Goal: Task Accomplishment & Management: Use online tool/utility

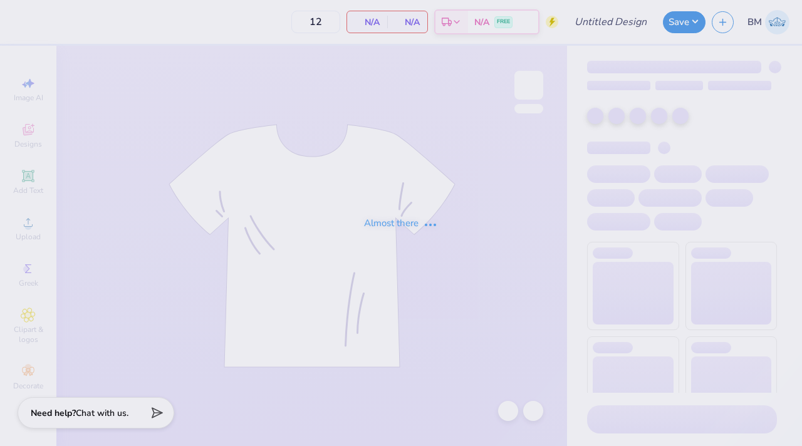
type input "snoopytmt"
type input "24"
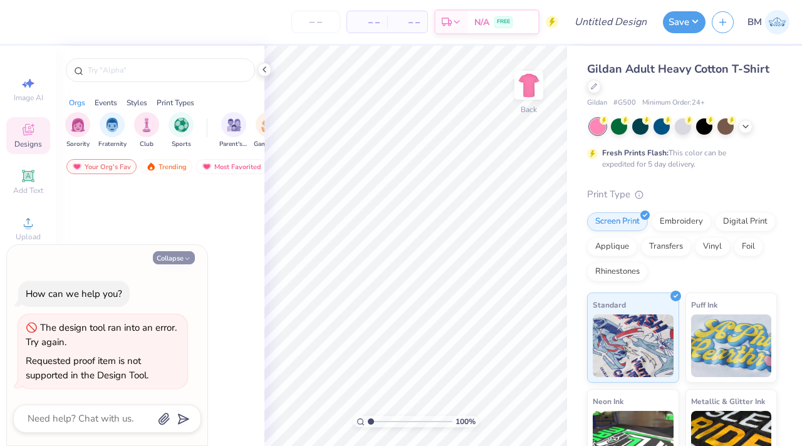
click at [184, 255] on icon "button" at bounding box center [188, 259] width 8 height 8
type textarea "x"
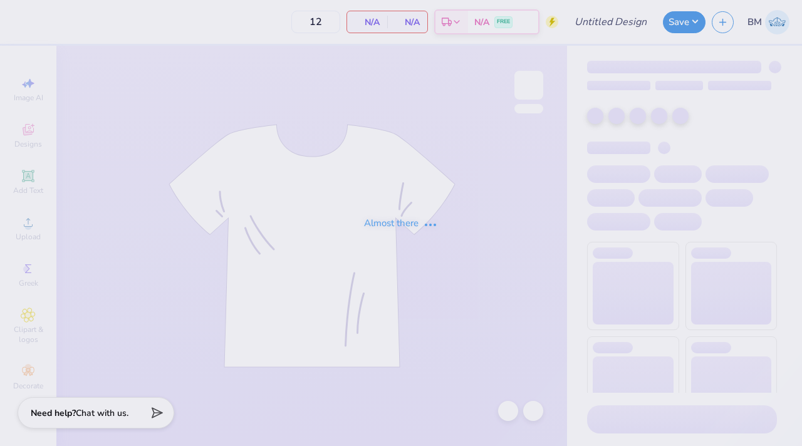
type input "snoopytmt"
type input "24"
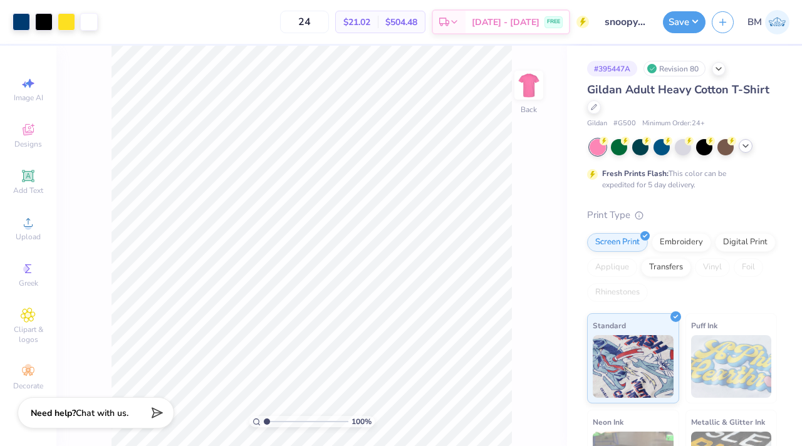
click at [744, 150] on icon at bounding box center [746, 146] width 10 height 10
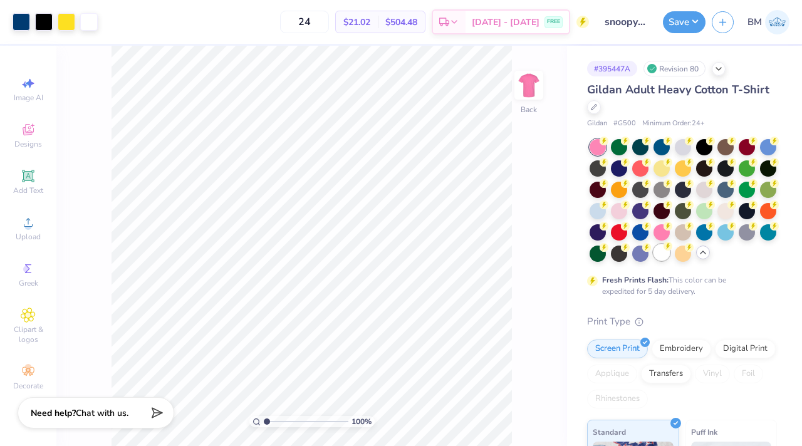
click at [663, 254] on div at bounding box center [661, 252] width 16 height 16
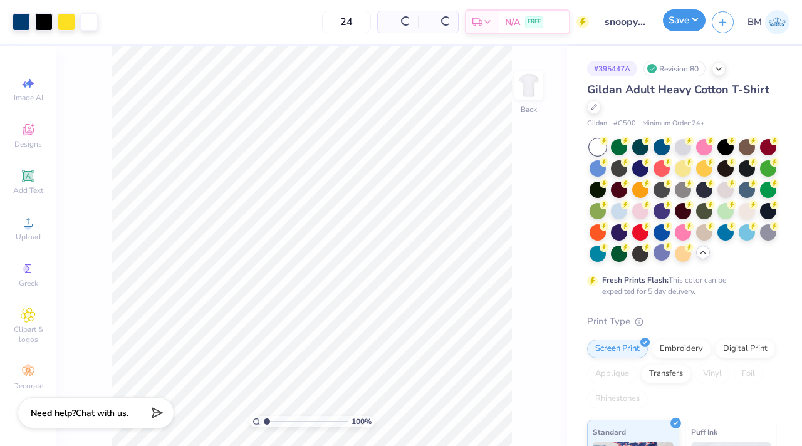
click at [683, 24] on button "Save" at bounding box center [684, 20] width 43 height 22
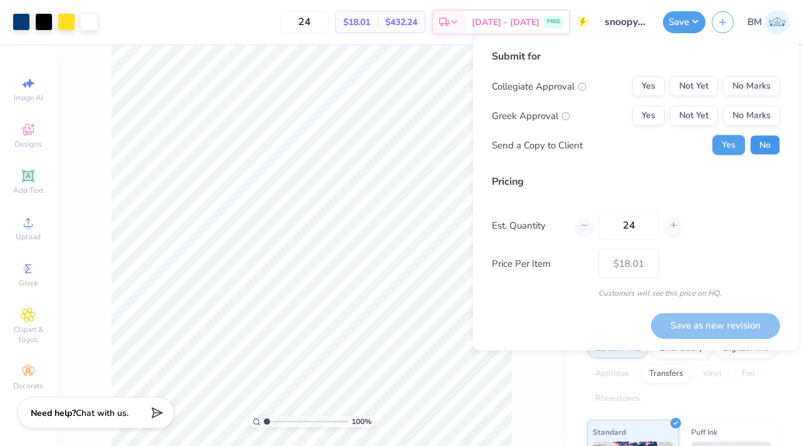
click at [759, 147] on button "No" at bounding box center [765, 145] width 30 height 20
click at [759, 113] on button "No Marks" at bounding box center [751, 116] width 57 height 20
click at [752, 74] on div "Submit for Collegiate Approval Yes Not Yet No Marks Greek Approval Yes Not Yet …" at bounding box center [636, 107] width 288 height 116
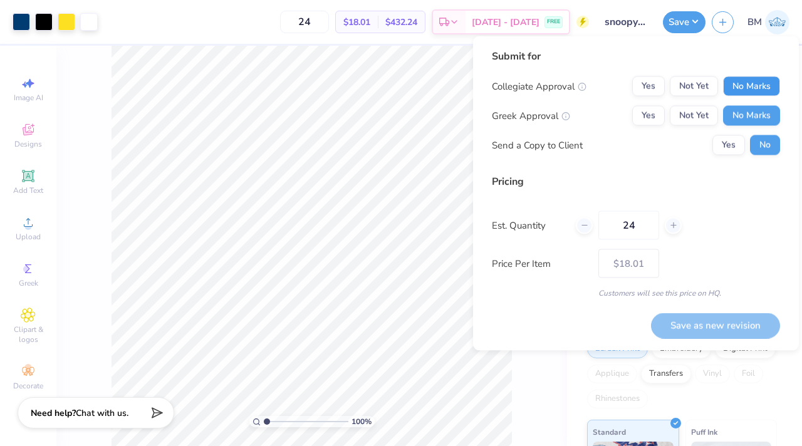
click at [751, 90] on button "No Marks" at bounding box center [751, 86] width 57 height 20
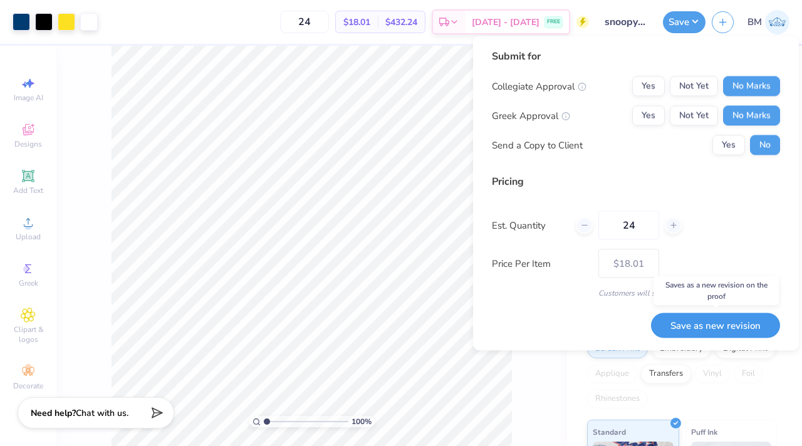
click at [709, 324] on button "Save as new revision" at bounding box center [715, 326] width 129 height 26
type input "$18.01"
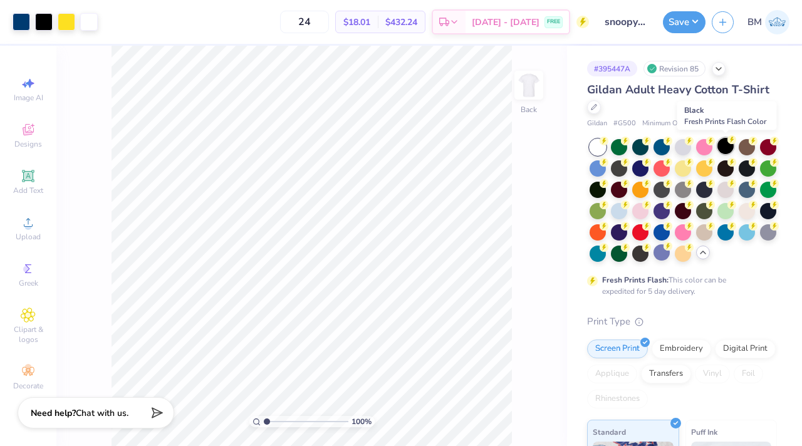
click at [726, 143] on div at bounding box center [725, 146] width 16 height 16
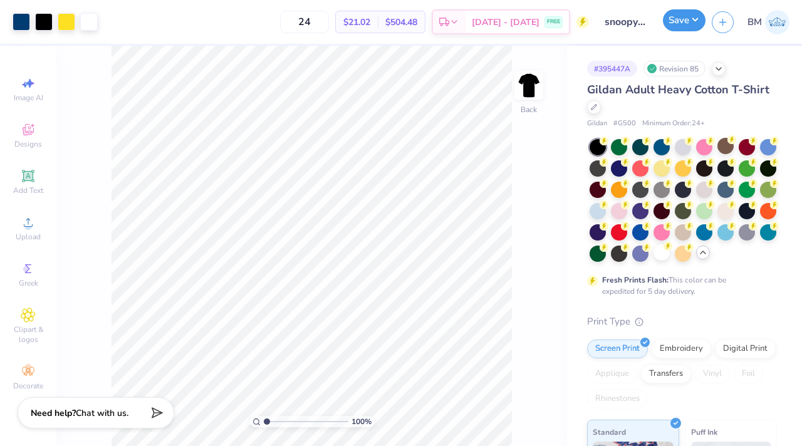
click at [680, 18] on button "Save" at bounding box center [684, 20] width 43 height 22
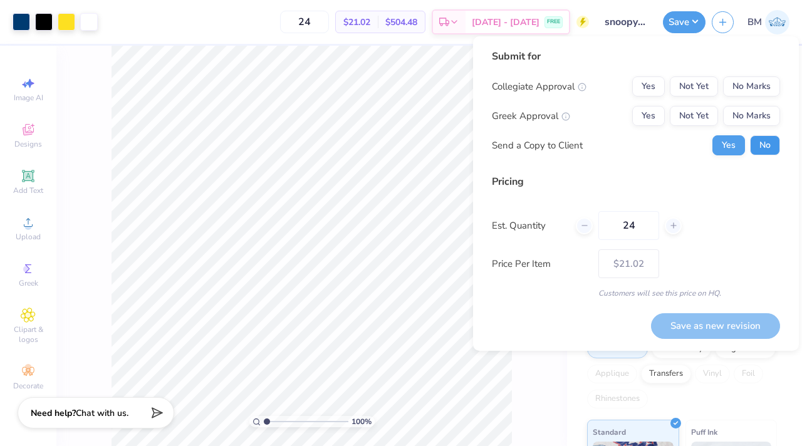
click at [772, 138] on button "No" at bounding box center [765, 145] width 30 height 20
click at [763, 112] on button "No Marks" at bounding box center [751, 116] width 57 height 20
click at [760, 79] on button "No Marks" at bounding box center [751, 86] width 57 height 20
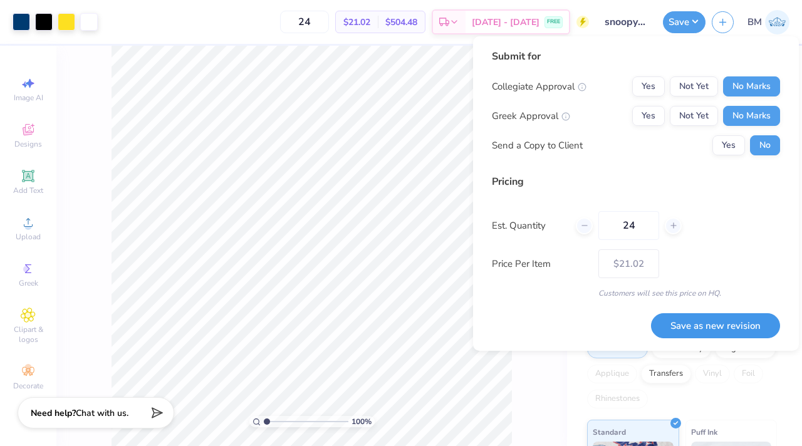
click at [758, 326] on button "Save as new revision" at bounding box center [715, 326] width 129 height 26
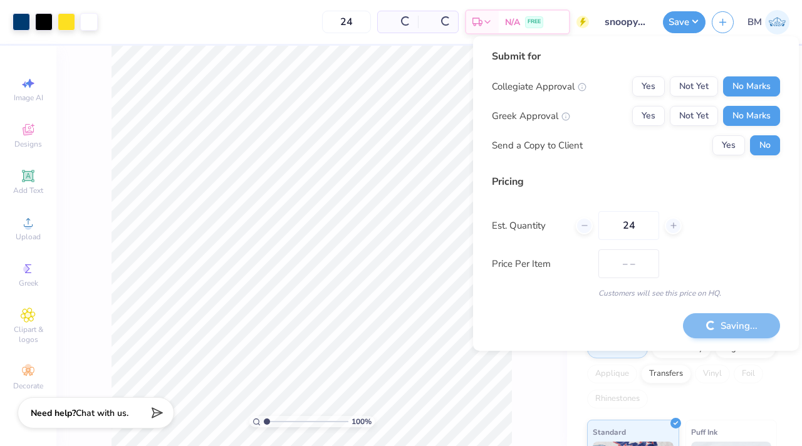
type input "$21.02"
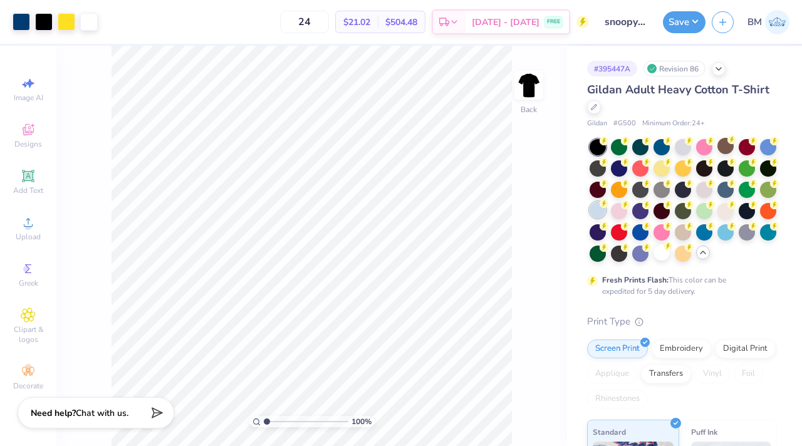
click at [595, 207] on div at bounding box center [598, 210] width 16 height 16
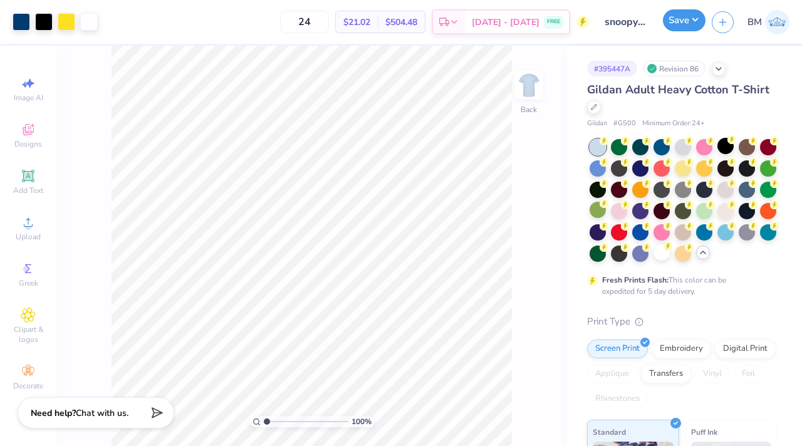
click at [677, 25] on button "Save" at bounding box center [684, 20] width 43 height 22
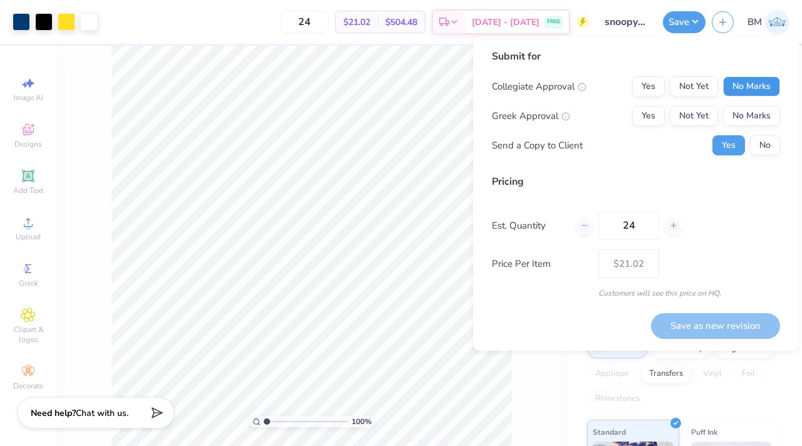
click at [732, 92] on button "No Marks" at bounding box center [751, 86] width 57 height 20
click at [735, 117] on button "No Marks" at bounding box center [751, 116] width 57 height 20
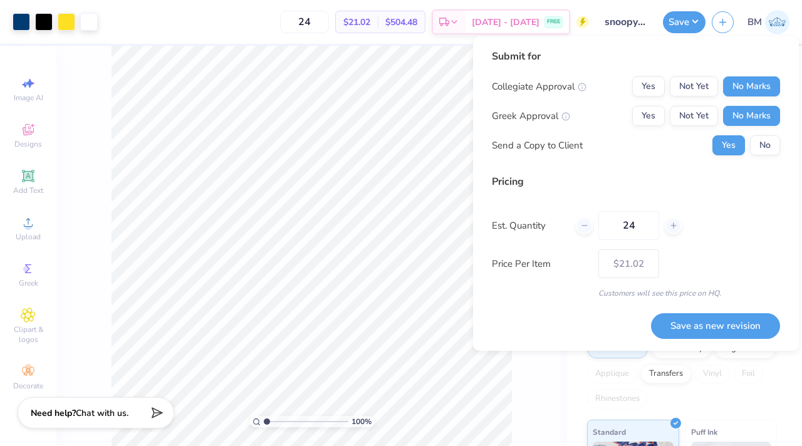
click at [764, 157] on div "Submit for Collegiate Approval Yes Not Yet No Marks Greek Approval Yes Not Yet …" at bounding box center [636, 107] width 288 height 116
click at [764, 143] on button "No" at bounding box center [765, 145] width 30 height 20
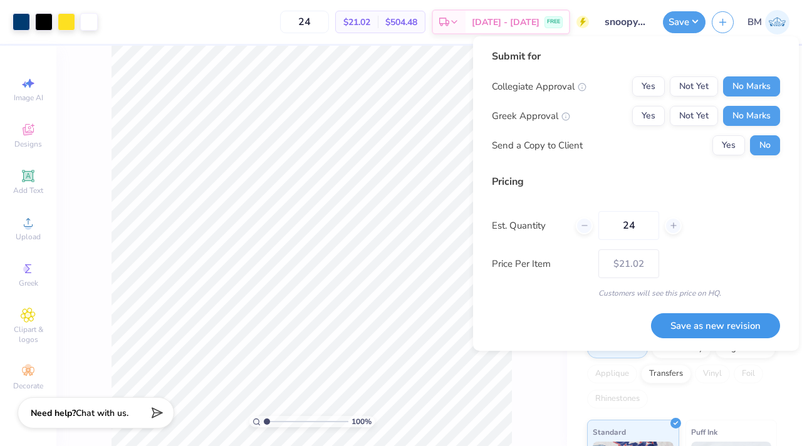
click at [706, 336] on button "Save as new revision" at bounding box center [715, 326] width 129 height 26
type input "$21.02"
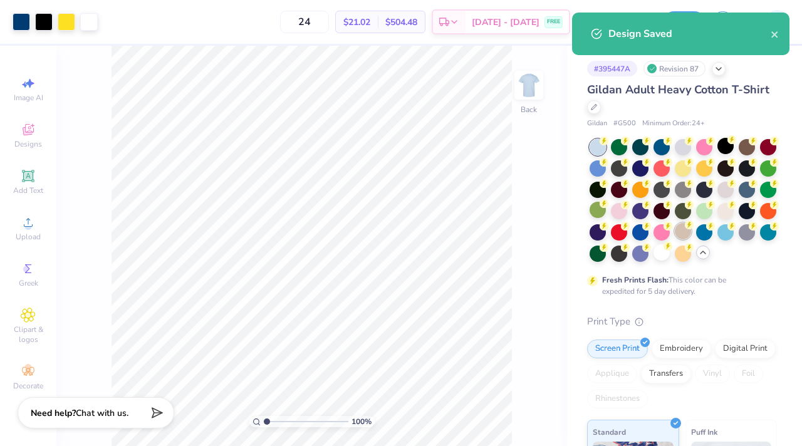
click at [685, 229] on div at bounding box center [683, 231] width 16 height 16
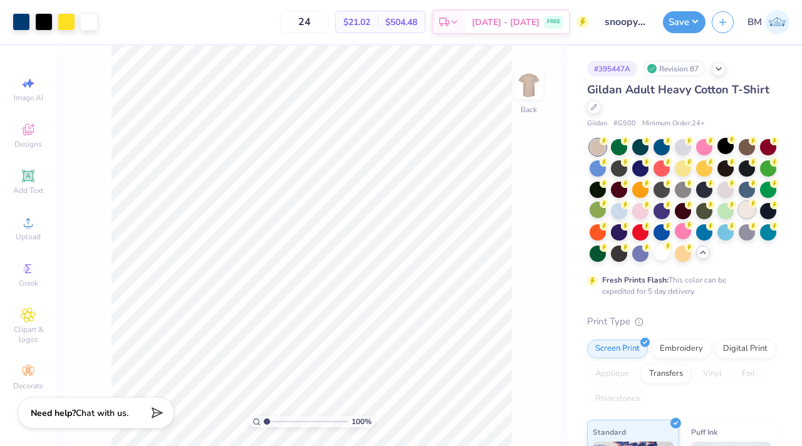
click at [740, 208] on div at bounding box center [747, 210] width 16 height 16
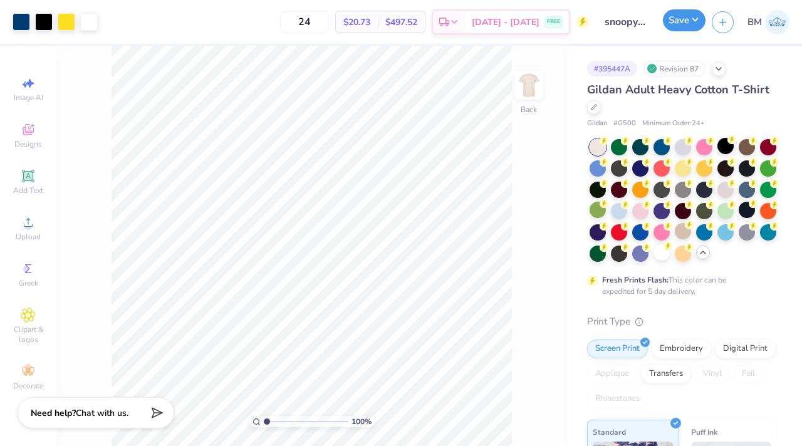
click at [671, 19] on button "Save" at bounding box center [684, 20] width 43 height 22
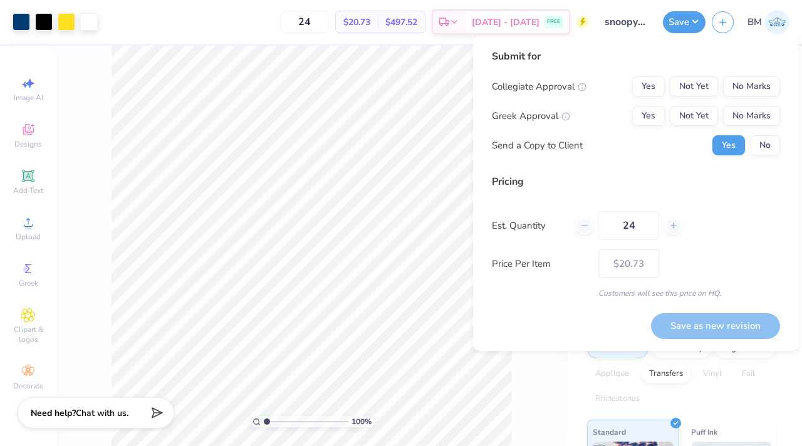
click at [735, 75] on div "Submit for Collegiate Approval Yes Not Yet No Marks Greek Approval Yes Not Yet …" at bounding box center [636, 107] width 288 height 116
click at [738, 85] on button "No Marks" at bounding box center [751, 86] width 57 height 20
click at [739, 110] on button "No Marks" at bounding box center [751, 116] width 57 height 20
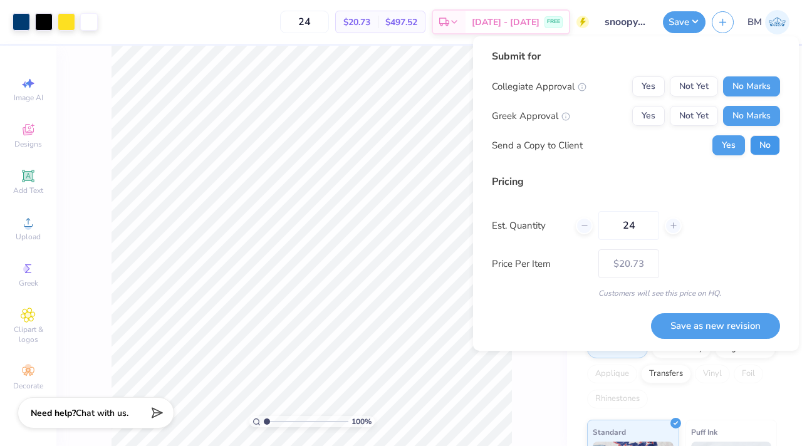
click at [754, 144] on button "No" at bounding box center [765, 145] width 30 height 20
click at [700, 325] on button "Save as new revision" at bounding box center [715, 326] width 129 height 26
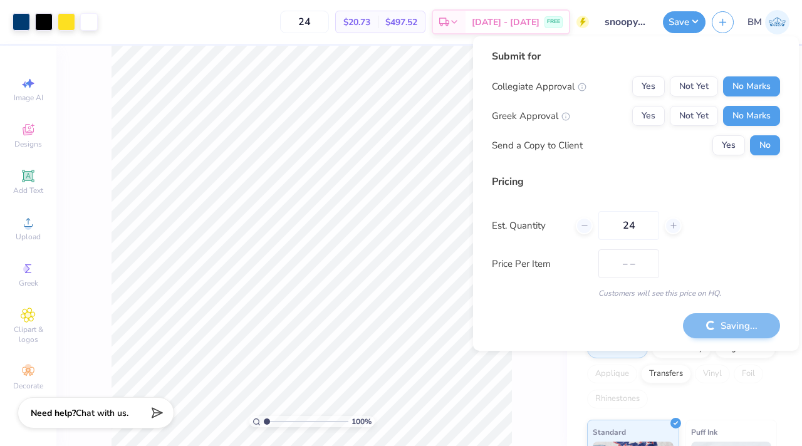
type input "$20.73"
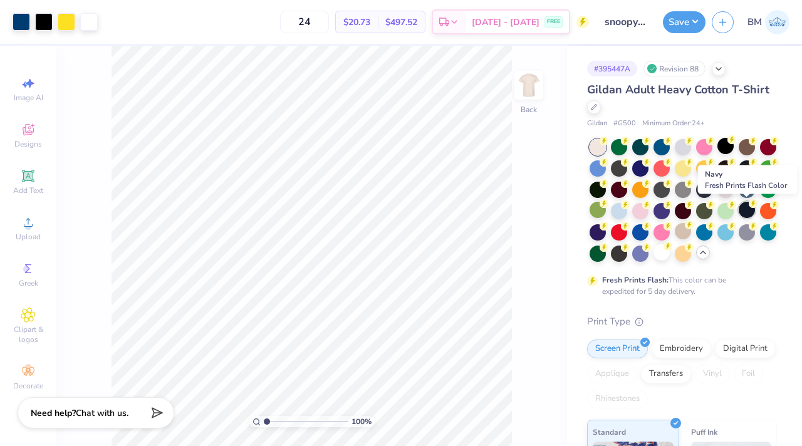
click at [746, 209] on div at bounding box center [747, 210] width 16 height 16
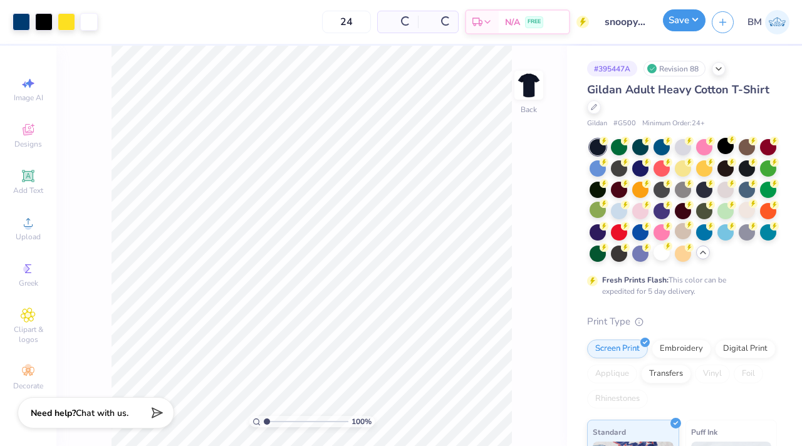
click at [678, 23] on button "Save" at bounding box center [684, 20] width 43 height 22
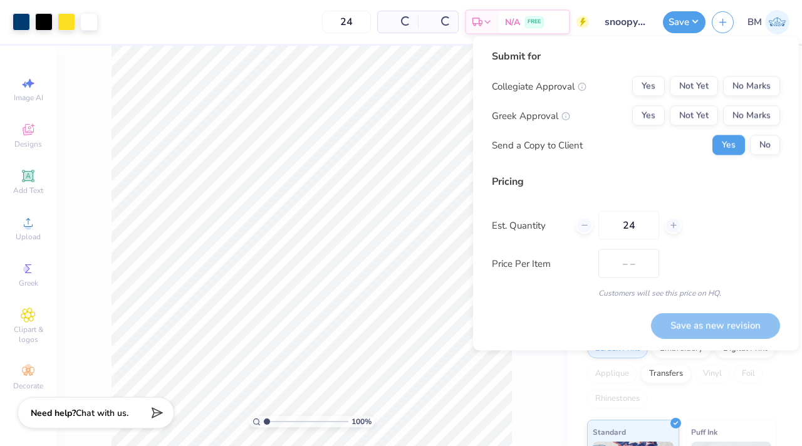
type input "$21.02"
click at [764, 86] on button "No Marks" at bounding box center [751, 86] width 57 height 20
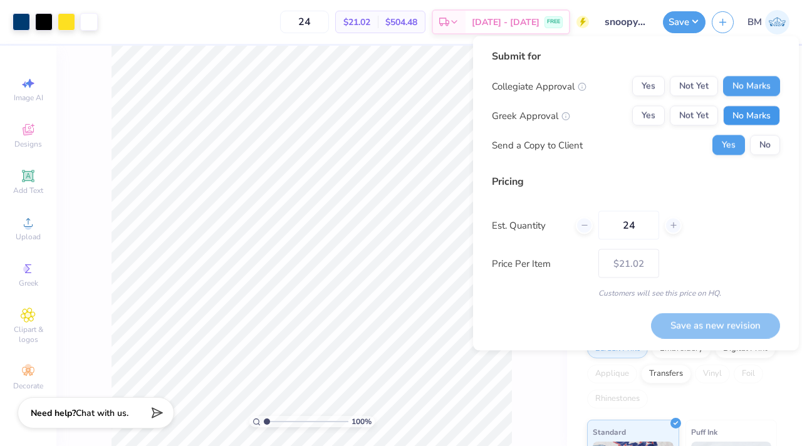
click at [756, 112] on button "No Marks" at bounding box center [751, 116] width 57 height 20
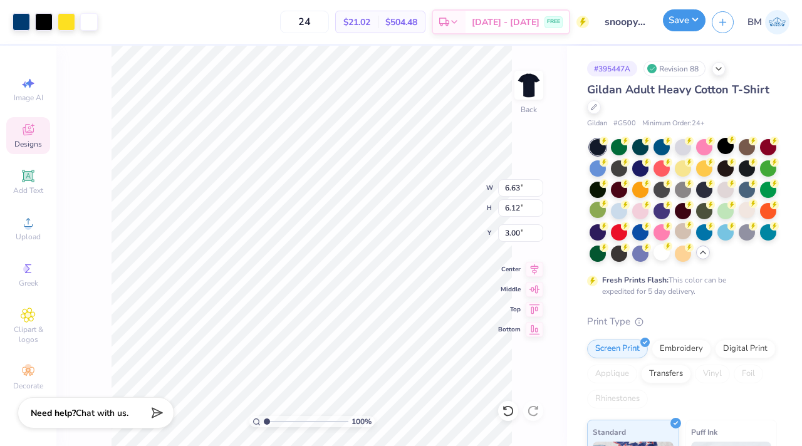
click at [666, 26] on button "Save" at bounding box center [684, 20] width 43 height 22
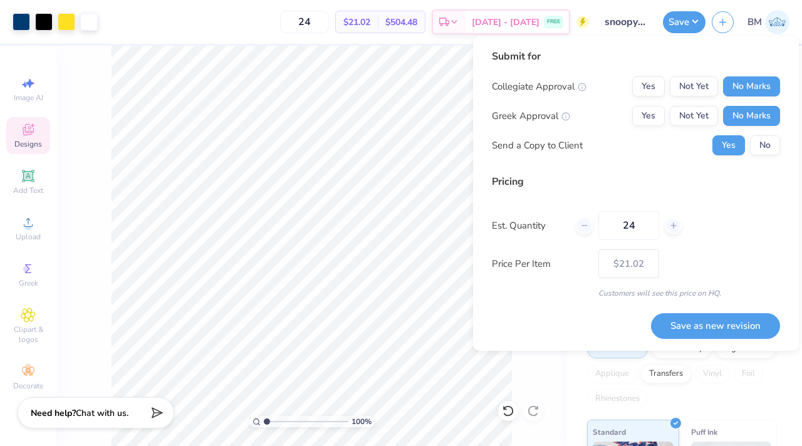
click at [748, 143] on div "Yes No" at bounding box center [746, 145] width 68 height 20
click at [764, 147] on button "No" at bounding box center [765, 145] width 30 height 20
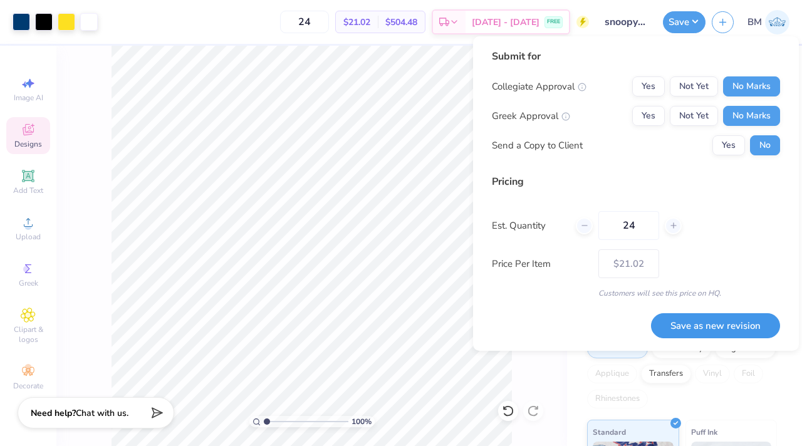
click at [732, 323] on button "Save as new revision" at bounding box center [715, 326] width 129 height 26
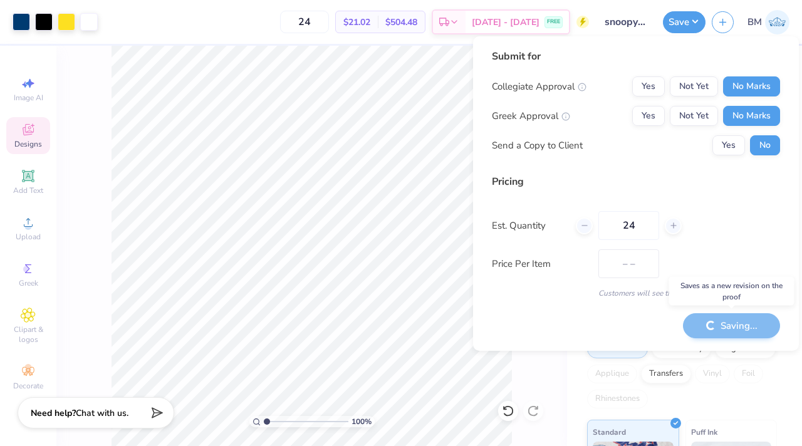
type input "$21.02"
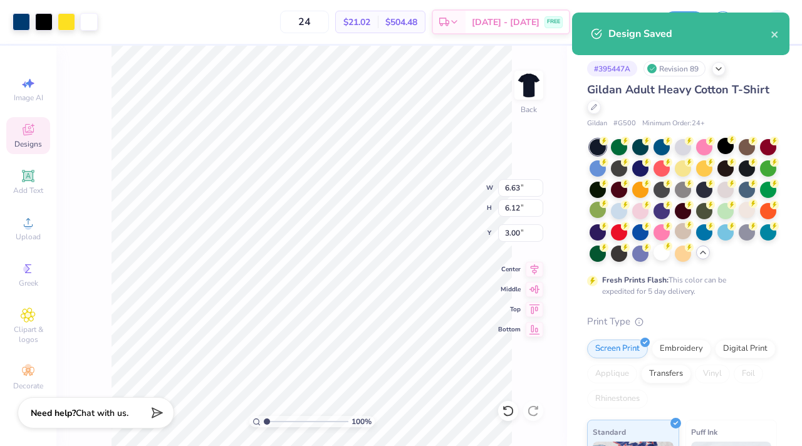
click at [670, 192] on div at bounding box center [683, 200] width 187 height 123
click at [680, 192] on div at bounding box center [683, 188] width 16 height 16
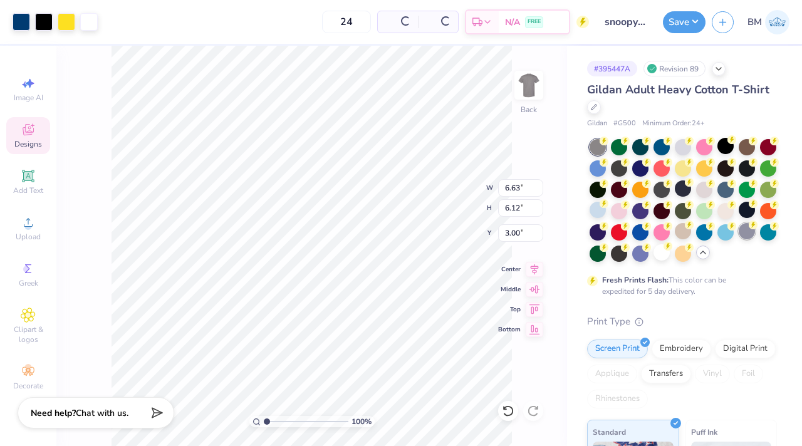
click at [740, 228] on div at bounding box center [747, 231] width 16 height 16
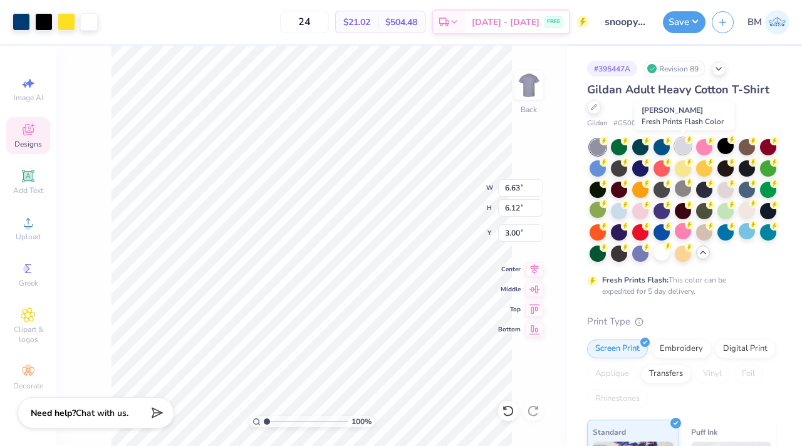
click at [678, 142] on div at bounding box center [683, 146] width 16 height 16
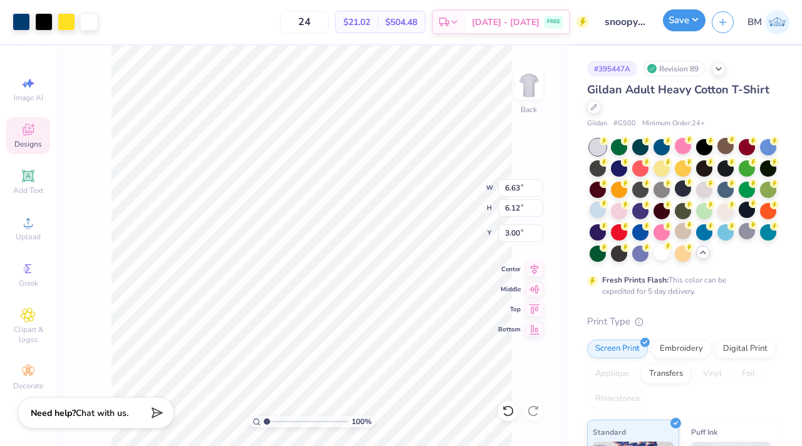
click at [677, 24] on button "Save" at bounding box center [684, 20] width 43 height 22
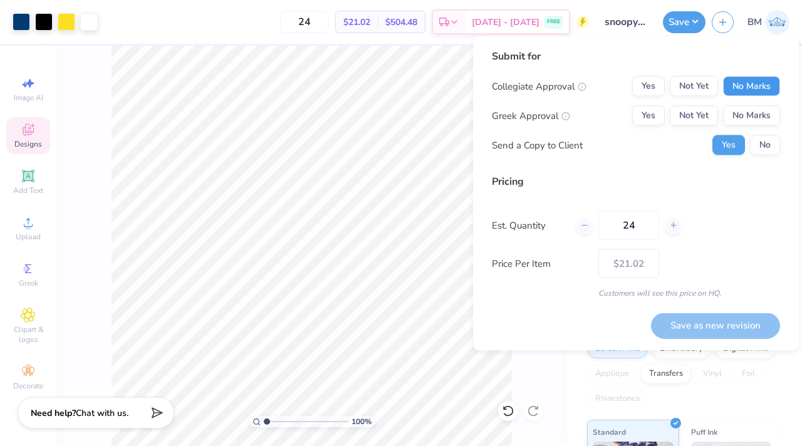
click at [746, 91] on button "No Marks" at bounding box center [751, 86] width 57 height 20
click at [748, 108] on button "No Marks" at bounding box center [751, 116] width 57 height 20
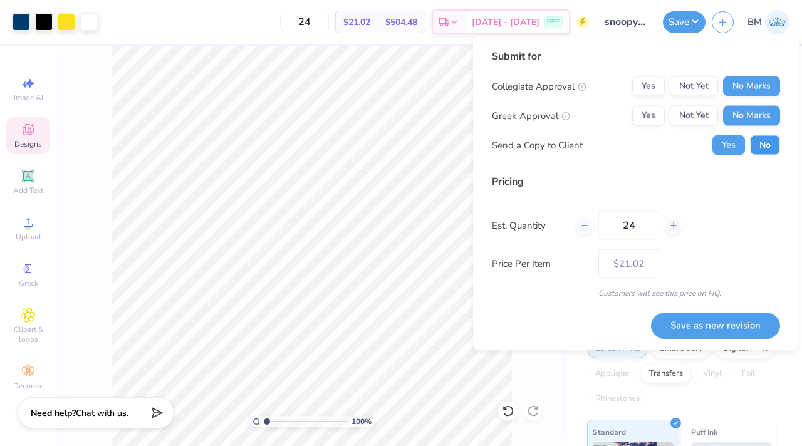
click at [765, 150] on button "No" at bounding box center [765, 145] width 30 height 20
click at [739, 315] on button "Save as new revision" at bounding box center [715, 326] width 129 height 26
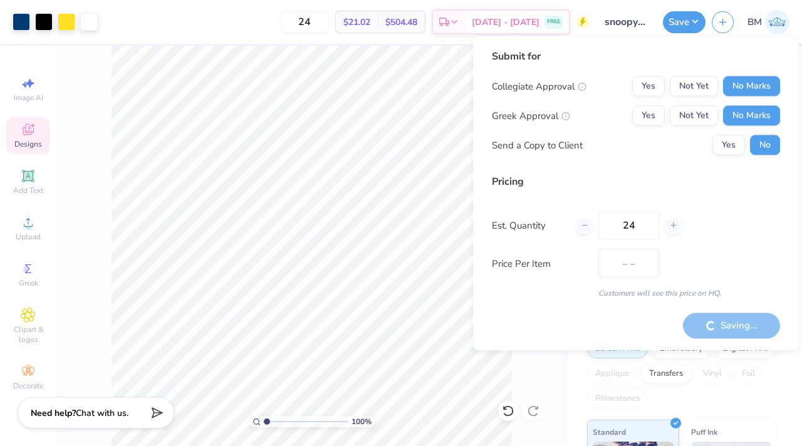
type input "$21.02"
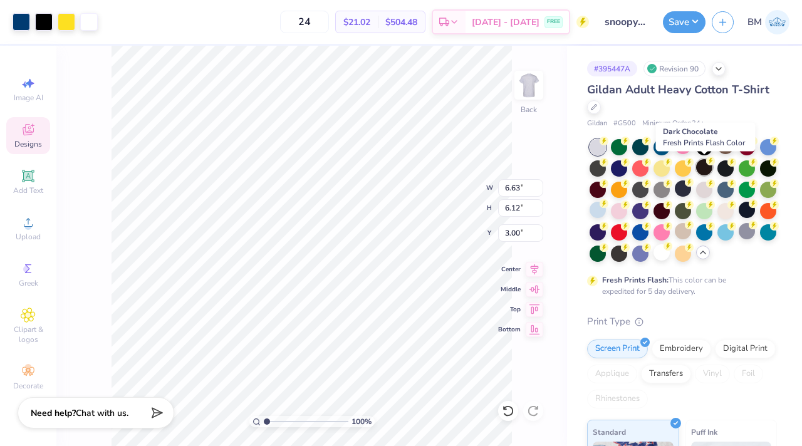
click at [709, 167] on div at bounding box center [704, 167] width 16 height 16
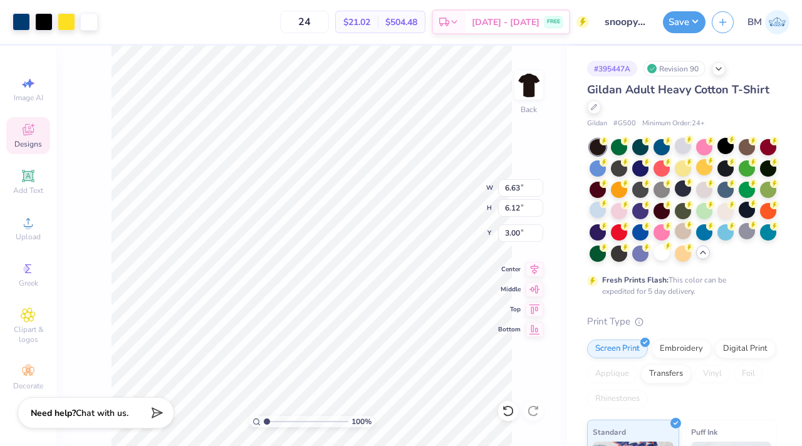
click at [687, 33] on div "Save BM" at bounding box center [732, 22] width 139 height 44
click at [683, 24] on button "Save" at bounding box center [684, 20] width 43 height 22
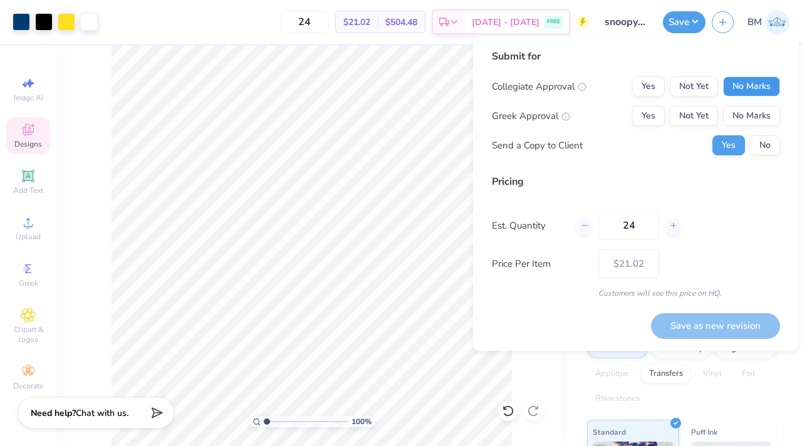
click at [739, 85] on button "No Marks" at bounding box center [751, 86] width 57 height 20
click at [739, 105] on div "Collegiate Approval Yes Not Yet No Marks Greek Approval Yes Not Yet No Marks Se…" at bounding box center [636, 115] width 288 height 79
click at [740, 121] on button "No Marks" at bounding box center [751, 116] width 57 height 20
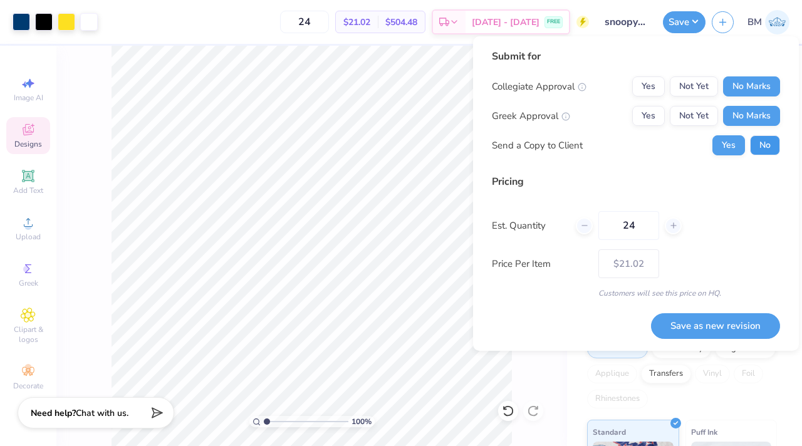
click at [763, 147] on button "No" at bounding box center [765, 145] width 30 height 20
click at [725, 320] on button "Save as new revision" at bounding box center [715, 326] width 129 height 26
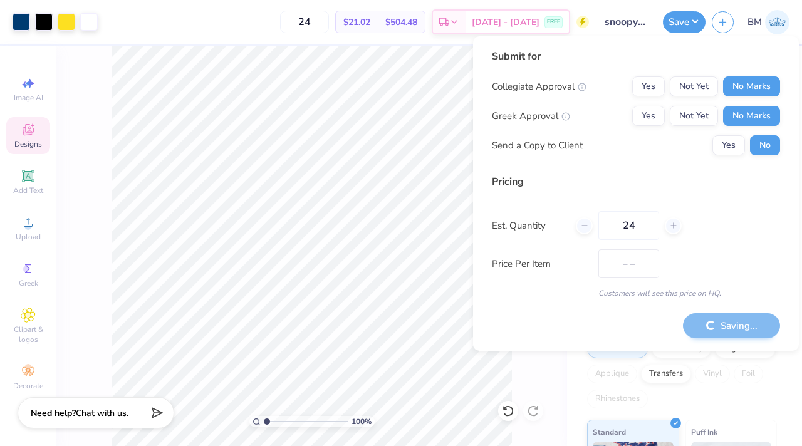
type input "$21.02"
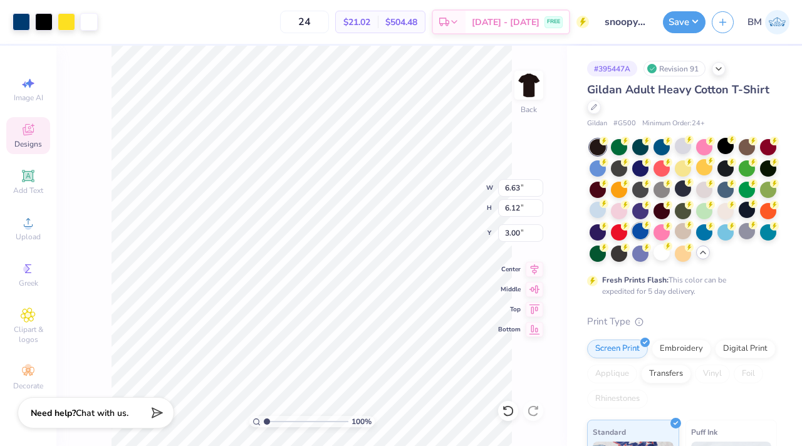
click at [640, 231] on div at bounding box center [640, 231] width 16 height 16
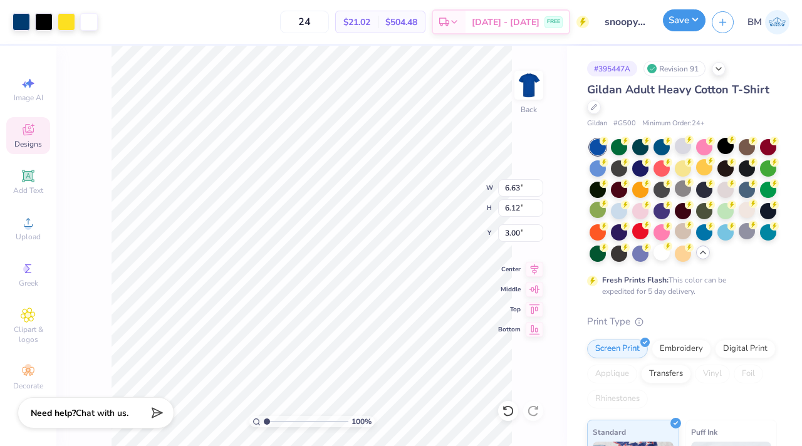
click at [675, 24] on button "Save" at bounding box center [684, 20] width 43 height 22
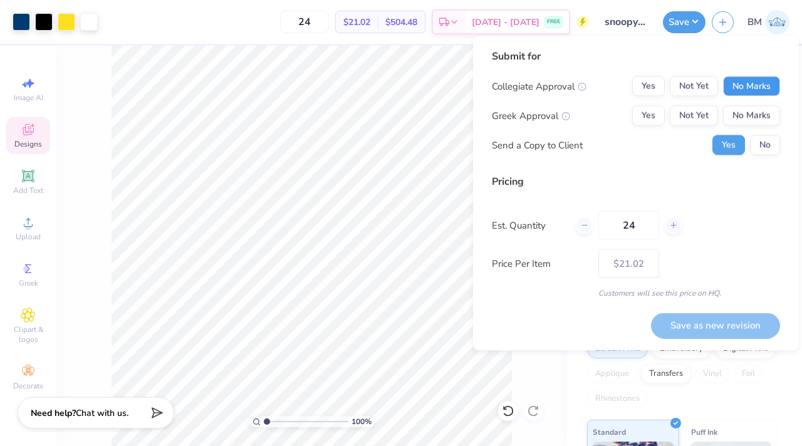
click at [749, 86] on button "No Marks" at bounding box center [751, 86] width 57 height 20
click at [747, 106] on button "No Marks" at bounding box center [751, 116] width 57 height 20
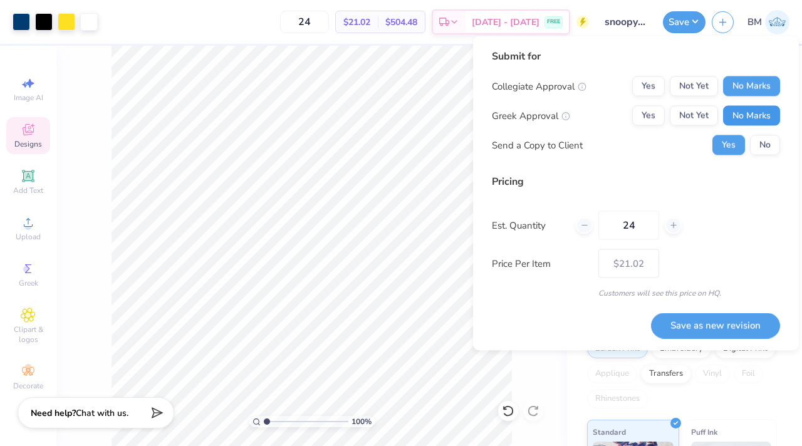
click at [747, 118] on button "No Marks" at bounding box center [751, 116] width 57 height 20
click at [758, 146] on button "No" at bounding box center [765, 145] width 30 height 20
click at [721, 312] on div "Save as new revision" at bounding box center [715, 318] width 129 height 39
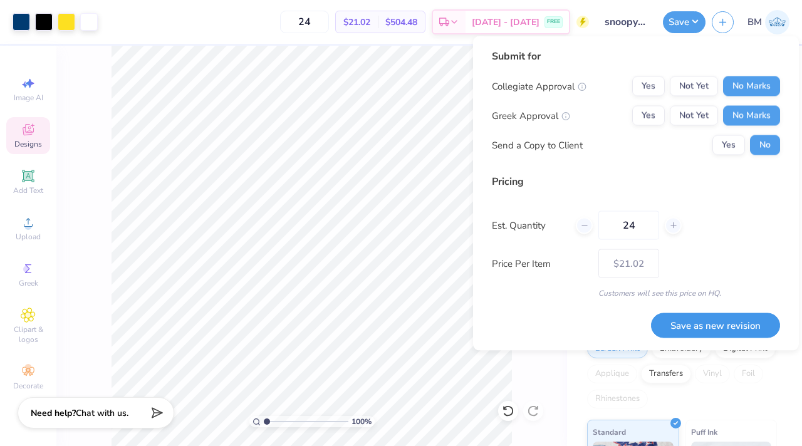
click at [717, 319] on button "Save as new revision" at bounding box center [715, 326] width 129 height 26
type input "$21.02"
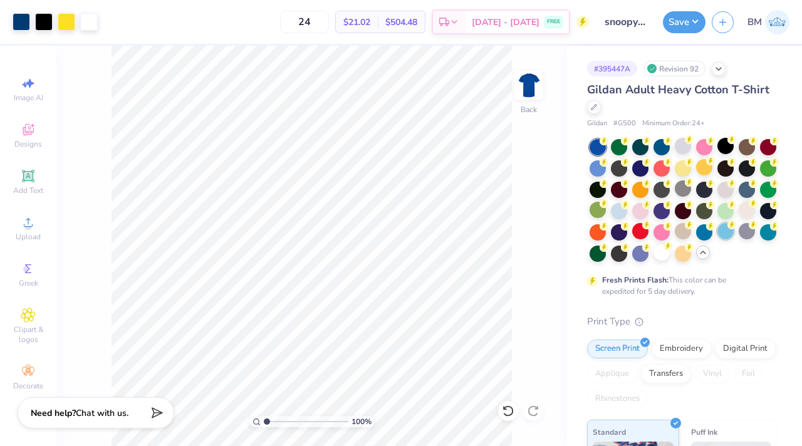
click at [722, 233] on div at bounding box center [725, 231] width 16 height 16
click at [685, 30] on button "Save" at bounding box center [684, 20] width 43 height 22
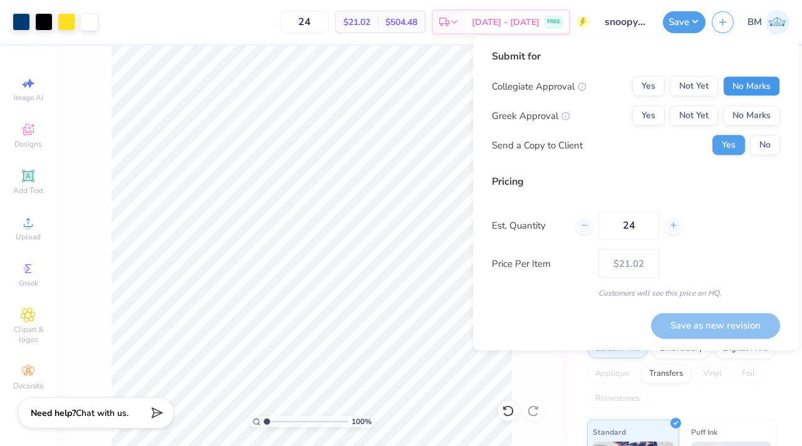
click at [758, 91] on button "No Marks" at bounding box center [751, 86] width 57 height 20
click at [758, 107] on button "No Marks" at bounding box center [751, 116] width 57 height 20
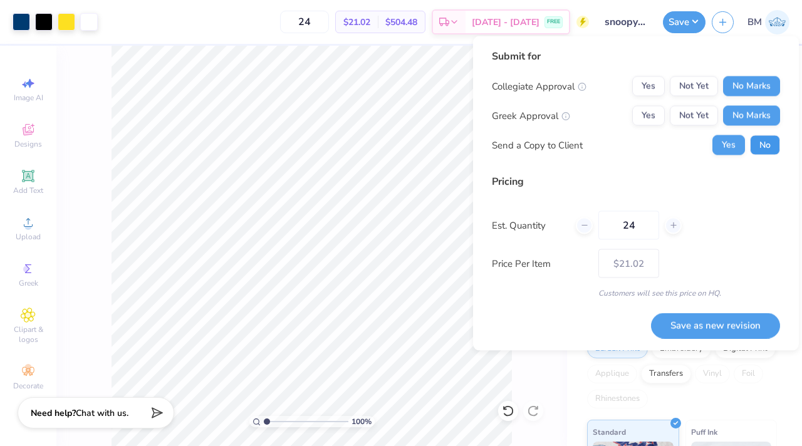
click at [765, 145] on button "No" at bounding box center [765, 145] width 30 height 20
click at [707, 326] on button "Save as new revision" at bounding box center [715, 326] width 129 height 26
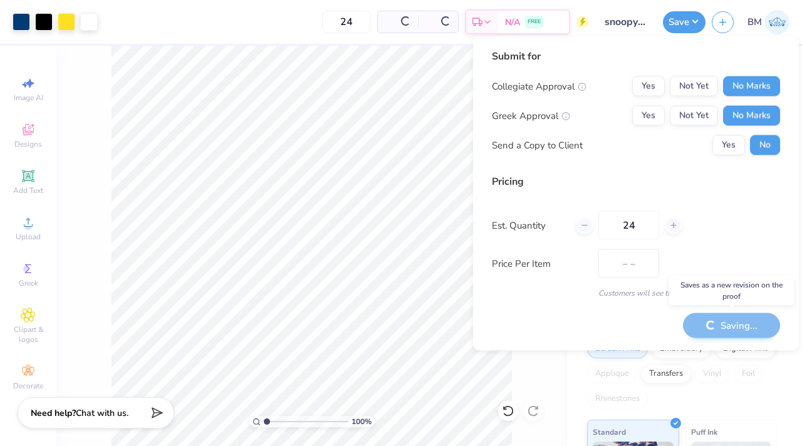
type input "$21.02"
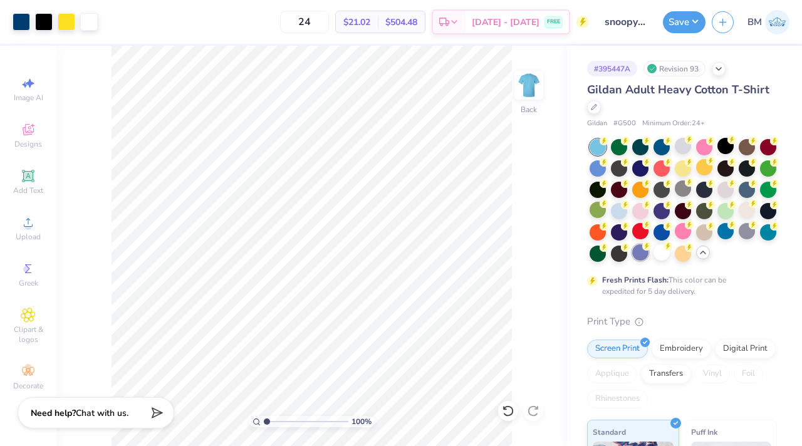
click at [642, 251] on div at bounding box center [640, 252] width 16 height 16
click at [677, 24] on button "Save" at bounding box center [684, 20] width 43 height 22
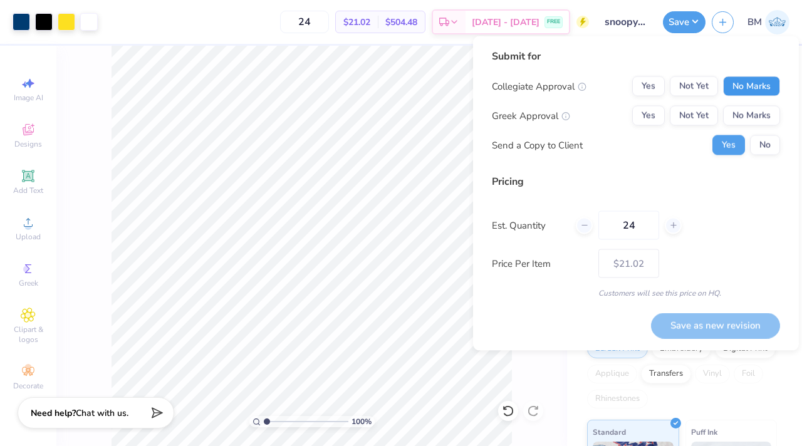
click at [740, 81] on button "No Marks" at bounding box center [751, 86] width 57 height 20
click at [747, 115] on button "No Marks" at bounding box center [751, 116] width 57 height 20
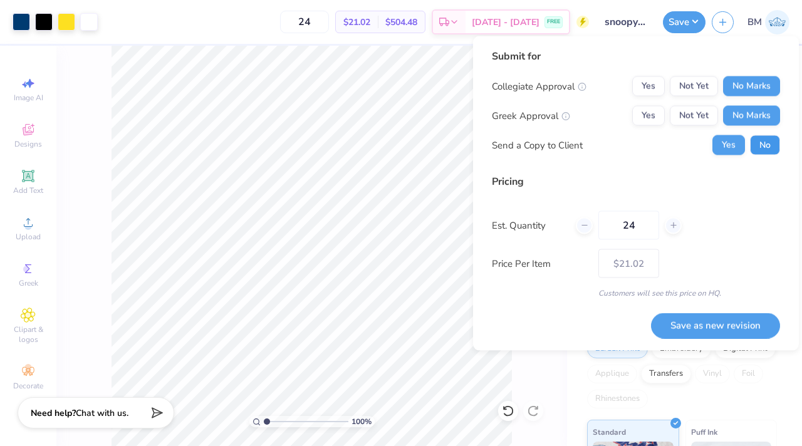
click at [761, 145] on button "No" at bounding box center [765, 145] width 30 height 20
click at [720, 326] on button "Save as new revision" at bounding box center [715, 326] width 129 height 26
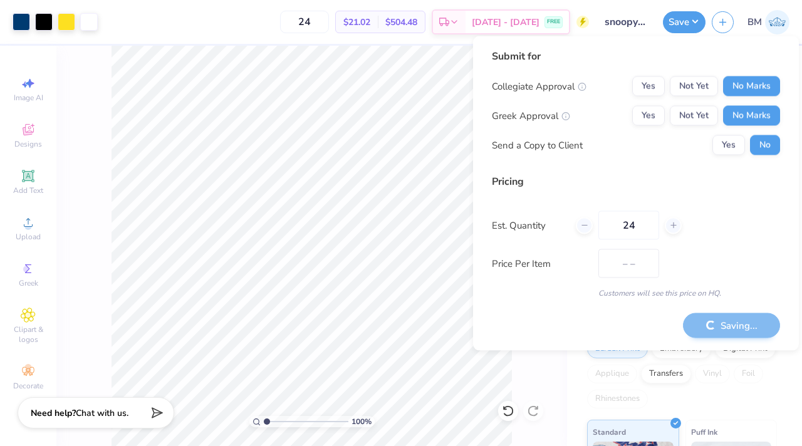
type input "$21.02"
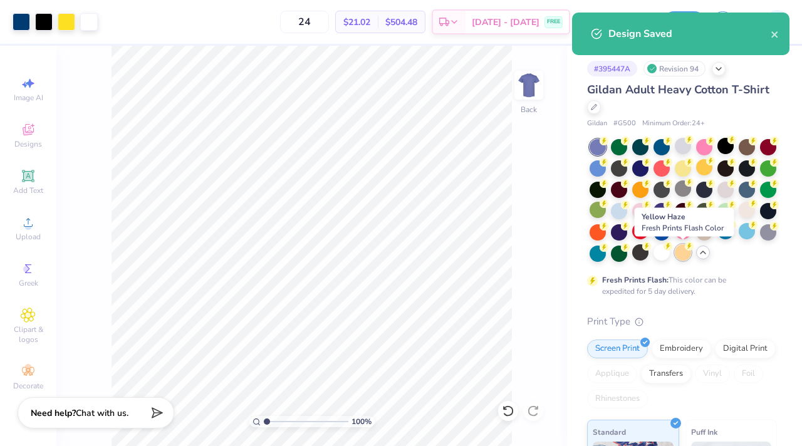
click at [682, 254] on div at bounding box center [683, 252] width 16 height 16
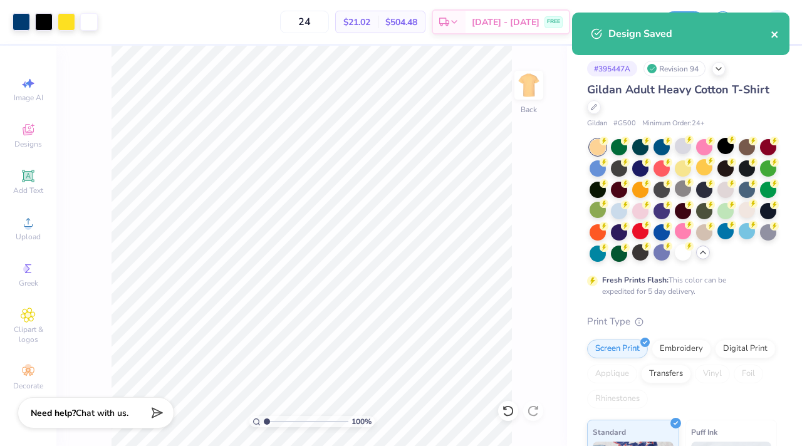
click at [775, 34] on icon "close" at bounding box center [774, 34] width 6 height 6
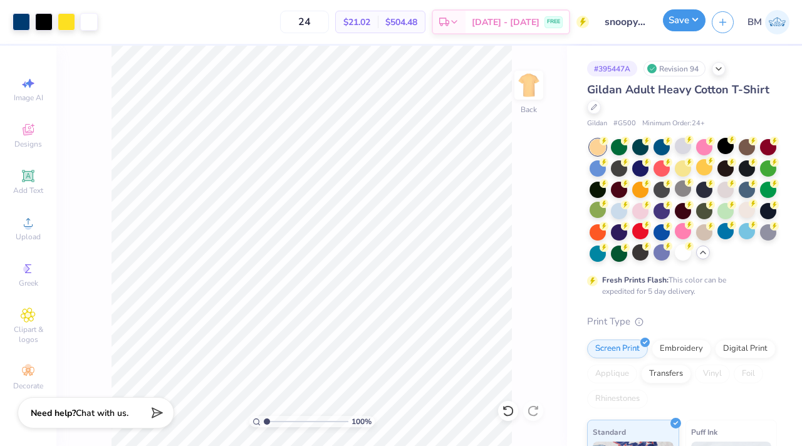
click at [684, 24] on button "Save" at bounding box center [684, 20] width 43 height 22
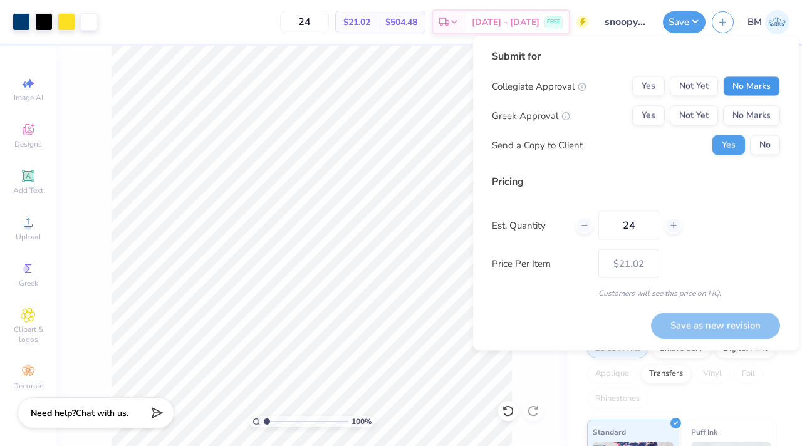
click at [740, 81] on button "No Marks" at bounding box center [751, 86] width 57 height 20
click at [740, 111] on button "No Marks" at bounding box center [751, 116] width 57 height 20
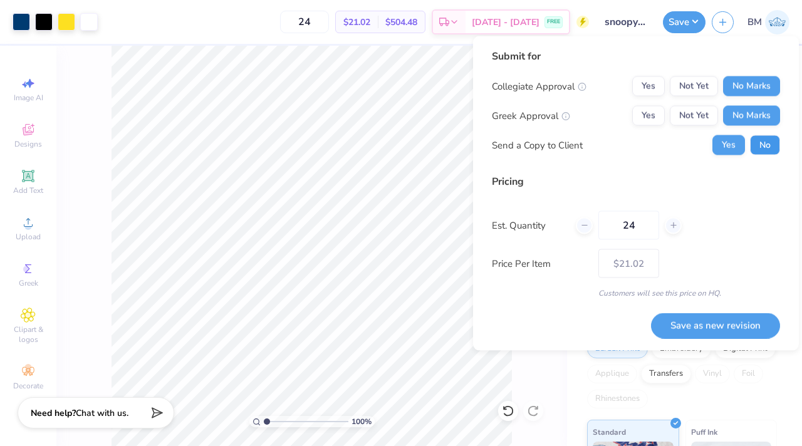
click at [758, 143] on button "No" at bounding box center [765, 145] width 30 height 20
click at [727, 332] on button "Save as new revision" at bounding box center [715, 326] width 129 height 26
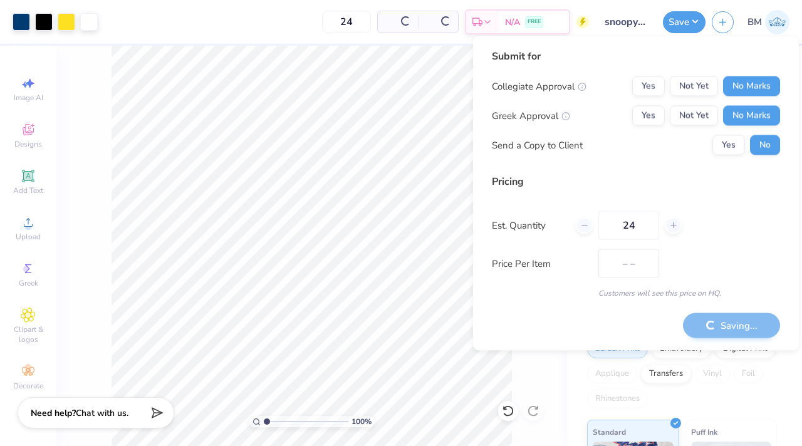
type input "$21.02"
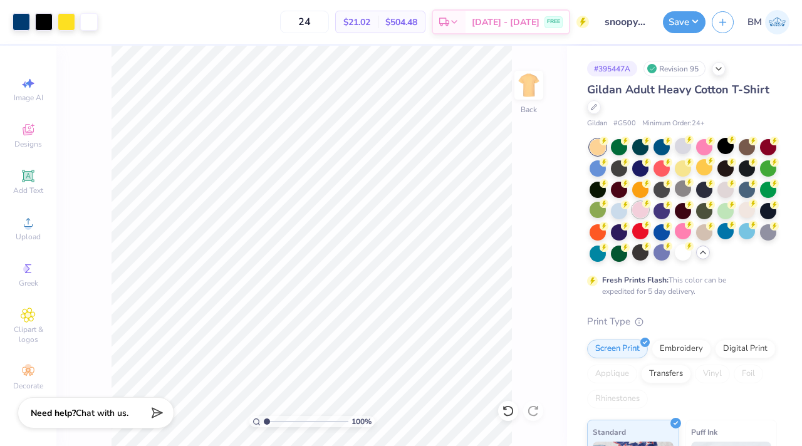
click at [643, 210] on div at bounding box center [640, 210] width 16 height 16
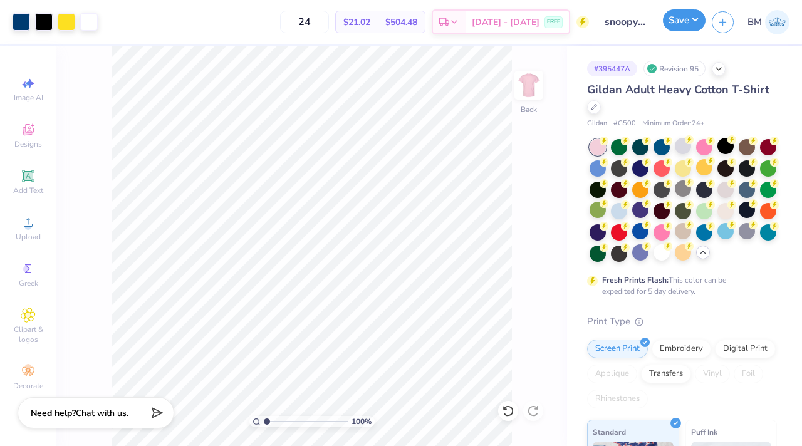
click at [673, 26] on button "Save" at bounding box center [684, 20] width 43 height 22
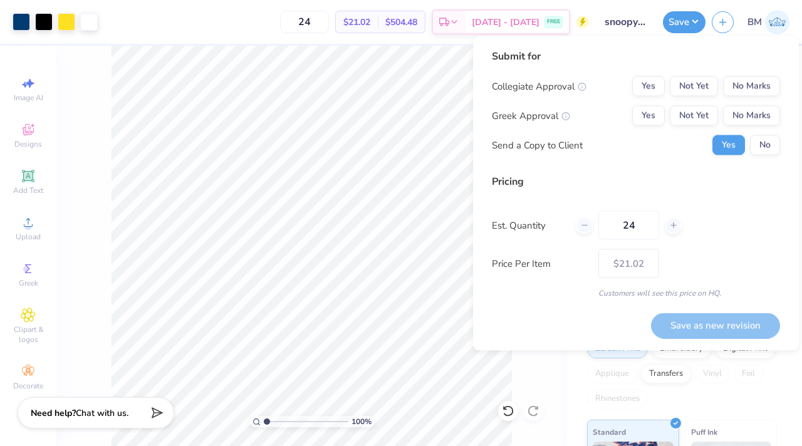
click at [750, 75] on div "Submit for Collegiate Approval Yes Not Yet No Marks Greek Approval Yes Not Yet …" at bounding box center [636, 107] width 288 height 116
click at [750, 81] on button "No Marks" at bounding box center [751, 86] width 57 height 20
click at [749, 115] on button "No Marks" at bounding box center [751, 116] width 57 height 20
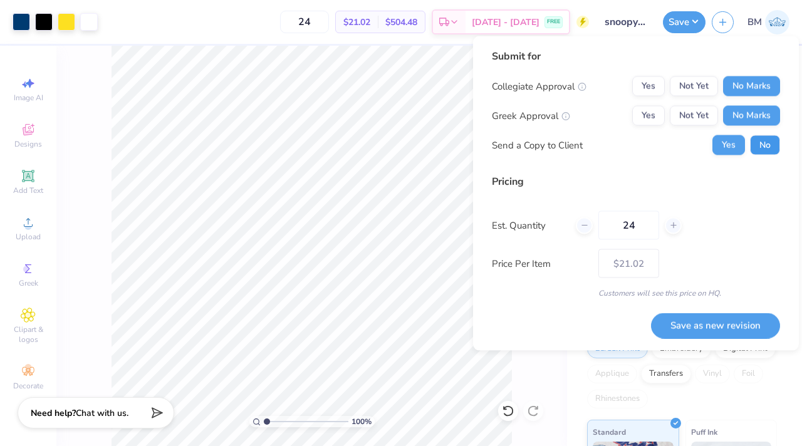
click at [759, 145] on button "No" at bounding box center [765, 145] width 30 height 20
click at [718, 330] on button "Save as new revision" at bounding box center [715, 326] width 129 height 26
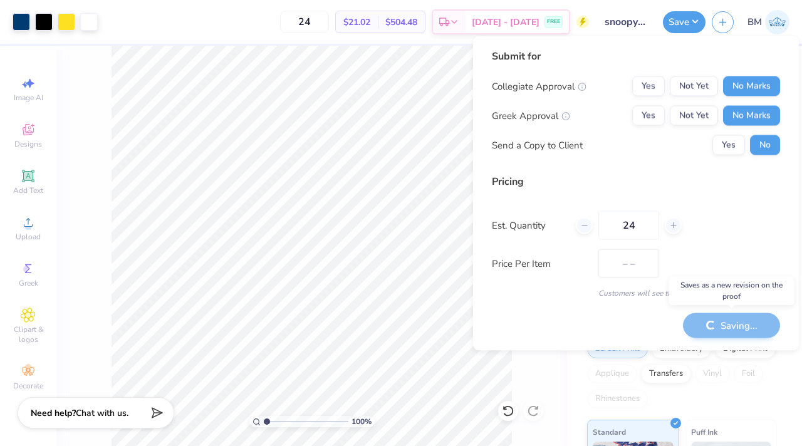
type input "$21.02"
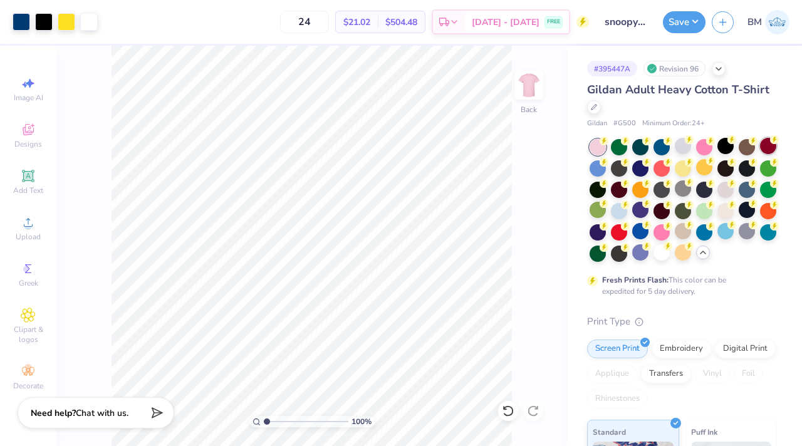
click at [764, 147] on div at bounding box center [768, 146] width 16 height 16
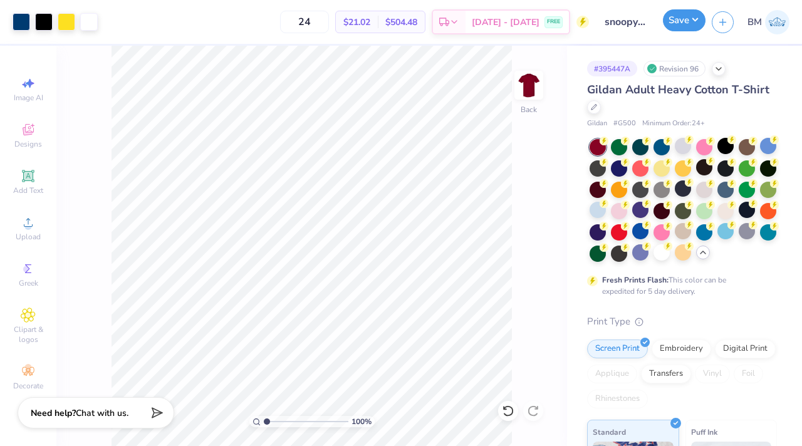
click at [675, 23] on button "Save" at bounding box center [684, 20] width 43 height 22
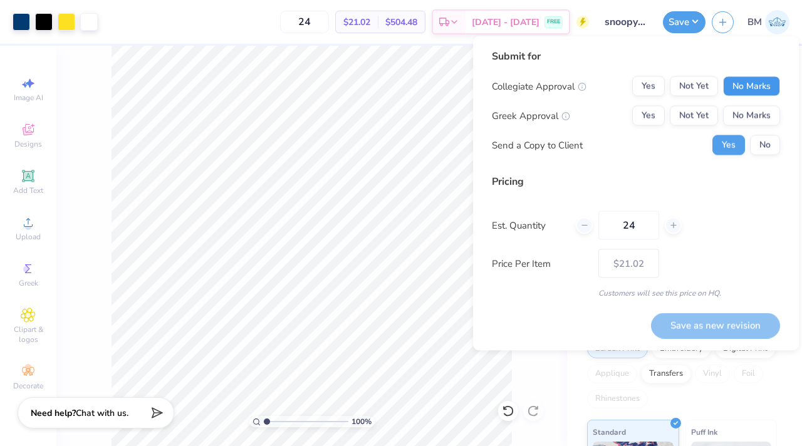
click at [756, 86] on button "No Marks" at bounding box center [751, 86] width 57 height 20
click at [747, 114] on button "No Marks" at bounding box center [751, 116] width 57 height 20
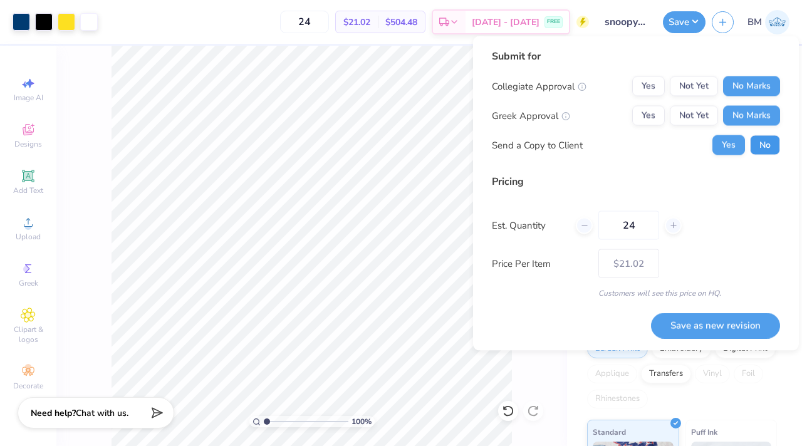
click at [751, 145] on button "No" at bounding box center [765, 145] width 30 height 20
click at [709, 323] on button "Save as new revision" at bounding box center [715, 326] width 129 height 26
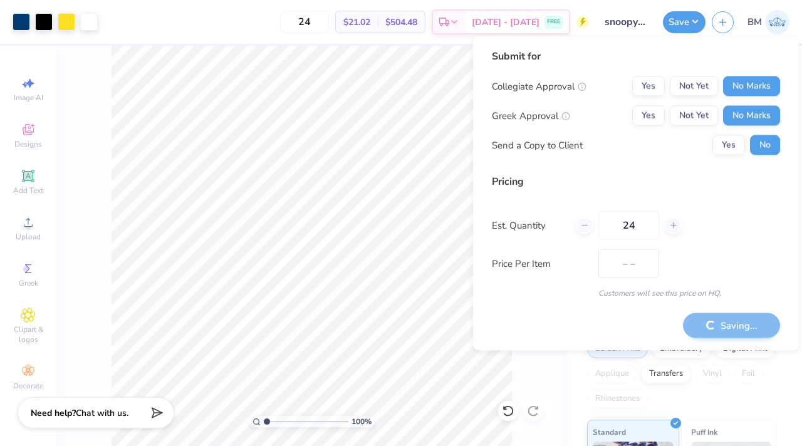
type input "$21.02"
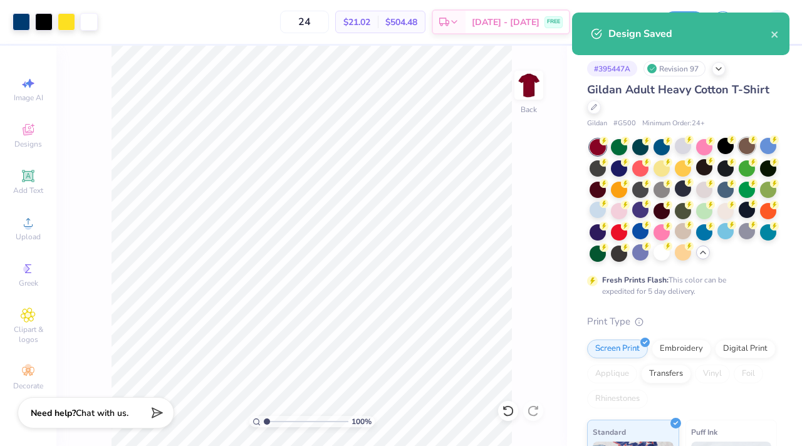
click at [746, 145] on div at bounding box center [747, 146] width 16 height 16
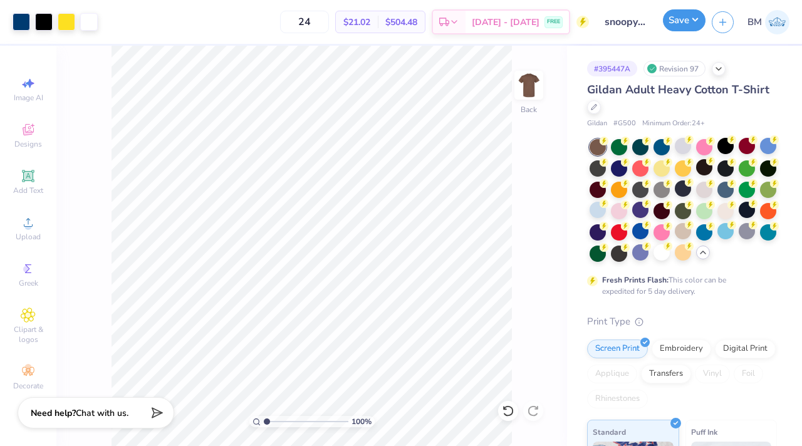
click at [675, 24] on button "Save" at bounding box center [684, 20] width 43 height 22
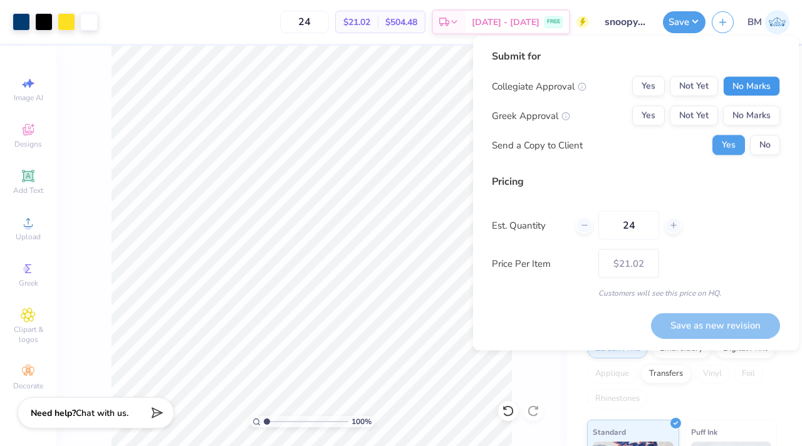
click at [744, 80] on button "No Marks" at bounding box center [751, 86] width 57 height 20
click at [744, 109] on button "No Marks" at bounding box center [751, 116] width 57 height 20
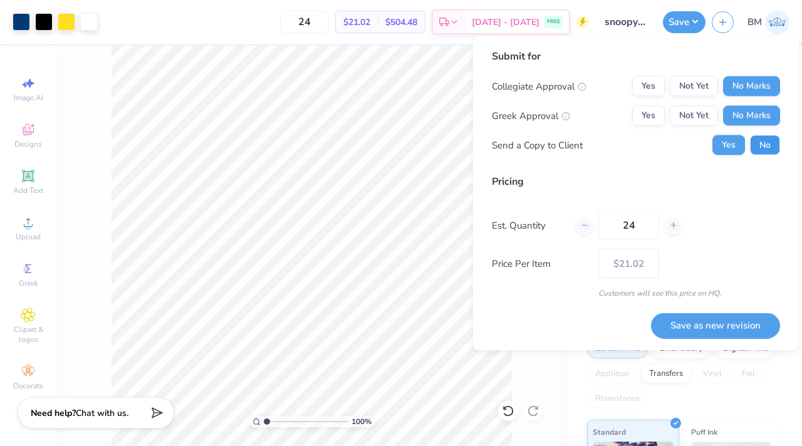
click at [755, 147] on button "No" at bounding box center [765, 145] width 30 height 20
click at [697, 330] on button "Save as new revision" at bounding box center [715, 326] width 129 height 26
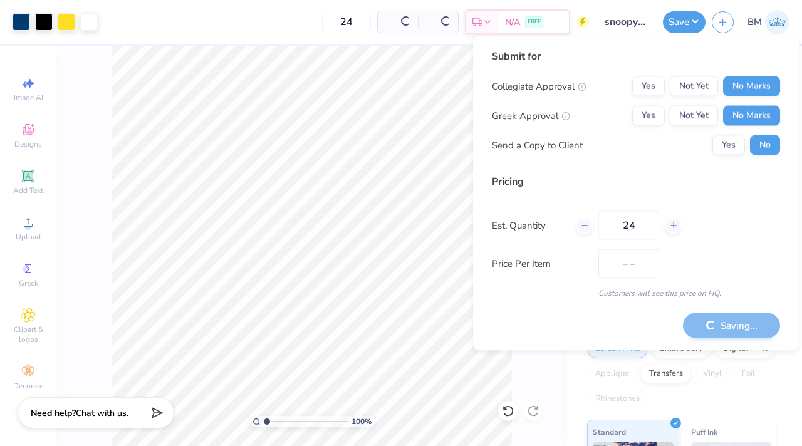
type input "$21.02"
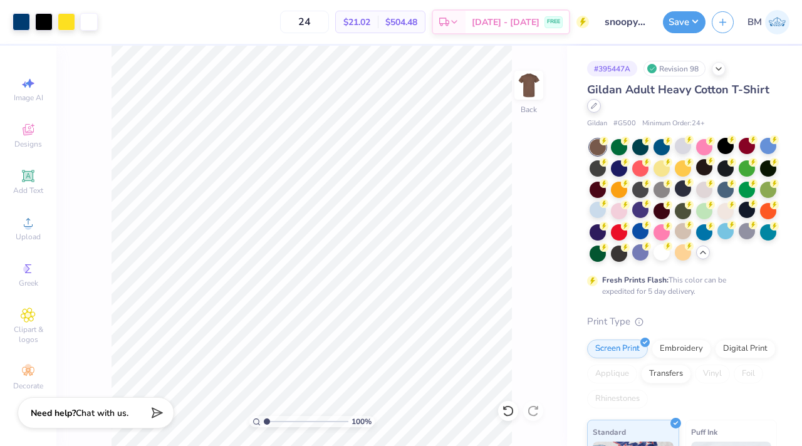
click at [593, 106] on icon at bounding box center [594, 106] width 6 height 6
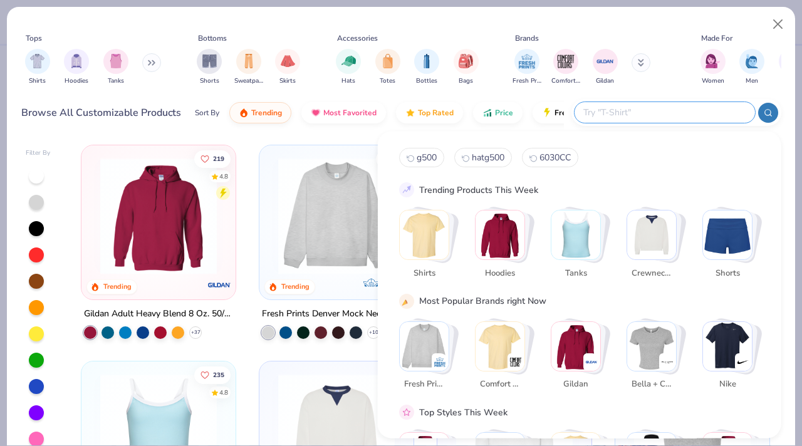
click at [689, 116] on input "text" at bounding box center [664, 112] width 164 height 14
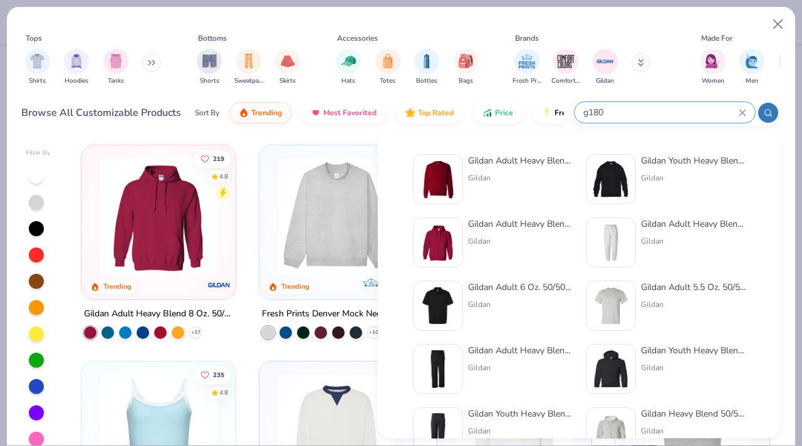
type input "g180"
click at [491, 177] on div "Gildan" at bounding box center [520, 177] width 105 height 11
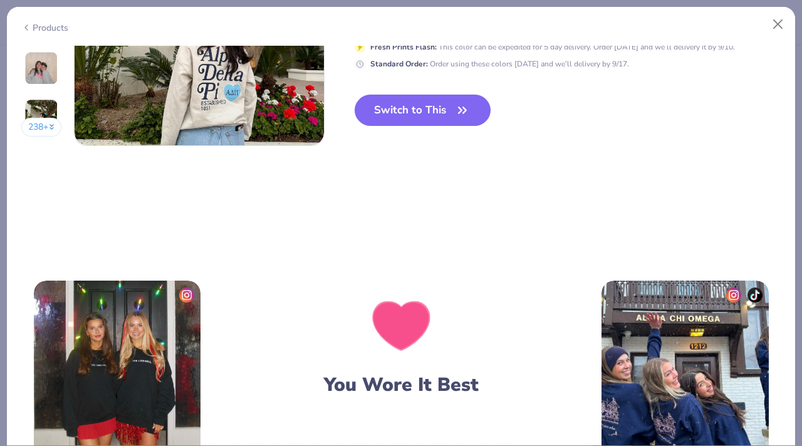
scroll to position [1713, 0]
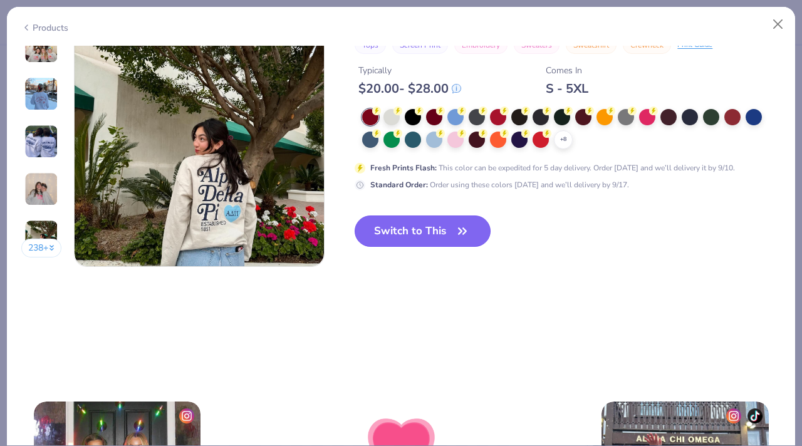
click at [437, 217] on button "Switch to This" at bounding box center [423, 231] width 136 height 31
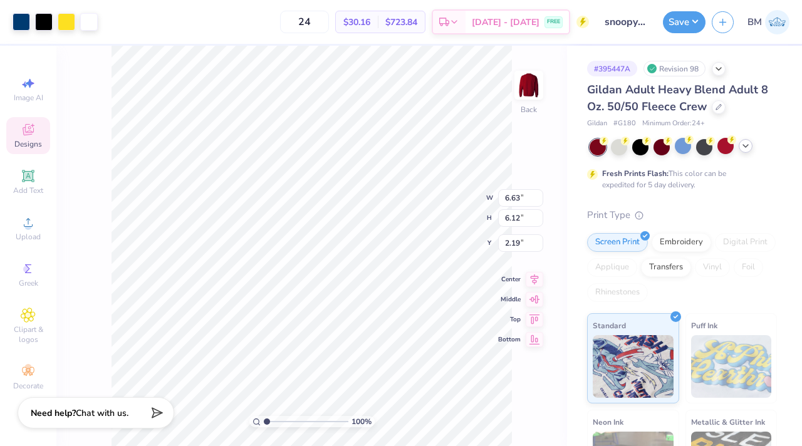
type input "3.00"
click at [617, 145] on div at bounding box center [619, 146] width 16 height 16
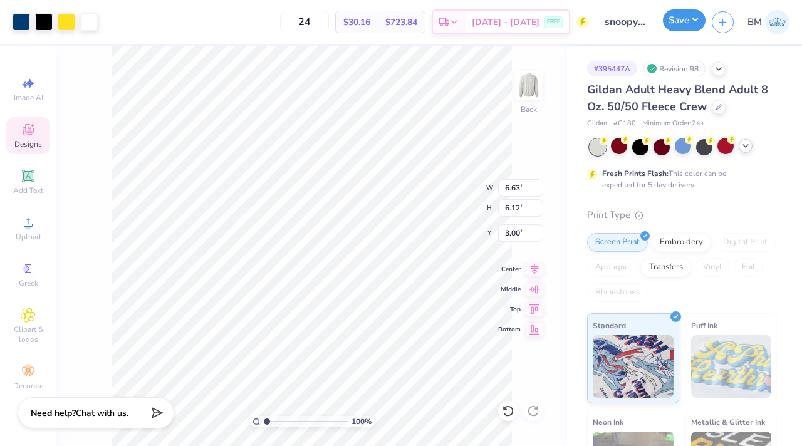
click at [672, 26] on button "Save" at bounding box center [684, 20] width 43 height 22
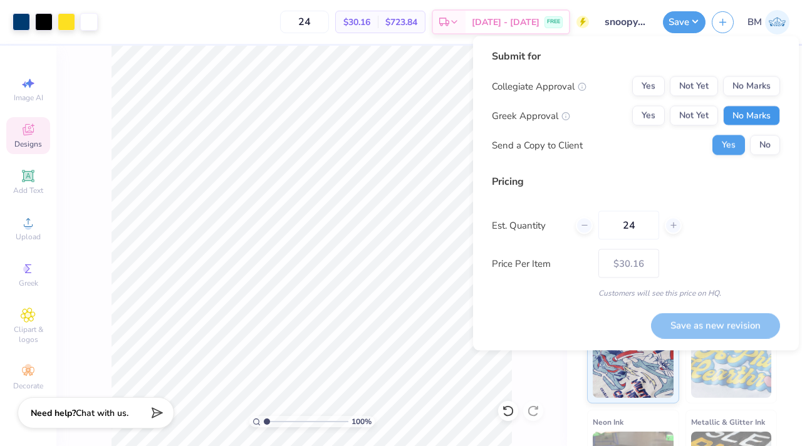
click at [738, 120] on button "No Marks" at bounding box center [751, 116] width 57 height 20
click at [746, 84] on button "No Marks" at bounding box center [751, 86] width 57 height 20
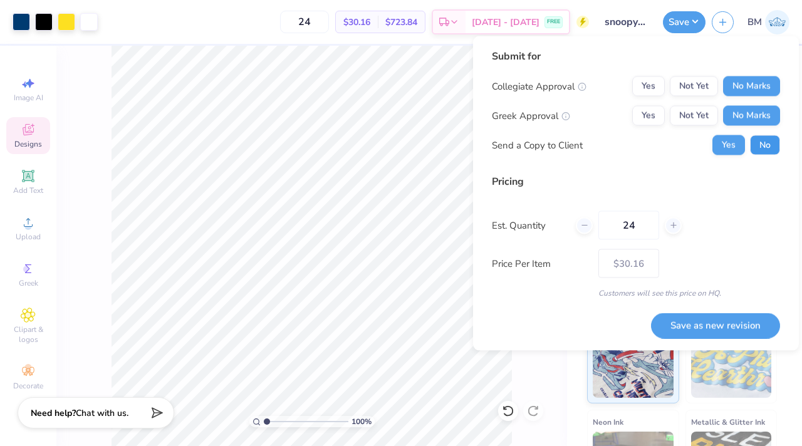
click at [767, 146] on button "No" at bounding box center [765, 145] width 30 height 20
click at [718, 321] on button "Save as new revision" at bounding box center [715, 326] width 129 height 26
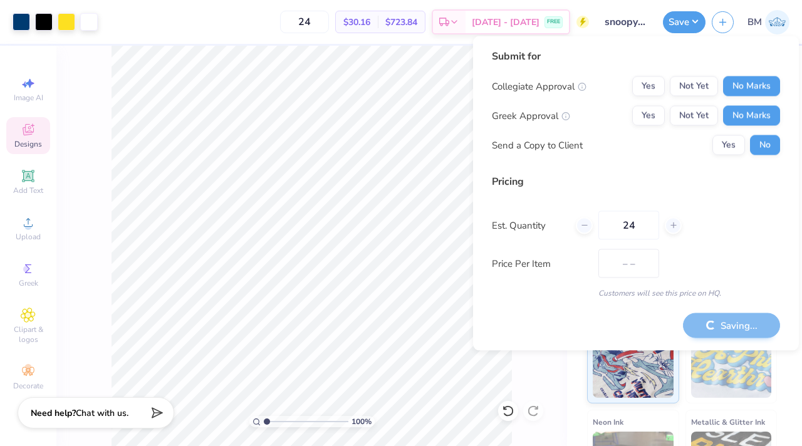
type input "$30.16"
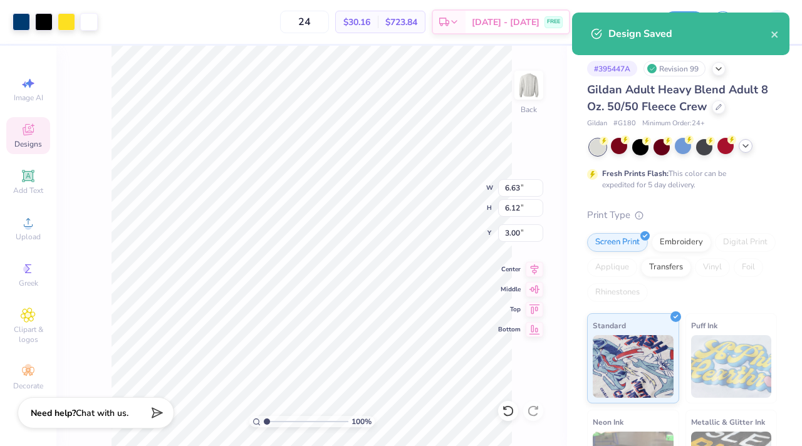
click at [742, 147] on icon at bounding box center [746, 146] width 10 height 10
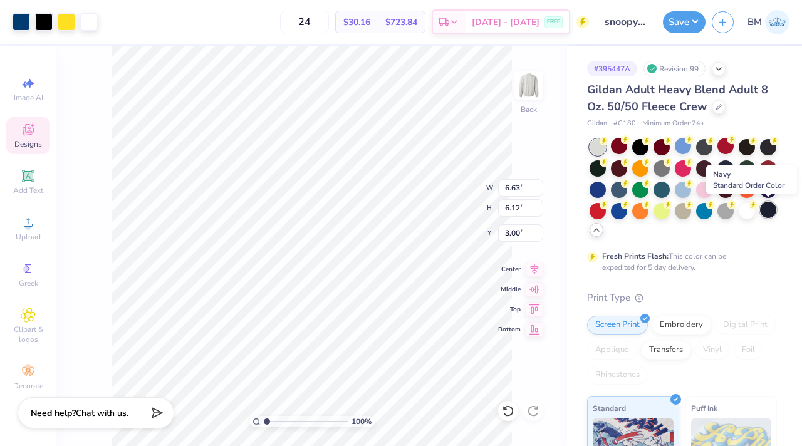
click at [769, 209] on div at bounding box center [768, 210] width 16 height 16
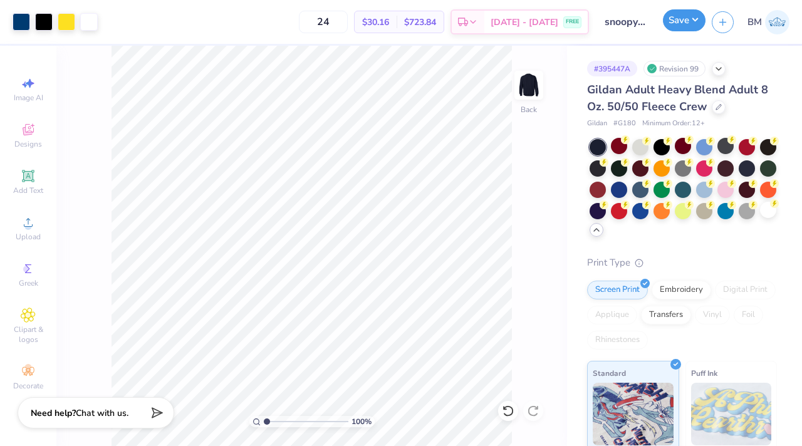
click at [679, 20] on button "Save" at bounding box center [684, 20] width 43 height 22
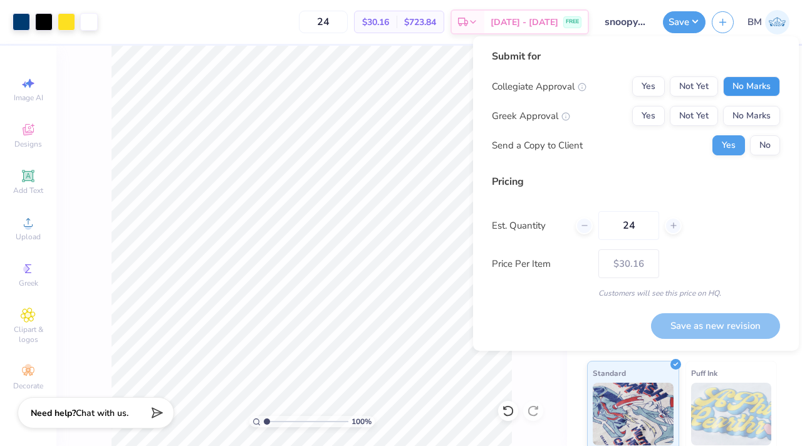
click at [745, 92] on button "No Marks" at bounding box center [751, 86] width 57 height 20
click at [744, 117] on button "No Marks" at bounding box center [751, 116] width 57 height 20
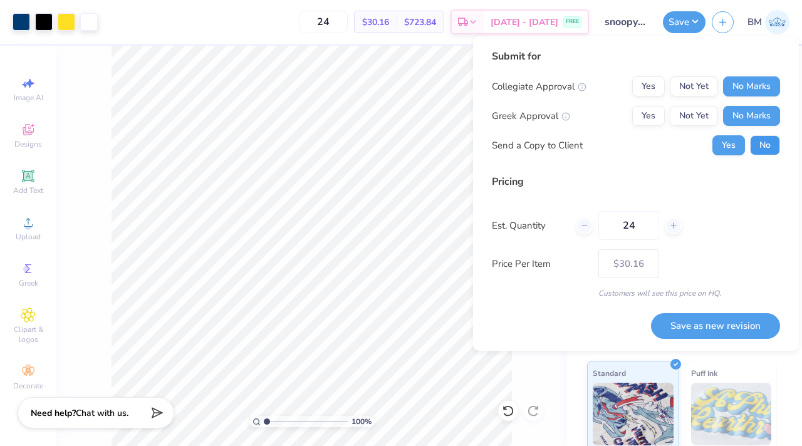
click at [757, 144] on button "No" at bounding box center [765, 145] width 30 height 20
click at [720, 328] on button "Save as new revision" at bounding box center [715, 326] width 129 height 26
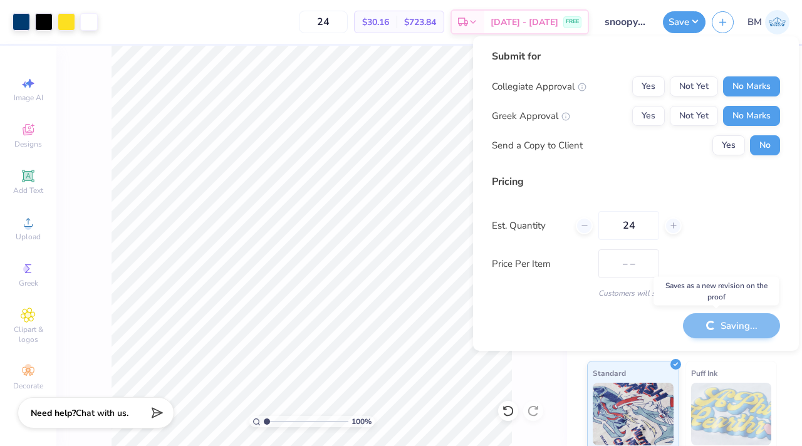
type input "$30.16"
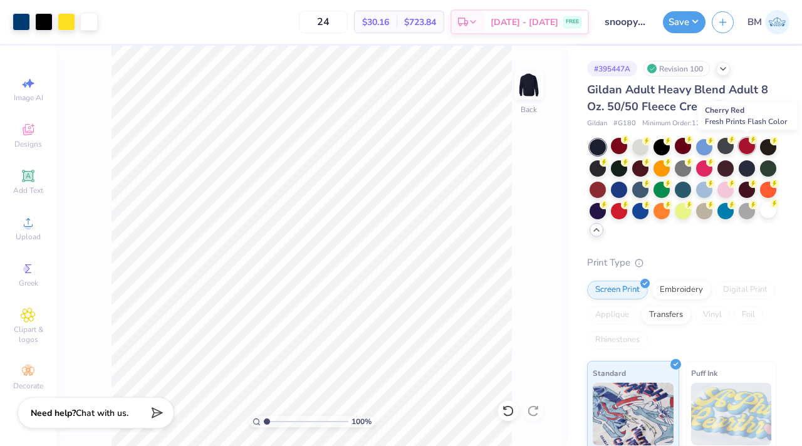
click at [752, 147] on div at bounding box center [747, 146] width 16 height 16
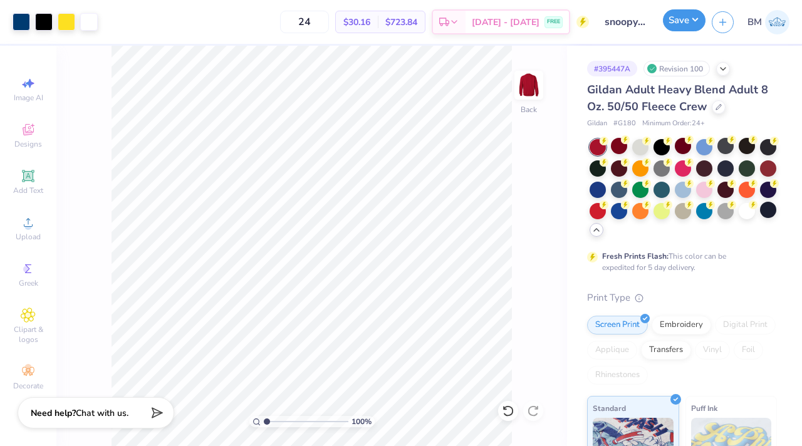
click at [680, 28] on button "Save" at bounding box center [684, 20] width 43 height 22
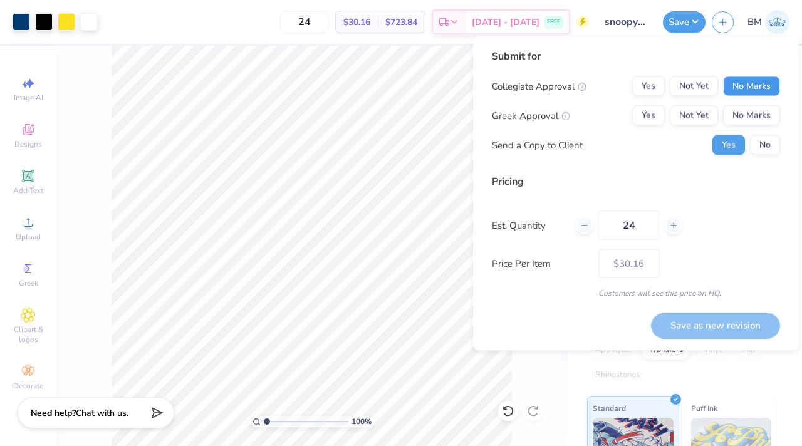
click at [760, 90] on button "No Marks" at bounding box center [751, 86] width 57 height 20
click at [755, 113] on button "No Marks" at bounding box center [751, 116] width 57 height 20
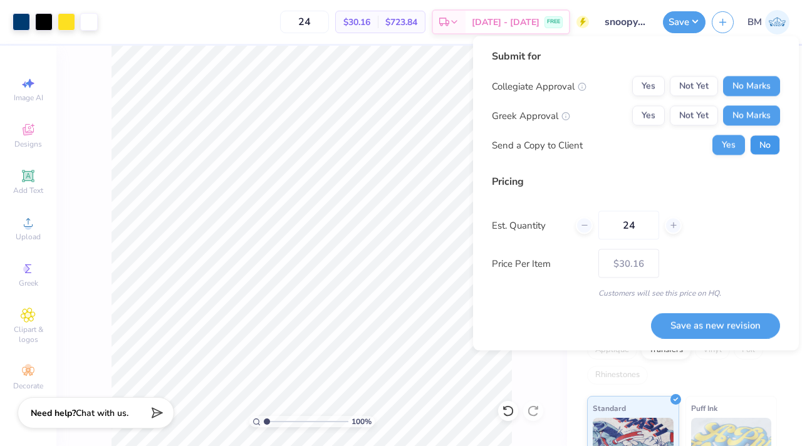
click at [757, 146] on button "No" at bounding box center [765, 145] width 30 height 20
click at [695, 337] on button "Save as new revision" at bounding box center [715, 326] width 129 height 26
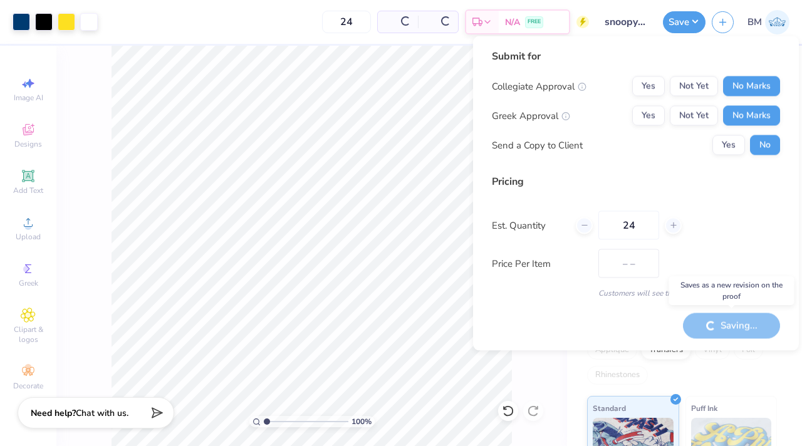
type input "$30.16"
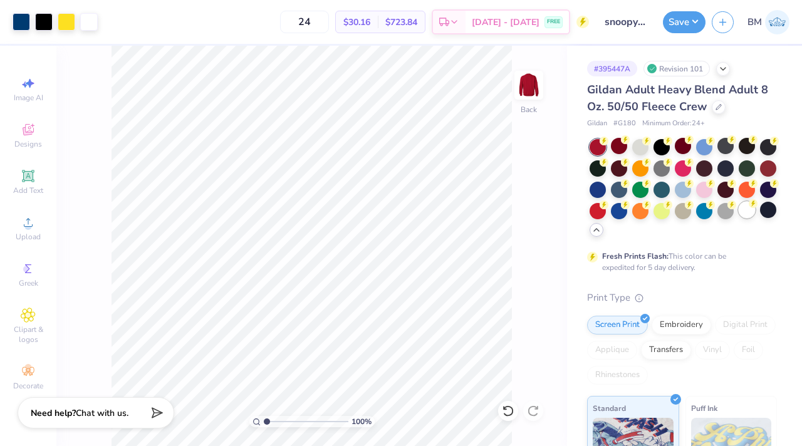
click at [747, 217] on div at bounding box center [747, 210] width 16 height 16
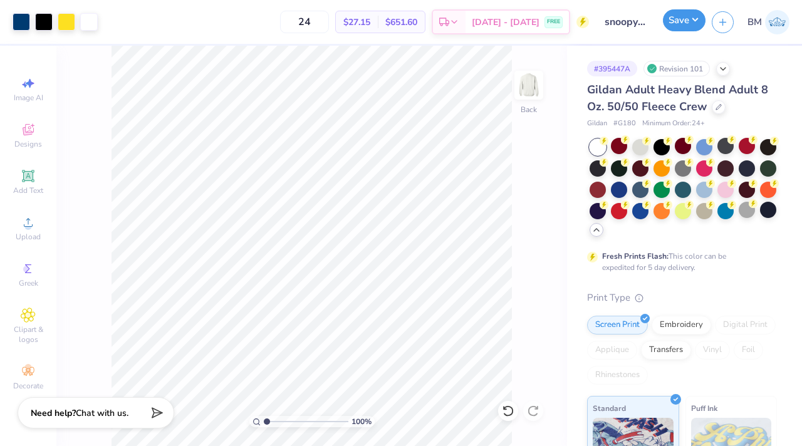
click at [675, 23] on button "Save" at bounding box center [684, 20] width 43 height 22
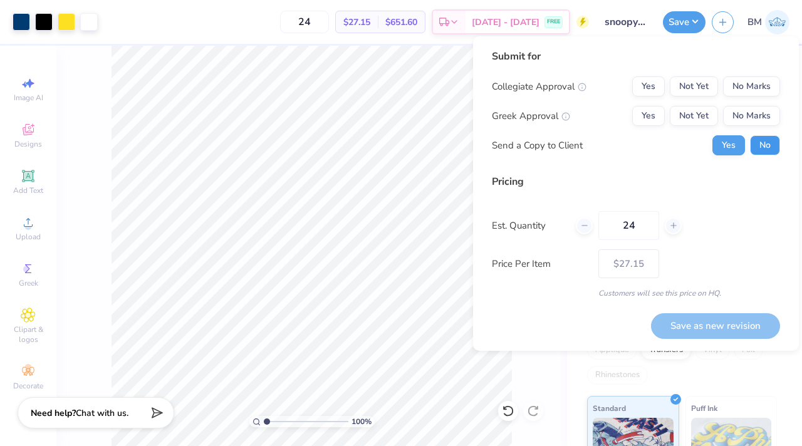
click at [756, 144] on button "No" at bounding box center [765, 145] width 30 height 20
click at [752, 110] on button "No Marks" at bounding box center [751, 116] width 57 height 20
click at [748, 81] on button "No Marks" at bounding box center [751, 86] width 57 height 20
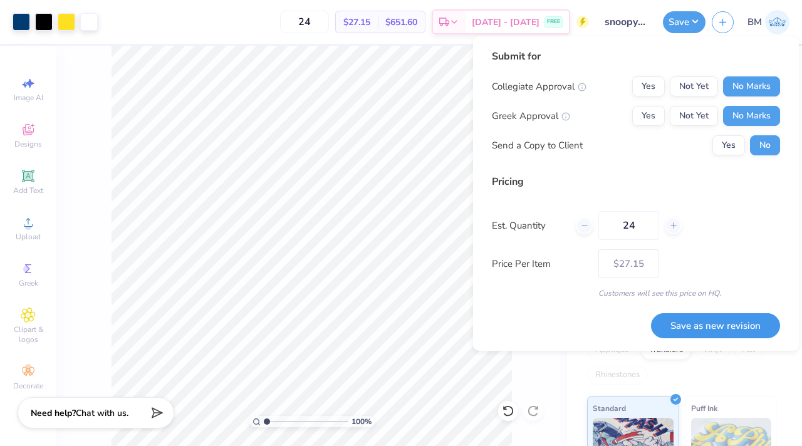
click at [748, 320] on button "Save as new revision" at bounding box center [715, 326] width 129 height 26
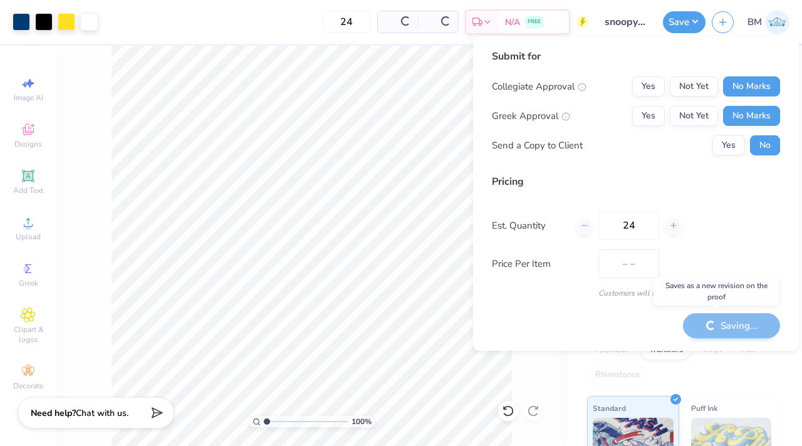
type input "$27.15"
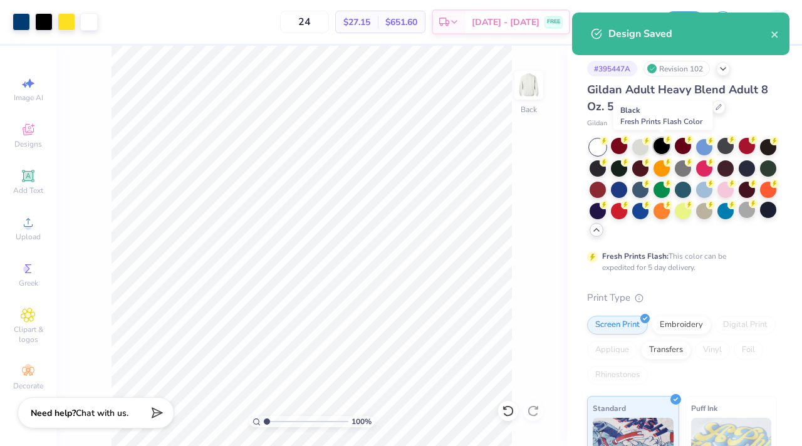
click at [666, 147] on div at bounding box center [661, 146] width 16 height 16
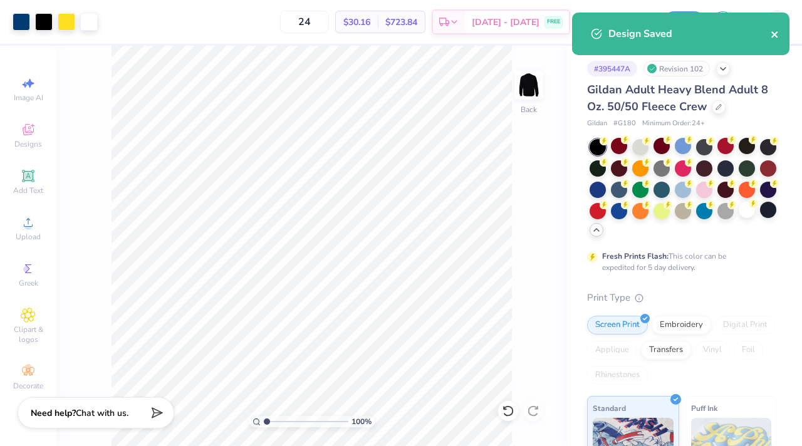
click at [776, 32] on icon "close" at bounding box center [775, 34] width 9 height 10
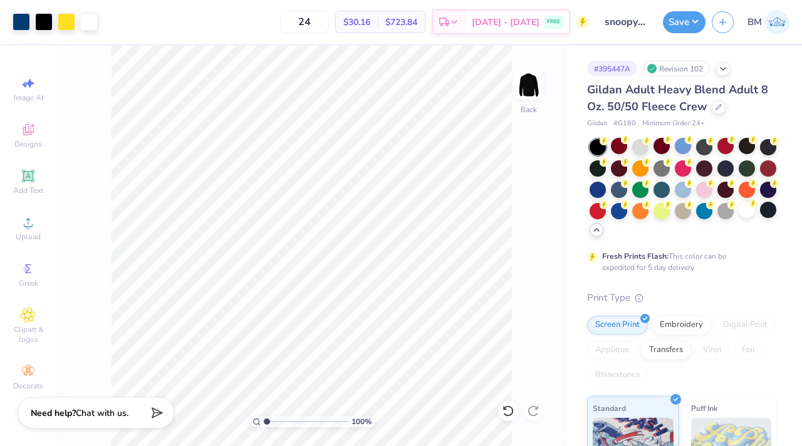
click at [669, 16] on div "Design Saved" at bounding box center [680, 38] width 222 height 57
click at [678, 26] on button "Save" at bounding box center [684, 20] width 43 height 22
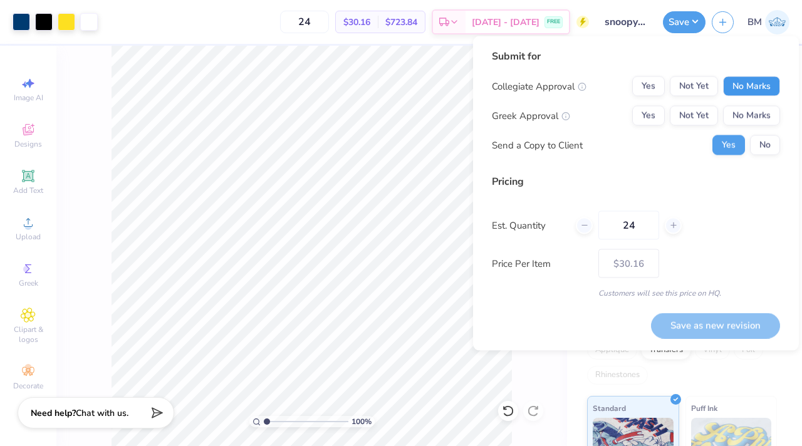
click at [747, 89] on button "No Marks" at bounding box center [751, 86] width 57 height 20
click at [749, 120] on button "No Marks" at bounding box center [751, 116] width 57 height 20
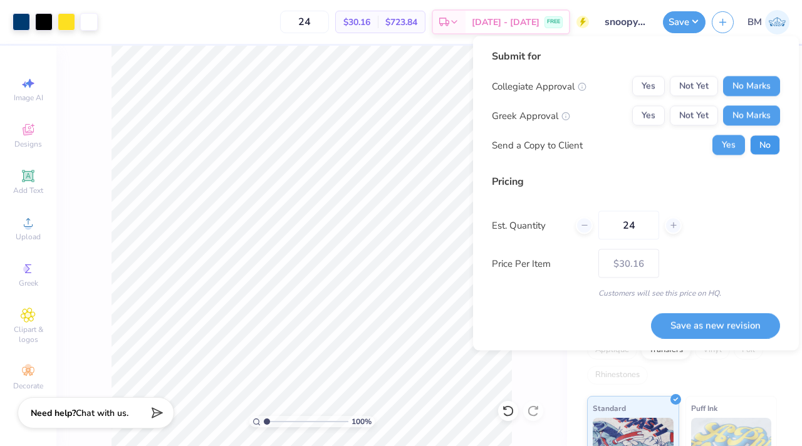
click at [766, 143] on button "No" at bounding box center [765, 145] width 30 height 20
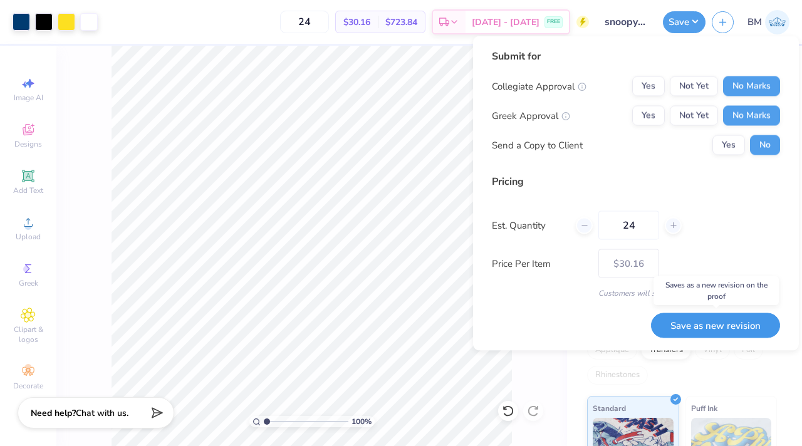
click at [729, 335] on button "Save as new revision" at bounding box center [715, 326] width 129 height 26
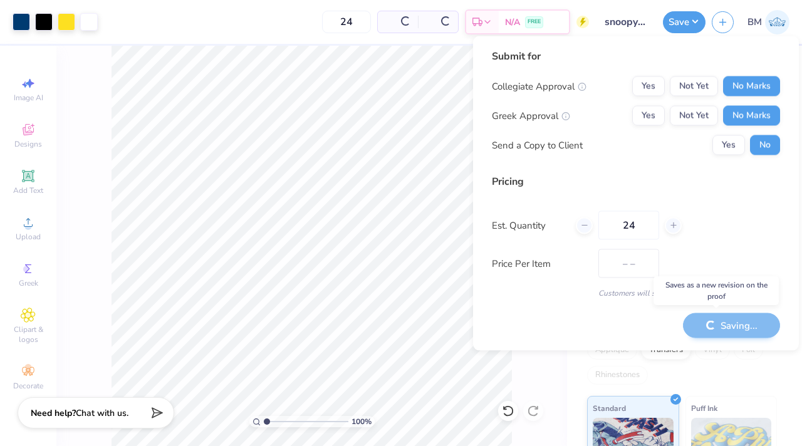
type input "$30.16"
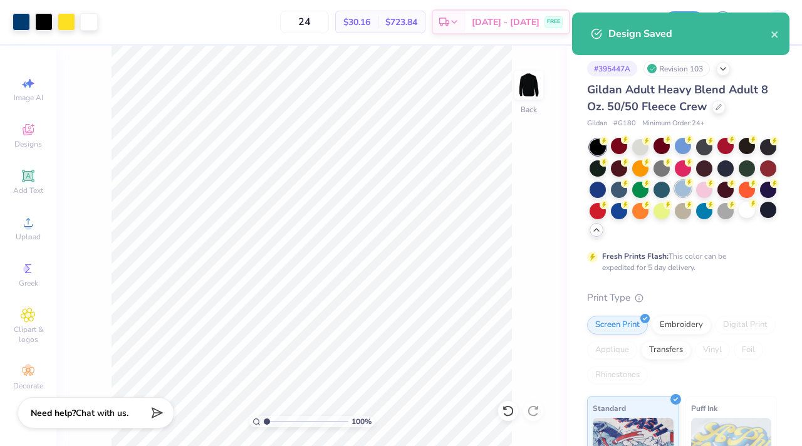
click at [678, 186] on div at bounding box center [683, 188] width 16 height 16
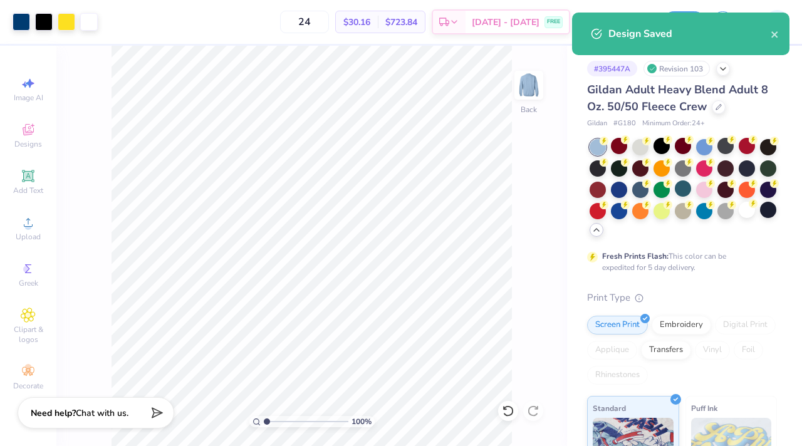
click at [769, 36] on div "Design Saved" at bounding box center [689, 33] width 162 height 15
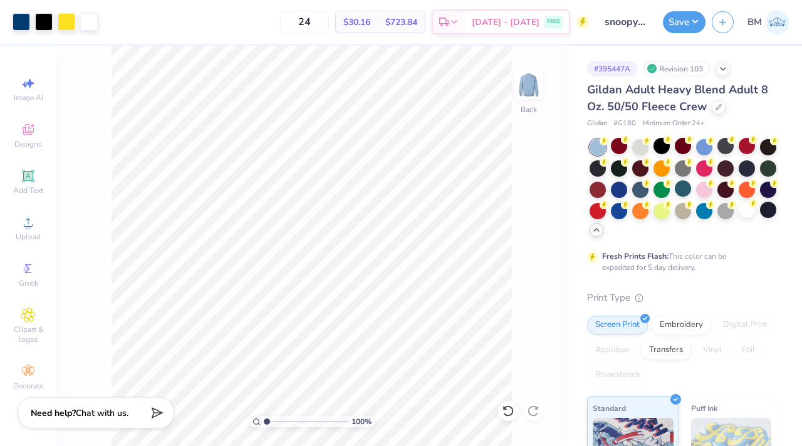
click at [769, 36] on div "Design Saved" at bounding box center [680, 38] width 222 height 57
click at [678, 28] on button "Save" at bounding box center [684, 20] width 43 height 22
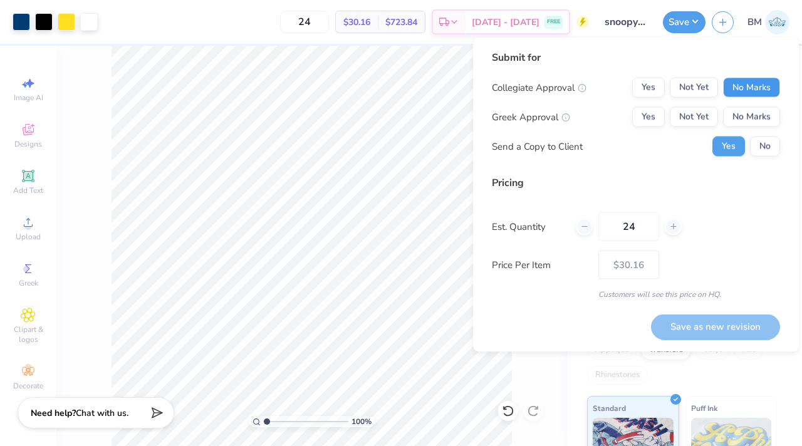
click at [731, 86] on button "No Marks" at bounding box center [751, 88] width 57 height 20
click at [741, 115] on button "No Marks" at bounding box center [751, 117] width 57 height 20
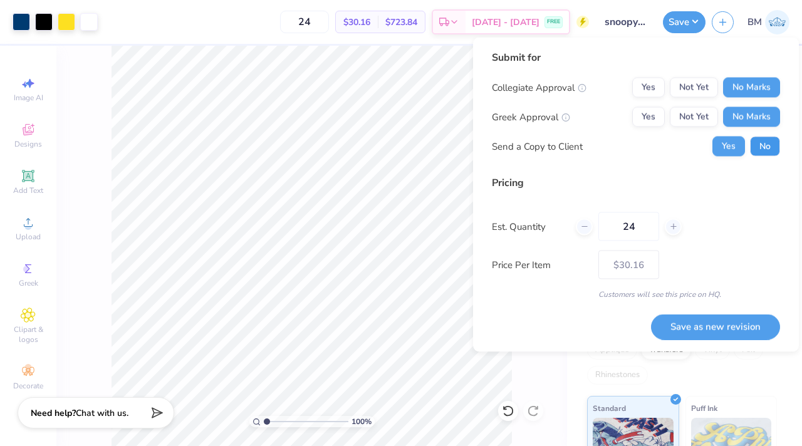
click at [762, 141] on button "No" at bounding box center [765, 147] width 30 height 20
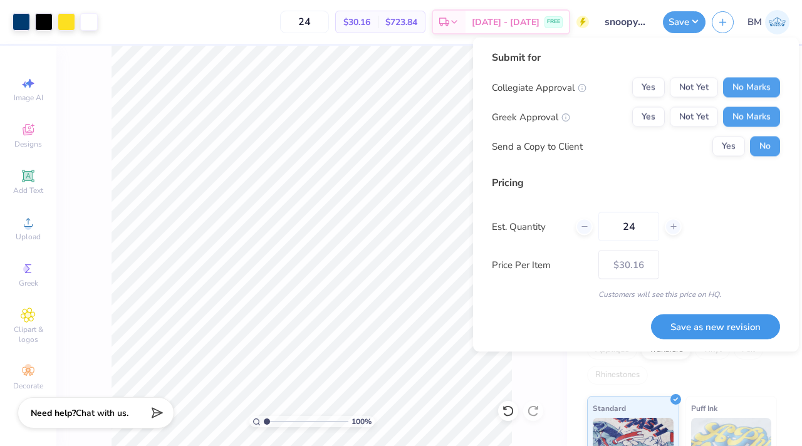
click at [735, 332] on button "Save as new revision" at bounding box center [715, 327] width 129 height 26
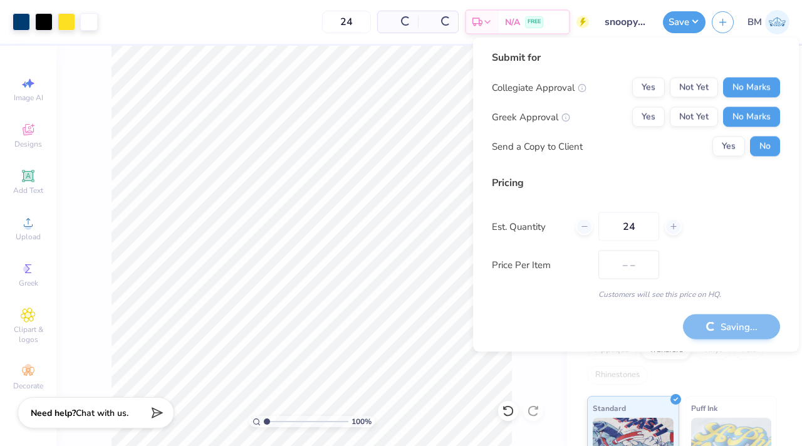
type input "$30.16"
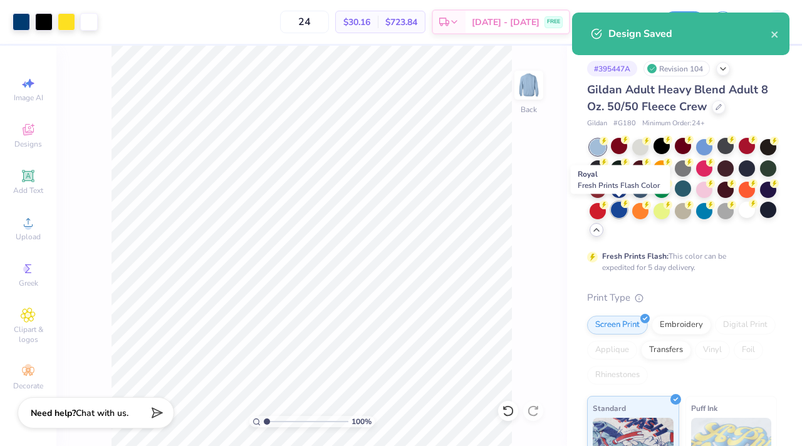
click at [621, 205] on icon at bounding box center [625, 203] width 9 height 9
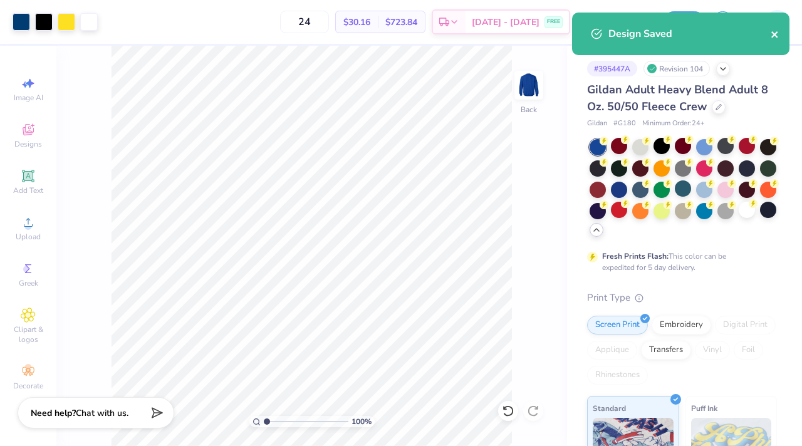
click at [776, 34] on icon "close" at bounding box center [775, 34] width 9 height 10
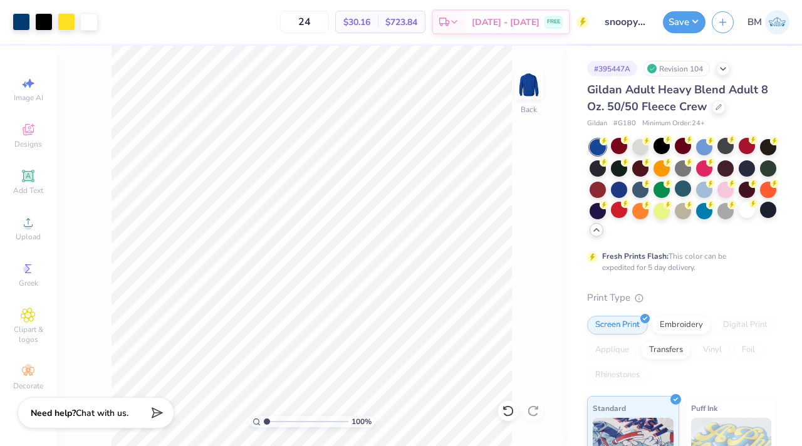
click at [668, 15] on div "Design Saved" at bounding box center [680, 12] width 222 height 5
click at [668, 24] on button "Save" at bounding box center [684, 22] width 43 height 22
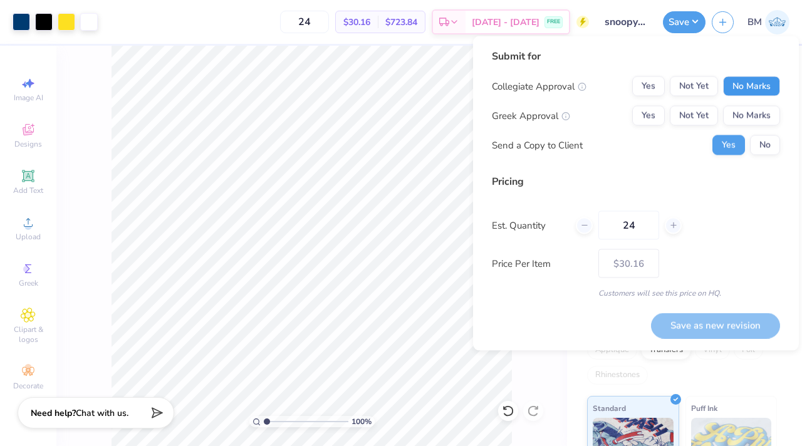
click at [748, 88] on button "No Marks" at bounding box center [751, 86] width 57 height 20
click at [747, 130] on div "Collegiate Approval Yes Not Yet No Marks Greek Approval Yes Not Yet No Marks Se…" at bounding box center [636, 115] width 288 height 79
click at [752, 120] on button "No Marks" at bounding box center [751, 116] width 57 height 20
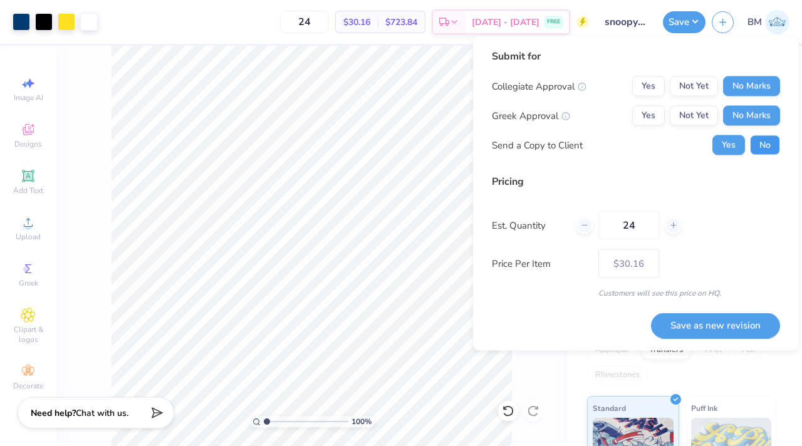
click at [761, 147] on button "No" at bounding box center [765, 145] width 30 height 20
click at [736, 311] on div "Save as new revision" at bounding box center [715, 318] width 129 height 39
click at [735, 320] on button "Save as new revision" at bounding box center [715, 326] width 129 height 26
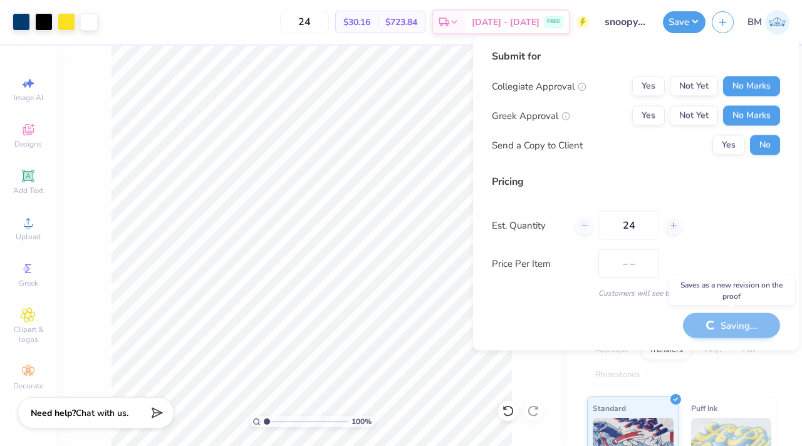
type input "$30.16"
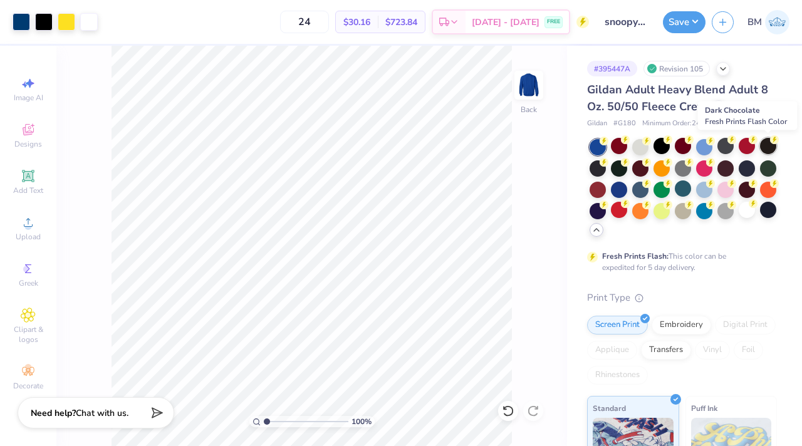
click at [766, 145] on div at bounding box center [768, 146] width 16 height 16
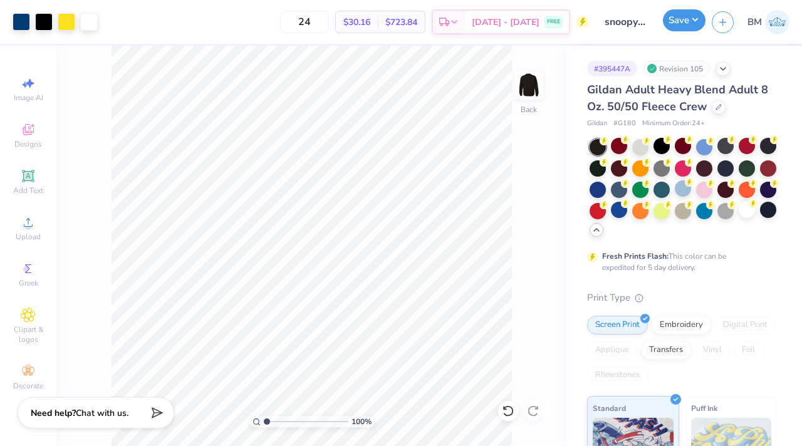
click at [685, 25] on button "Save" at bounding box center [684, 20] width 43 height 22
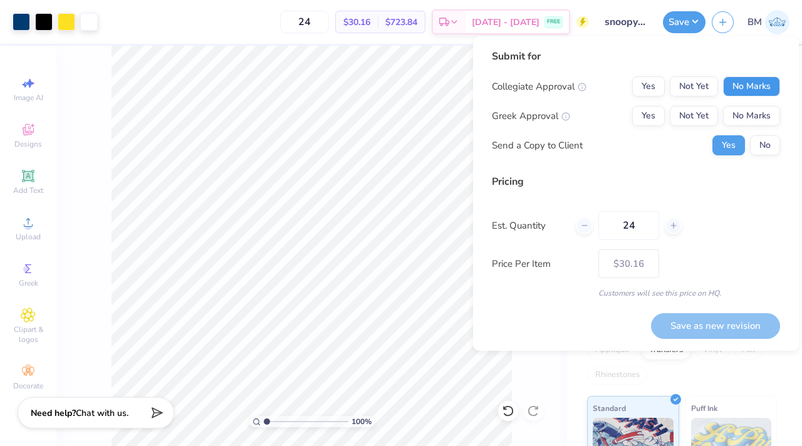
click at [755, 88] on button "No Marks" at bounding box center [751, 86] width 57 height 20
click at [751, 117] on button "No Marks" at bounding box center [751, 116] width 57 height 20
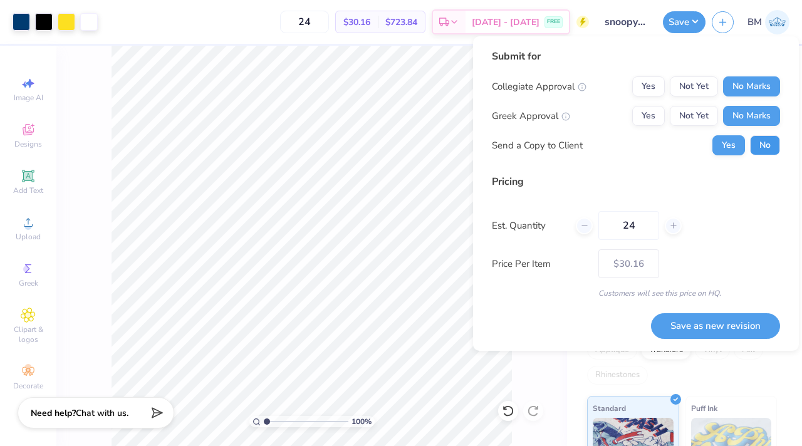
click at [759, 141] on button "No" at bounding box center [765, 145] width 30 height 20
click at [708, 323] on button "Save as new revision" at bounding box center [715, 326] width 129 height 26
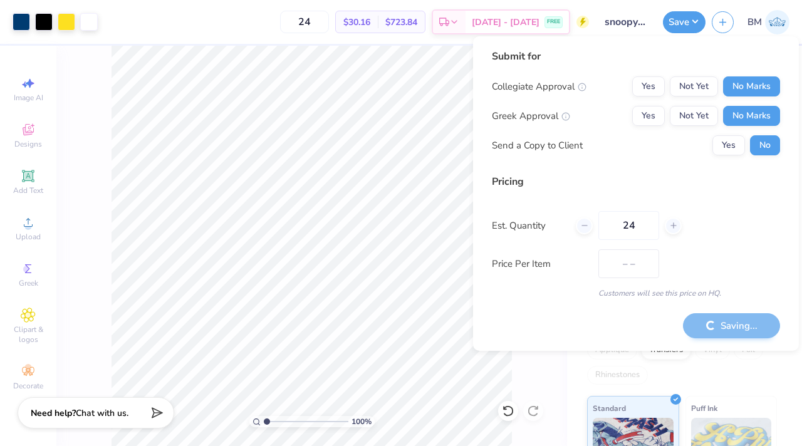
type input "$30.16"
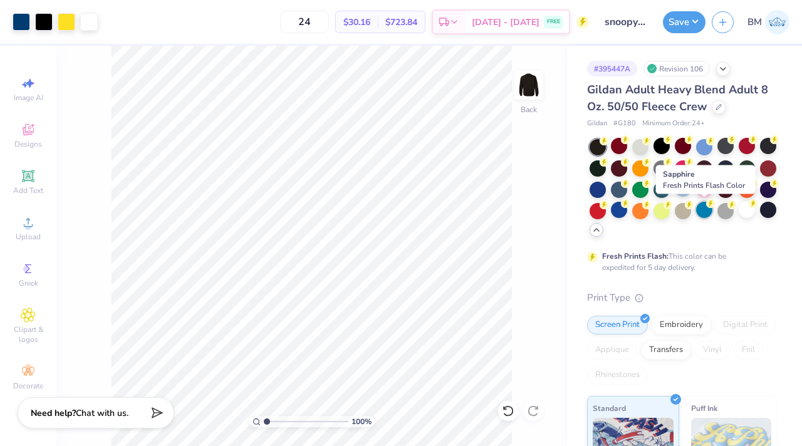
click at [706, 205] on icon at bounding box center [710, 203] width 9 height 9
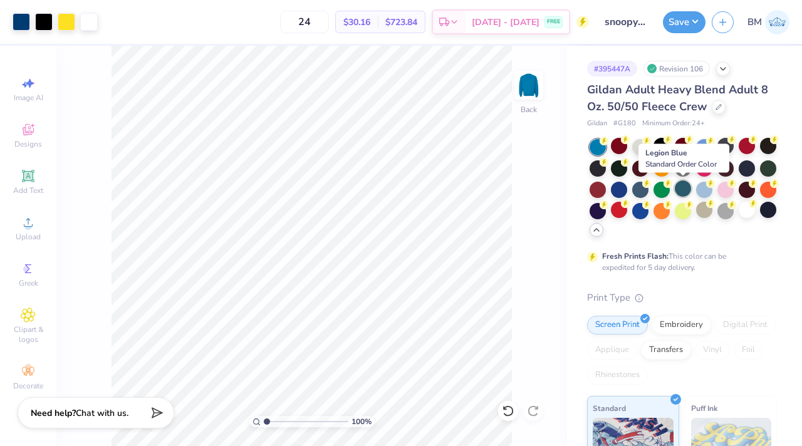
click at [682, 184] on div at bounding box center [683, 188] width 16 height 16
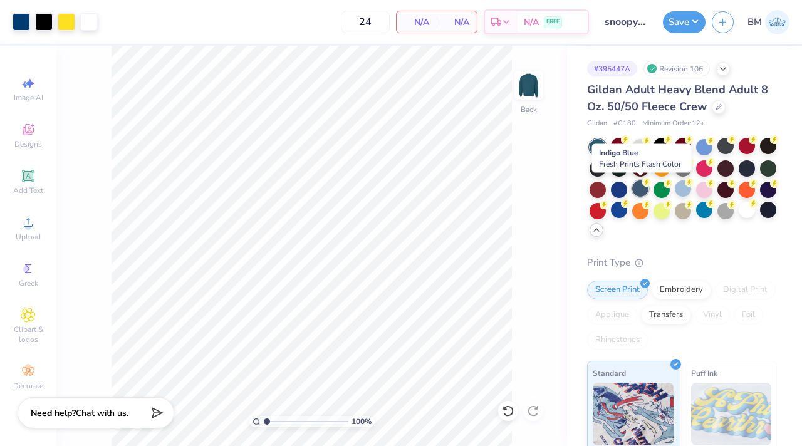
click at [643, 188] on div at bounding box center [640, 188] width 16 height 16
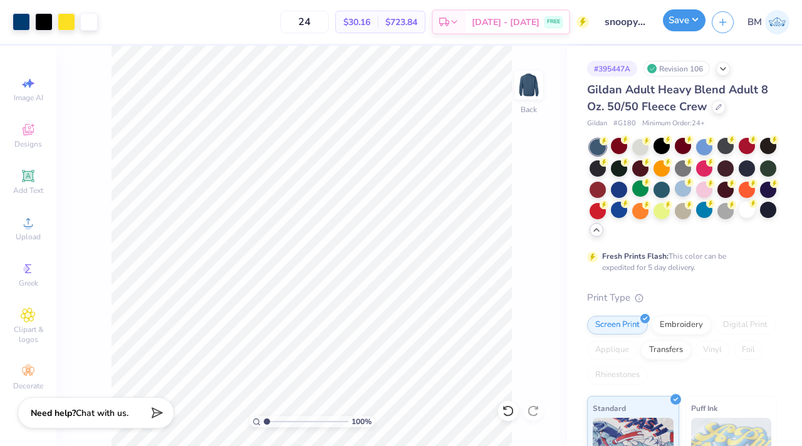
click at [675, 21] on button "Save" at bounding box center [684, 20] width 43 height 22
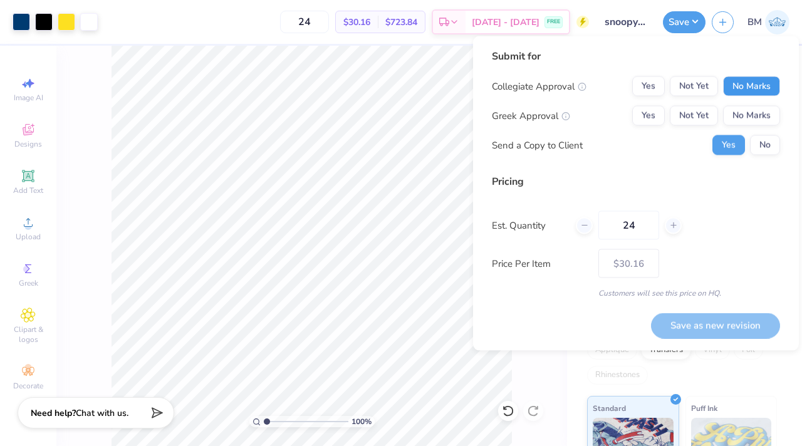
click at [744, 85] on button "No Marks" at bounding box center [751, 86] width 57 height 20
click at [739, 127] on div "Collegiate Approval Yes Not Yet No Marks Greek Approval Yes Not Yet No Marks Se…" at bounding box center [636, 115] width 288 height 79
click at [744, 120] on button "No Marks" at bounding box center [751, 116] width 57 height 20
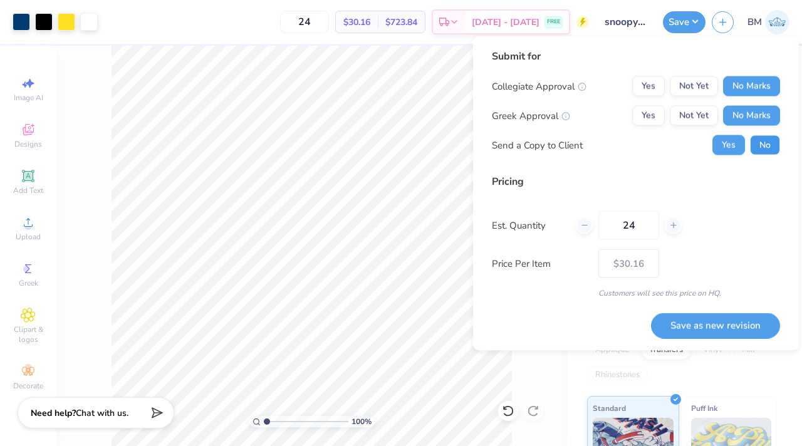
click at [762, 150] on button "No" at bounding box center [765, 145] width 30 height 20
click at [720, 324] on button "Save as new revision" at bounding box center [715, 326] width 129 height 26
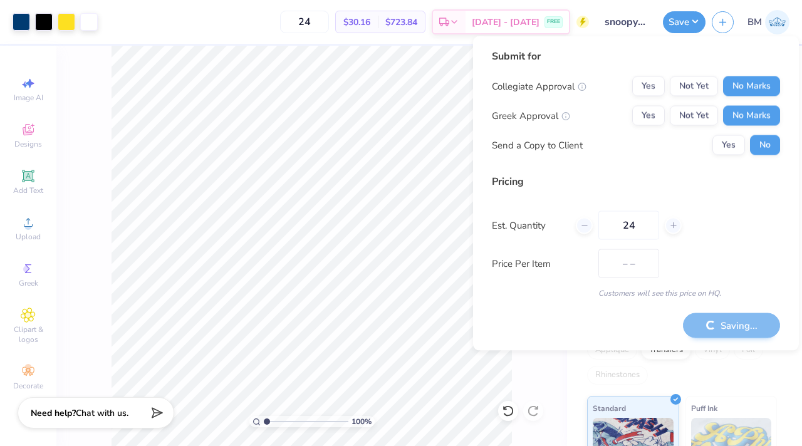
type input "$30.16"
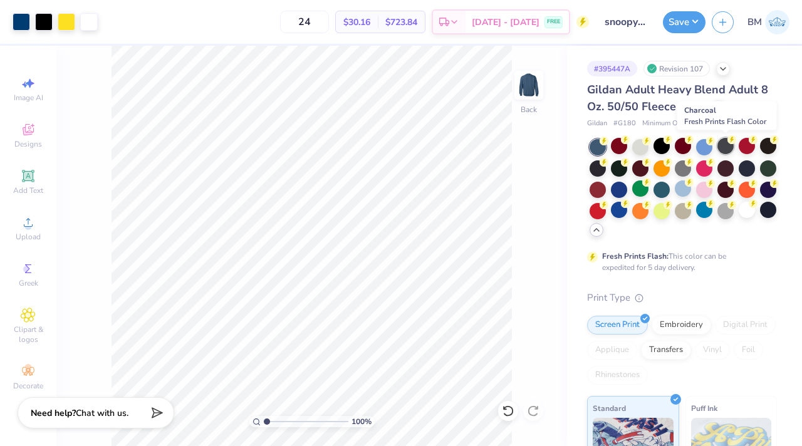
click at [724, 143] on div at bounding box center [725, 146] width 16 height 16
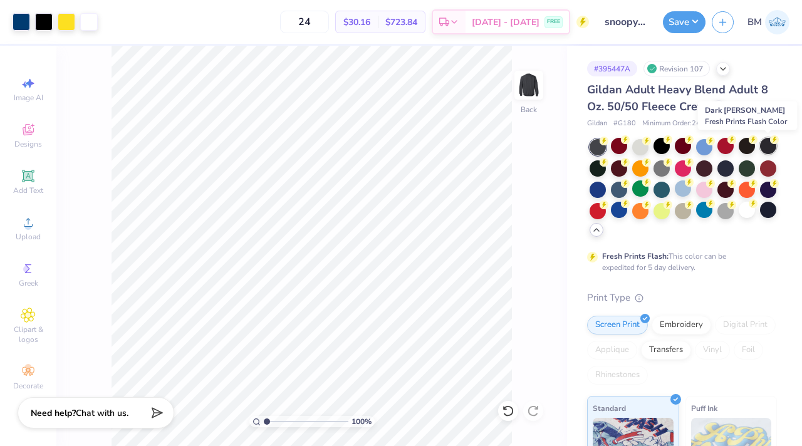
click at [766, 146] on div at bounding box center [768, 146] width 16 height 16
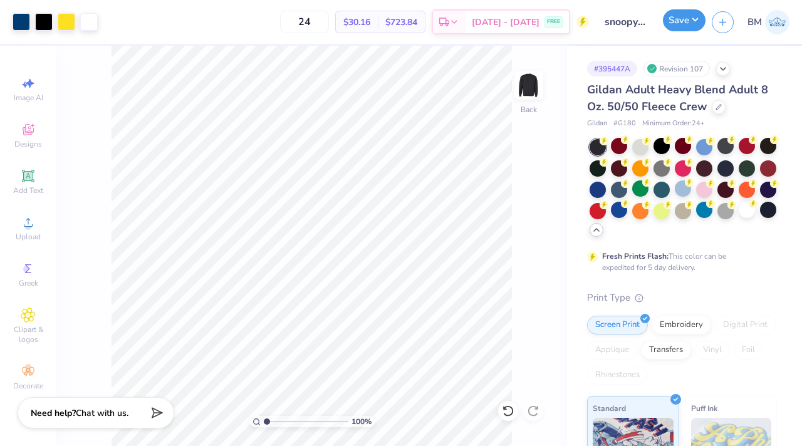
click at [683, 26] on button "Save" at bounding box center [684, 20] width 43 height 22
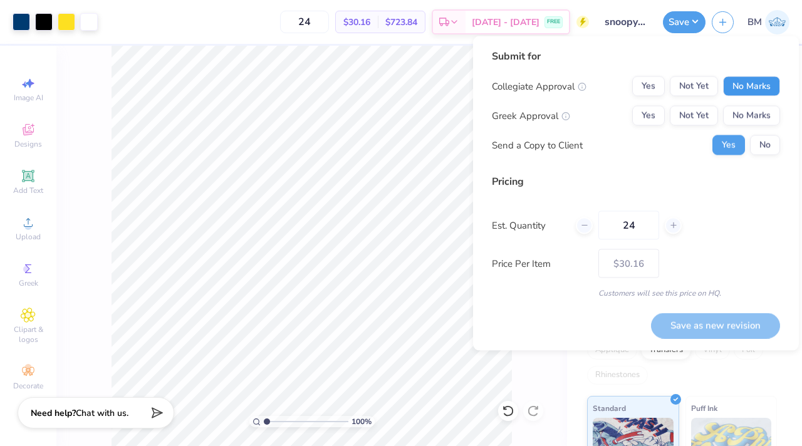
click at [759, 86] on button "No Marks" at bounding box center [751, 86] width 57 height 20
click at [757, 112] on button "No Marks" at bounding box center [751, 116] width 57 height 20
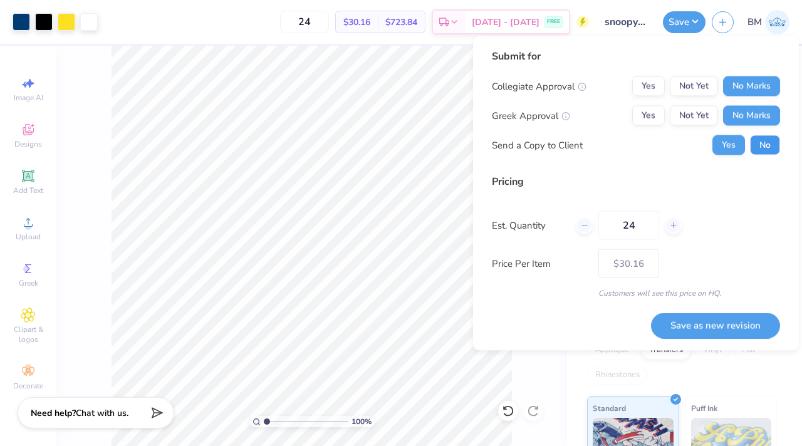
click at [764, 143] on button "No" at bounding box center [765, 145] width 30 height 20
click at [711, 326] on button "Save as new revision" at bounding box center [715, 326] width 129 height 26
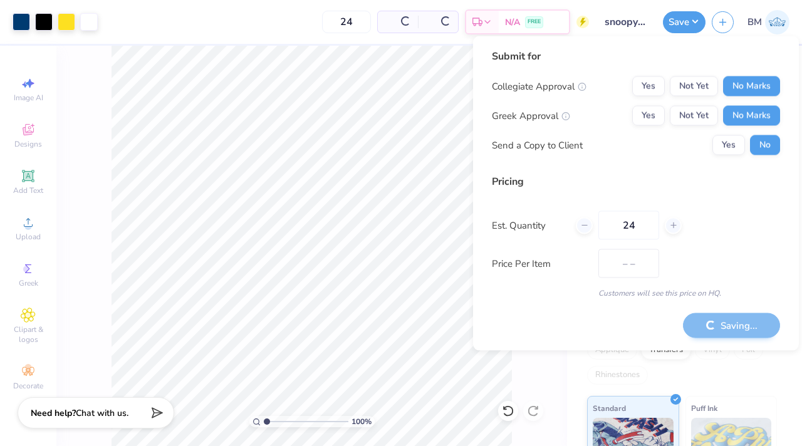
type input "$30.16"
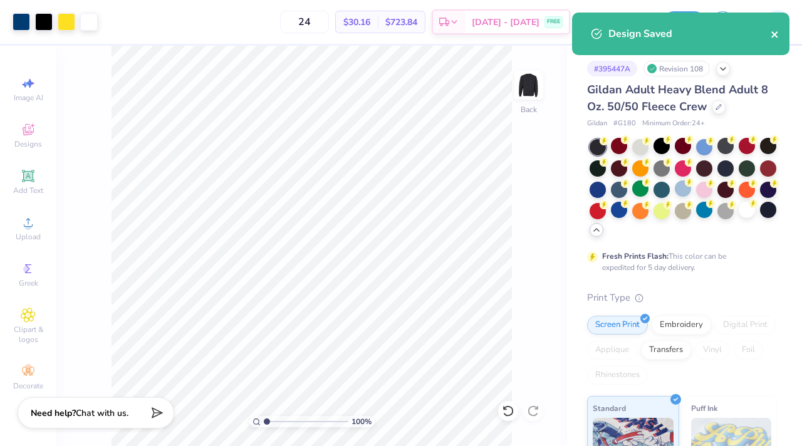
click at [772, 36] on icon "close" at bounding box center [775, 34] width 9 height 10
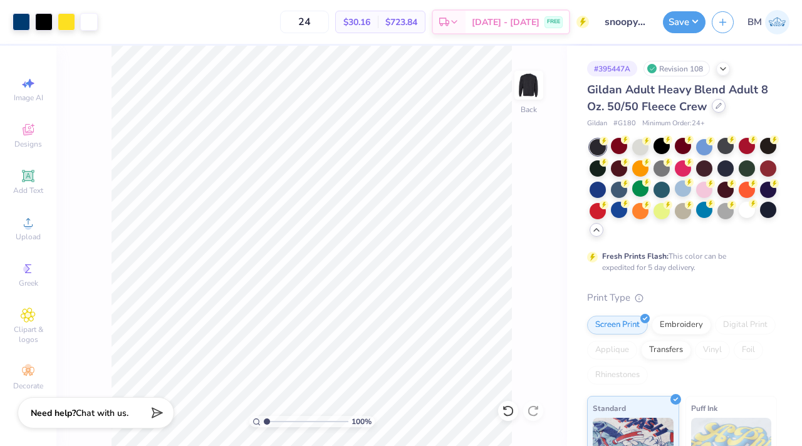
click at [720, 108] on div at bounding box center [719, 106] width 14 height 14
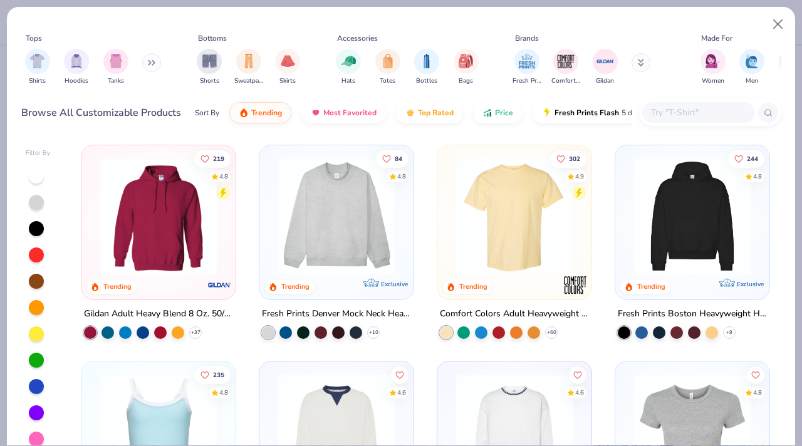
click at [665, 122] on div at bounding box center [698, 112] width 113 height 21
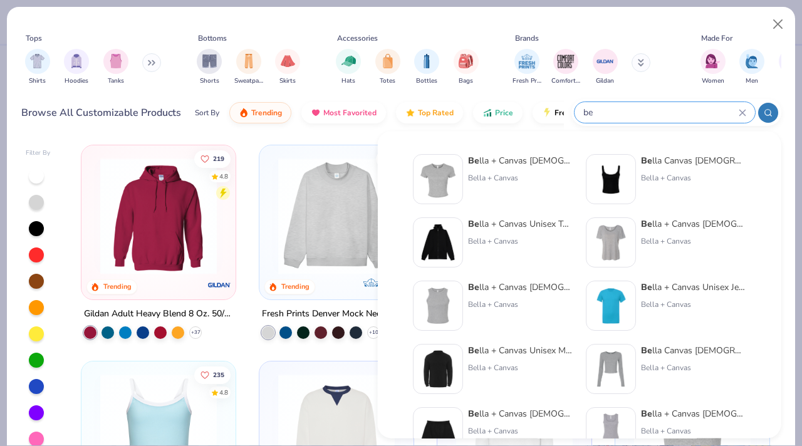
type input "be"
click at [616, 170] on img at bounding box center [610, 179] width 39 height 39
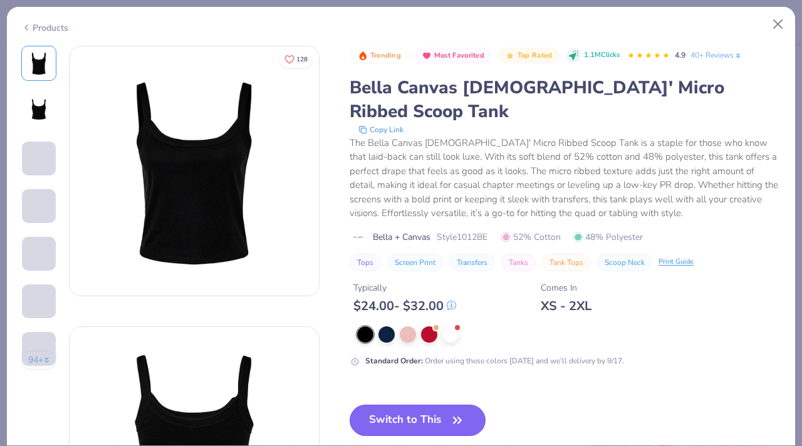
click at [418, 405] on button "Switch to This" at bounding box center [418, 420] width 136 height 31
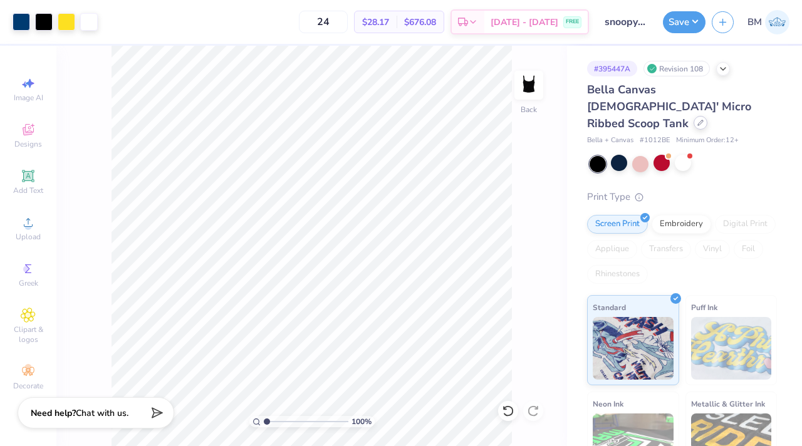
click at [698, 120] on icon at bounding box center [700, 122] width 5 height 5
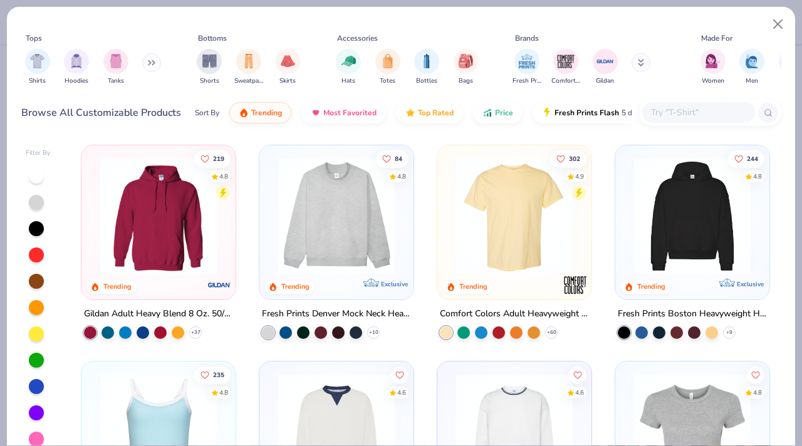
click at [660, 110] on input "text" at bounding box center [698, 112] width 96 height 14
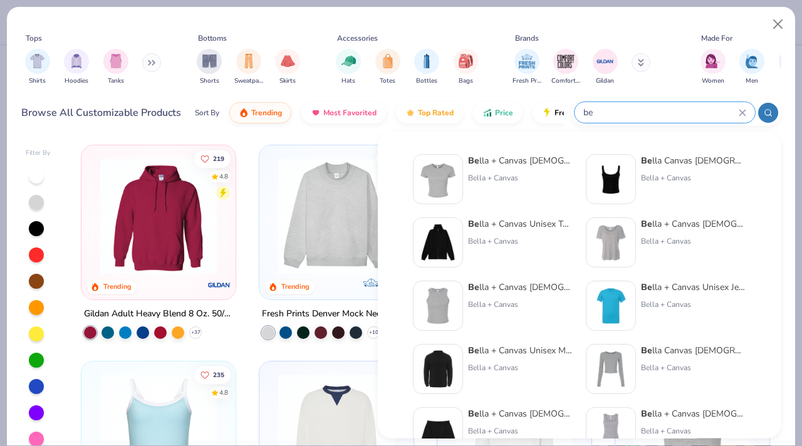
type input "be"
click at [470, 183] on div "Be lla + Canvas [DEMOGRAPHIC_DATA]' Micro Rib be d Baby Tee Bella + Canvas" at bounding box center [520, 179] width 105 height 50
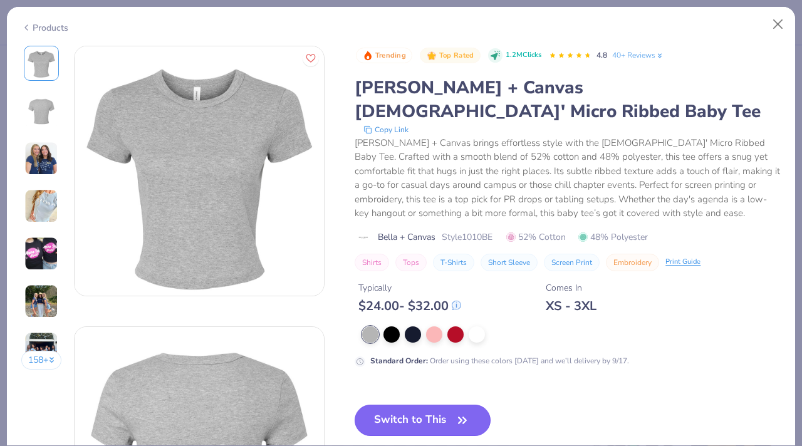
click at [432, 405] on button "Switch to This" at bounding box center [423, 420] width 136 height 31
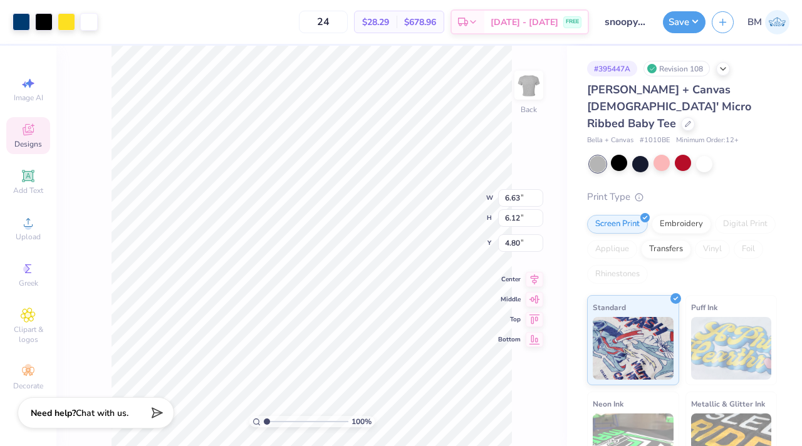
type input "3.00"
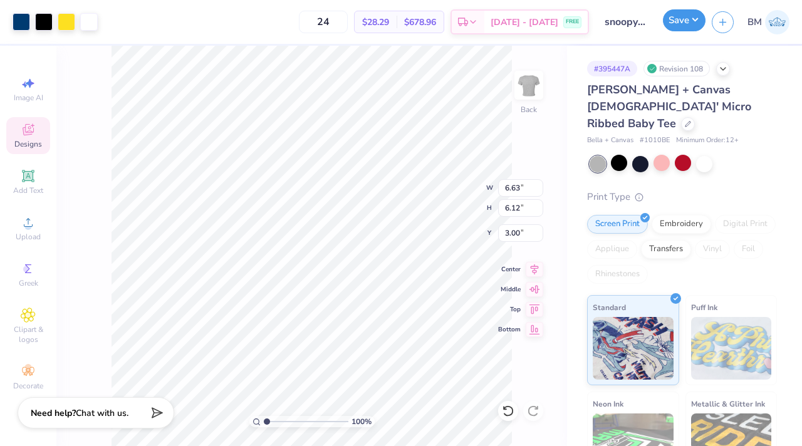
click at [679, 25] on button "Save" at bounding box center [684, 20] width 43 height 22
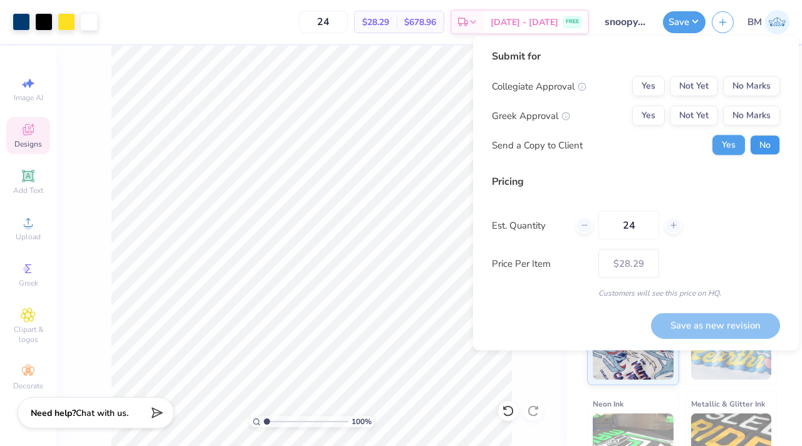
click at [754, 143] on button "No" at bounding box center [765, 145] width 30 height 20
click at [751, 120] on button "No Marks" at bounding box center [751, 116] width 57 height 20
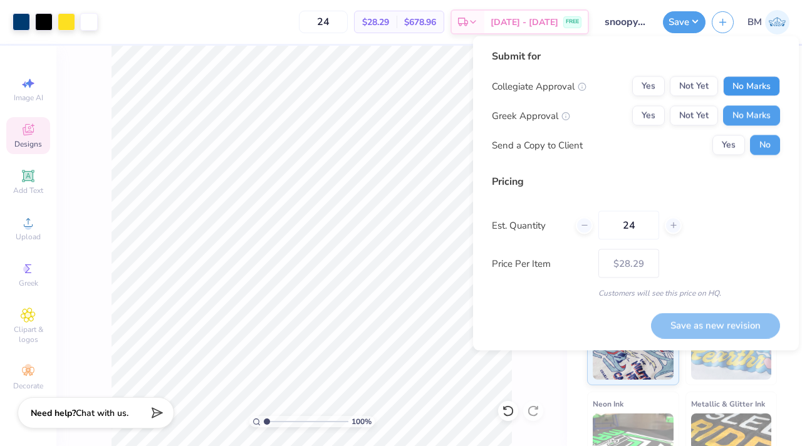
click at [749, 84] on button "No Marks" at bounding box center [751, 86] width 57 height 20
click at [709, 330] on button "Save as new revision" at bounding box center [715, 326] width 129 height 26
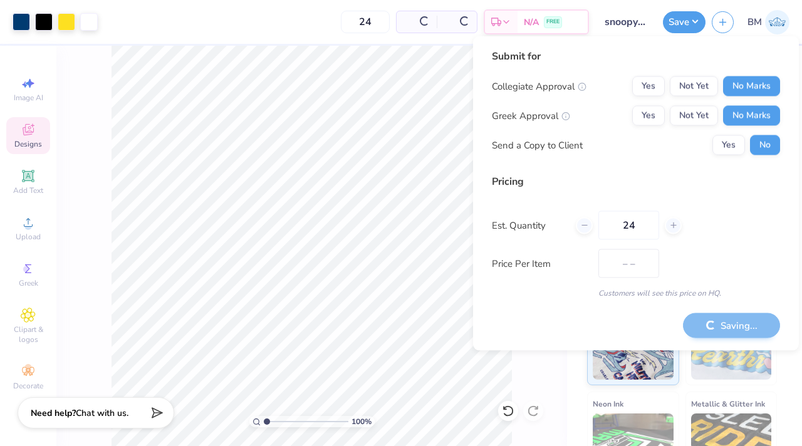
type input "$28.29"
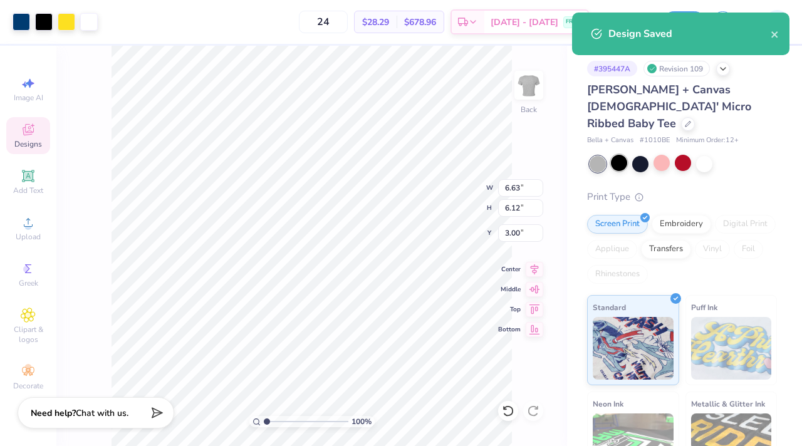
click at [615, 155] on div at bounding box center [619, 163] width 16 height 16
click at [777, 29] on button "close" at bounding box center [775, 33] width 9 height 15
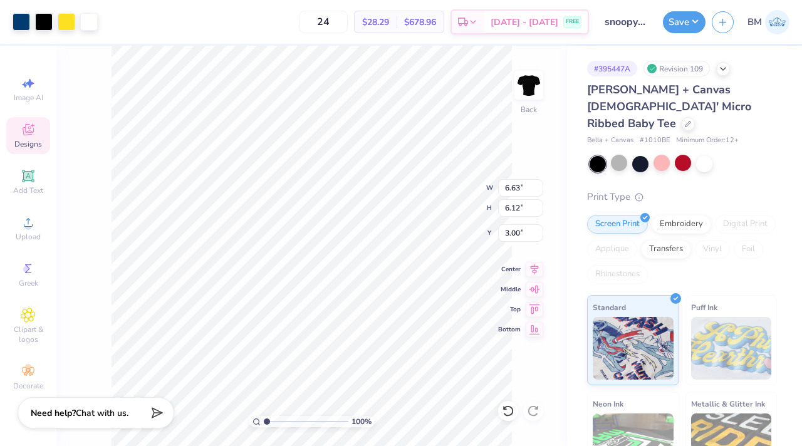
click at [656, 15] on div "Design Saved" at bounding box center [680, 12] width 222 height 5
click at [678, 24] on button "Save" at bounding box center [684, 20] width 43 height 22
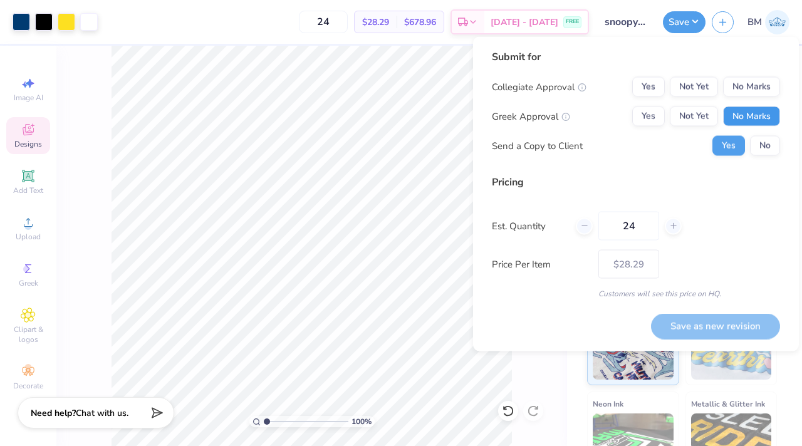
click at [749, 117] on button "No Marks" at bounding box center [751, 117] width 57 height 20
click at [749, 75] on div "Submit for Collegiate Approval Yes Not Yet No Marks Greek Approval Yes Not Yet …" at bounding box center [636, 107] width 288 height 116
click at [749, 81] on button "No Marks" at bounding box center [751, 87] width 57 height 20
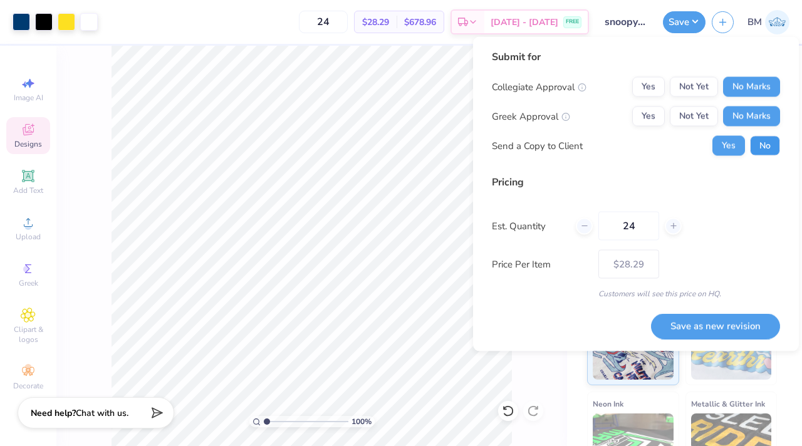
click at [759, 145] on button "No" at bounding box center [765, 146] width 30 height 20
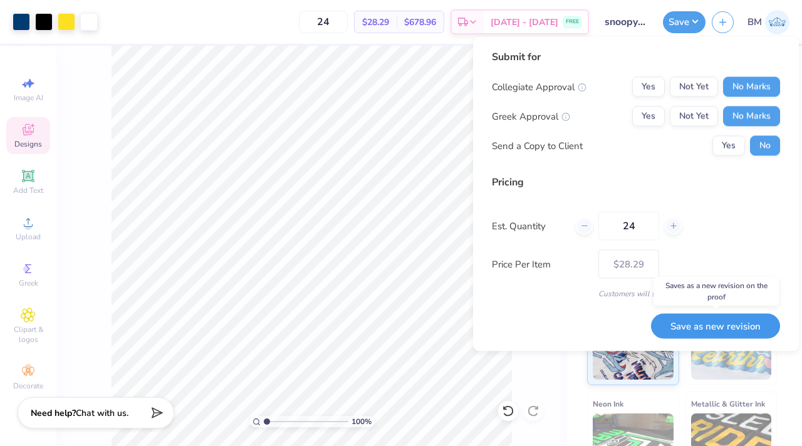
click at [720, 326] on button "Save as new revision" at bounding box center [715, 326] width 129 height 26
type input "$28.29"
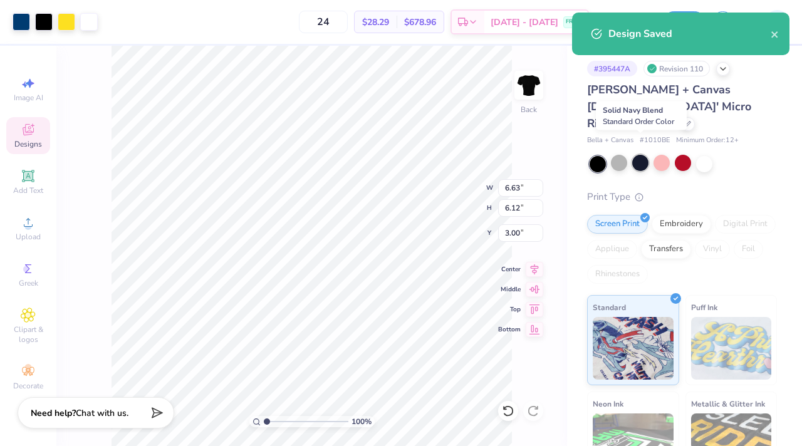
click at [642, 155] on div at bounding box center [640, 163] width 16 height 16
click at [769, 39] on div "Design Saved" at bounding box center [689, 33] width 162 height 15
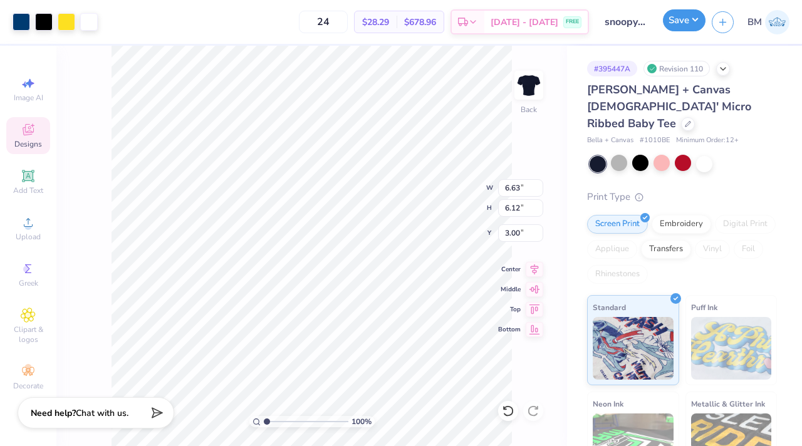
click at [680, 28] on button "Save" at bounding box center [684, 20] width 43 height 22
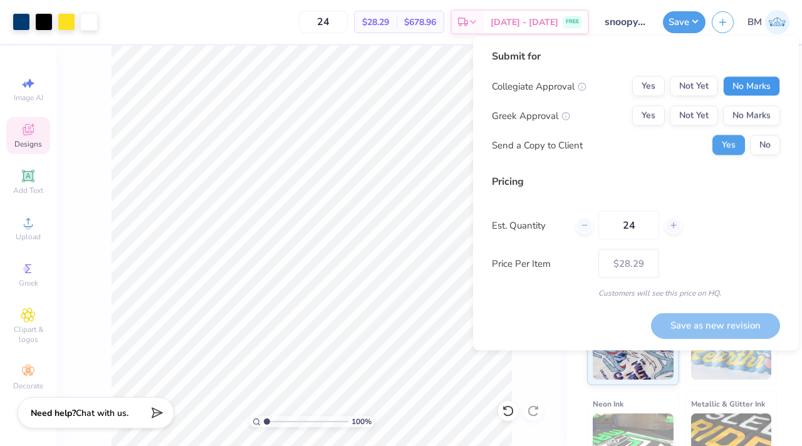
click at [737, 91] on button "No Marks" at bounding box center [751, 86] width 57 height 20
click at [738, 110] on button "No Marks" at bounding box center [751, 116] width 57 height 20
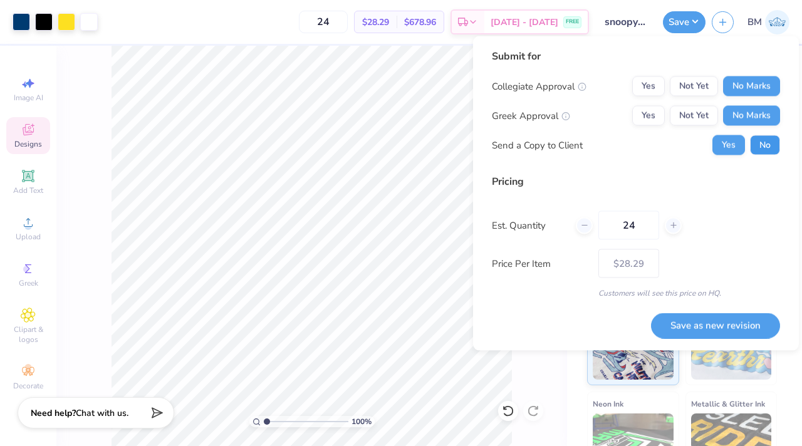
click at [757, 147] on button "No" at bounding box center [765, 145] width 30 height 20
click at [699, 323] on button "Save as new revision" at bounding box center [715, 326] width 129 height 26
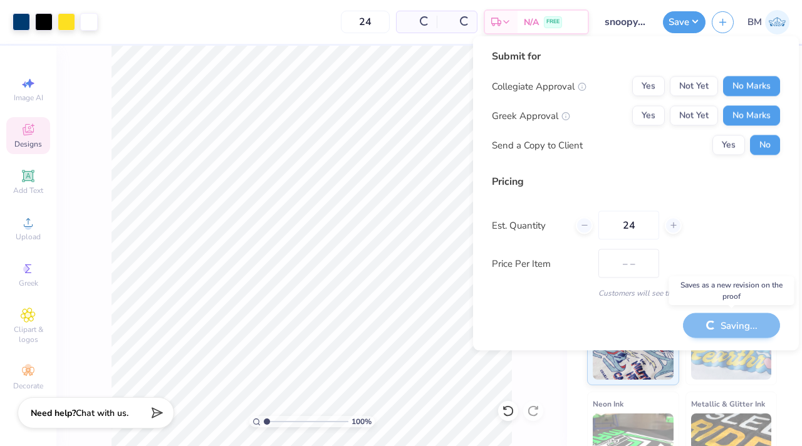
type input "$28.29"
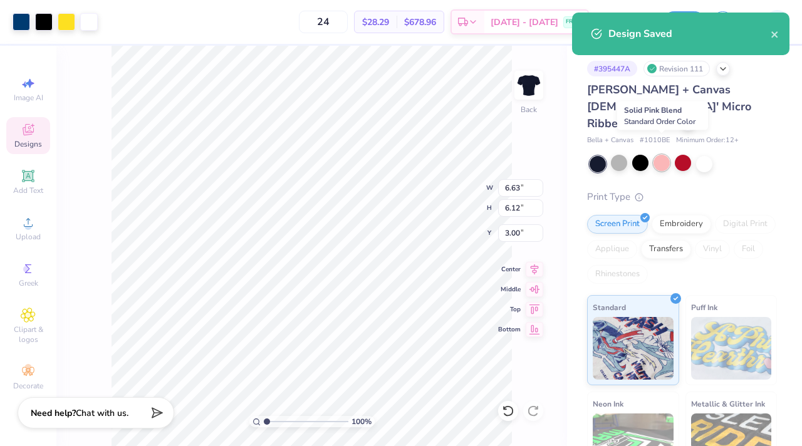
click at [659, 155] on div at bounding box center [661, 163] width 16 height 16
click at [772, 36] on icon "close" at bounding box center [775, 34] width 9 height 10
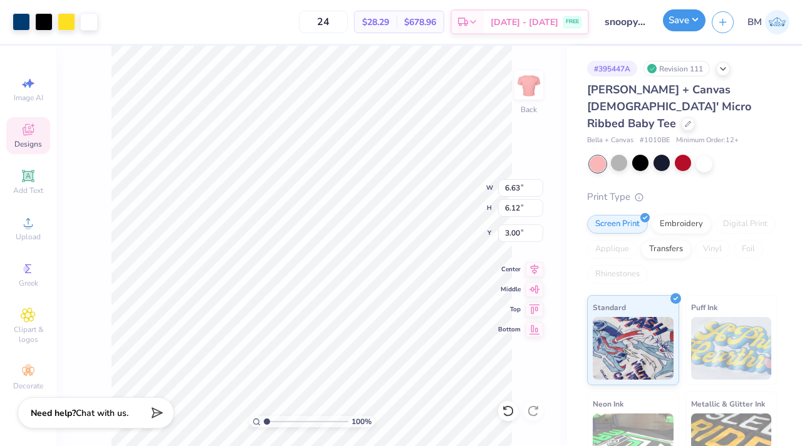
click at [683, 18] on button "Save" at bounding box center [684, 20] width 43 height 22
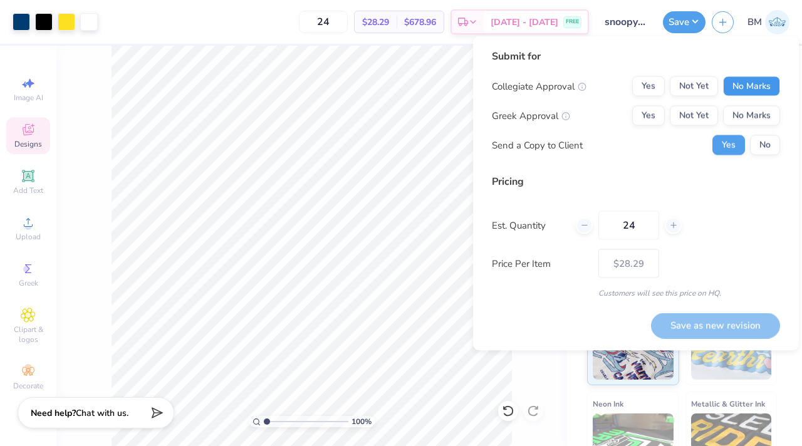
click at [749, 78] on button "No Marks" at bounding box center [751, 86] width 57 height 20
click at [747, 110] on button "No Marks" at bounding box center [751, 116] width 57 height 20
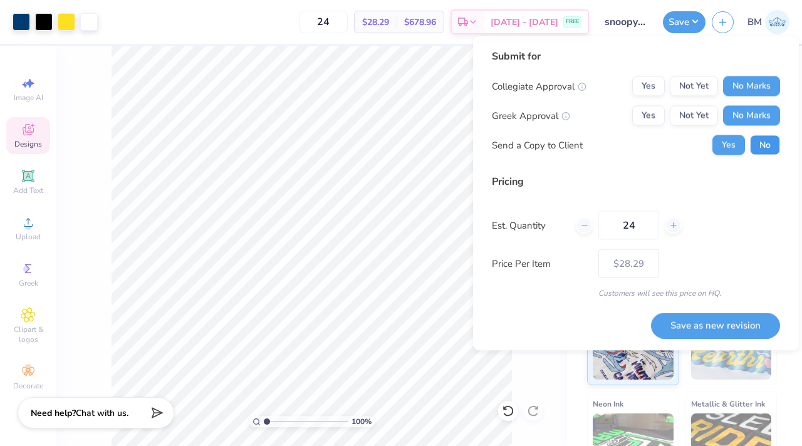
click at [758, 140] on button "No" at bounding box center [765, 145] width 30 height 20
click at [710, 325] on button "Save as new revision" at bounding box center [715, 326] width 129 height 26
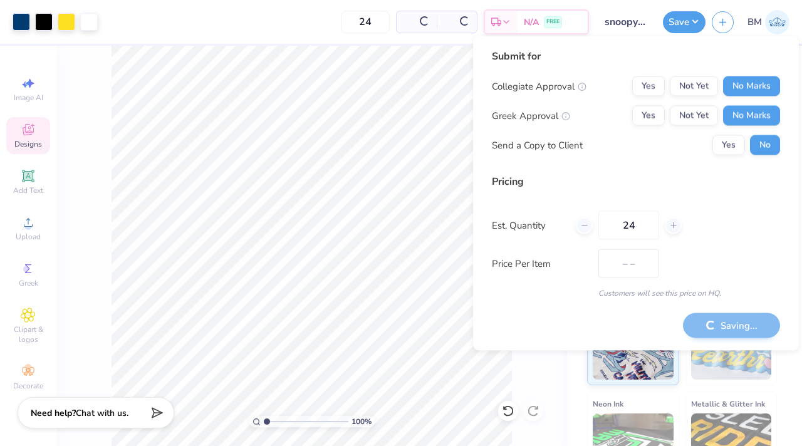
type input "$28.29"
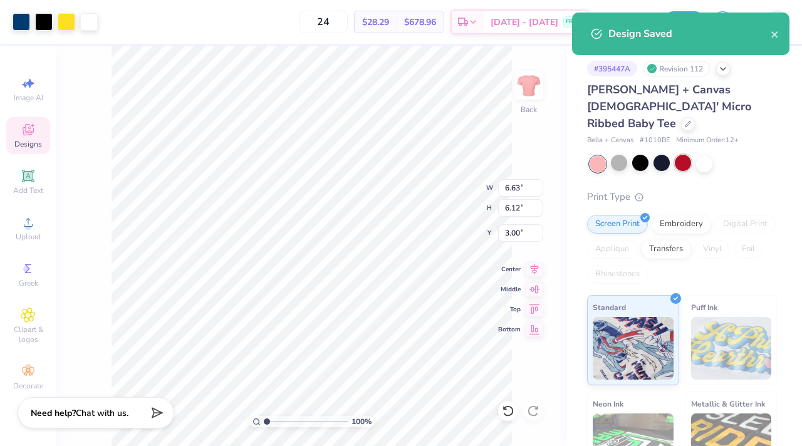
click at [683, 155] on div at bounding box center [683, 163] width 16 height 16
click at [776, 28] on button "close" at bounding box center [775, 33] width 9 height 15
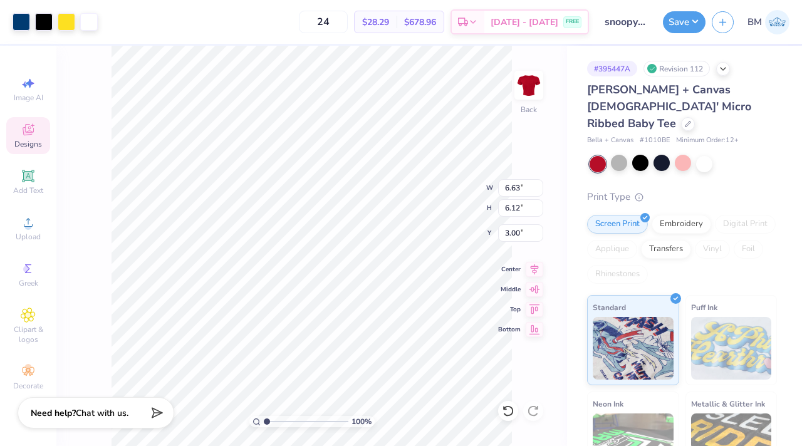
click at [677, 15] on div "Design Saved" at bounding box center [680, 12] width 222 height 5
click at [678, 27] on button "Save" at bounding box center [684, 20] width 43 height 22
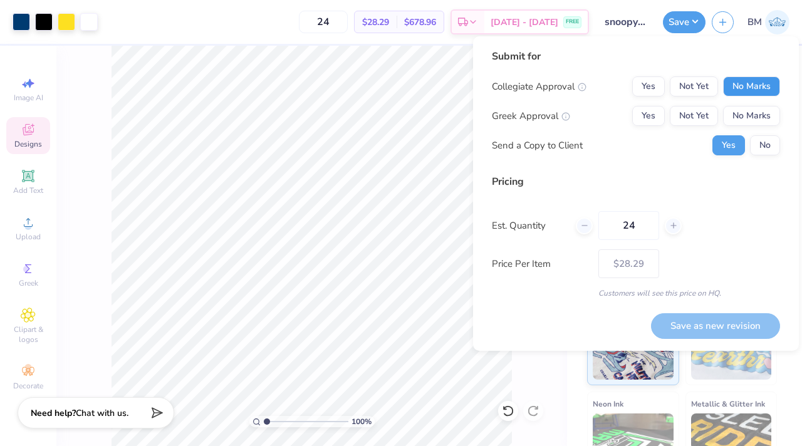
click at [753, 89] on button "No Marks" at bounding box center [751, 86] width 57 height 20
click at [746, 121] on button "No Marks" at bounding box center [751, 116] width 57 height 20
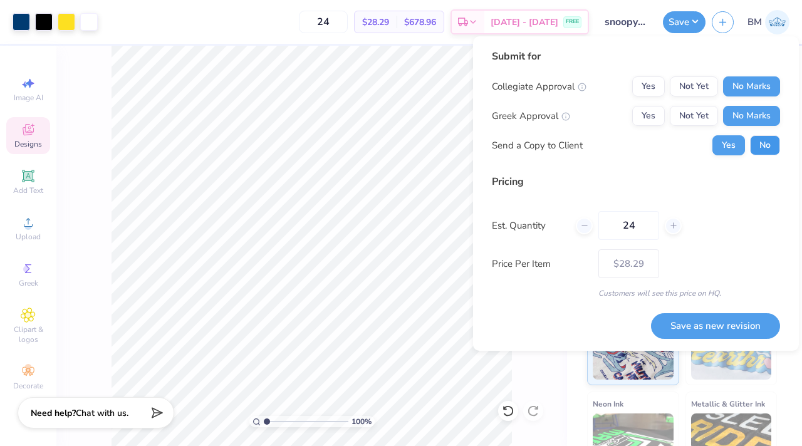
click at [757, 142] on button "No" at bounding box center [765, 145] width 30 height 20
click at [713, 331] on button "Save as new revision" at bounding box center [715, 326] width 129 height 26
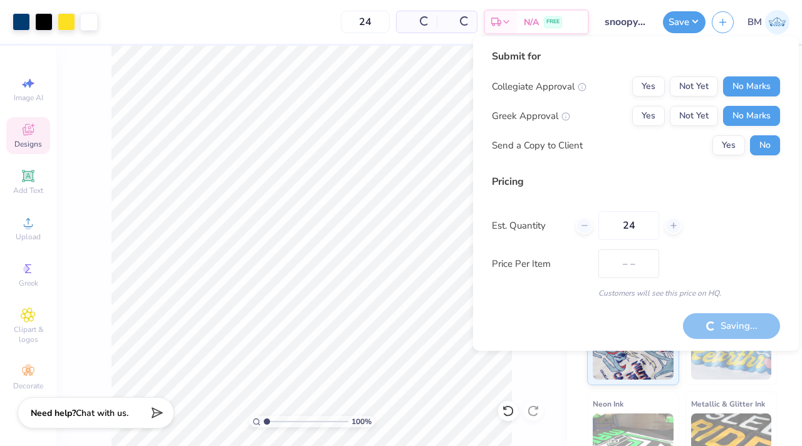
type input "$28.29"
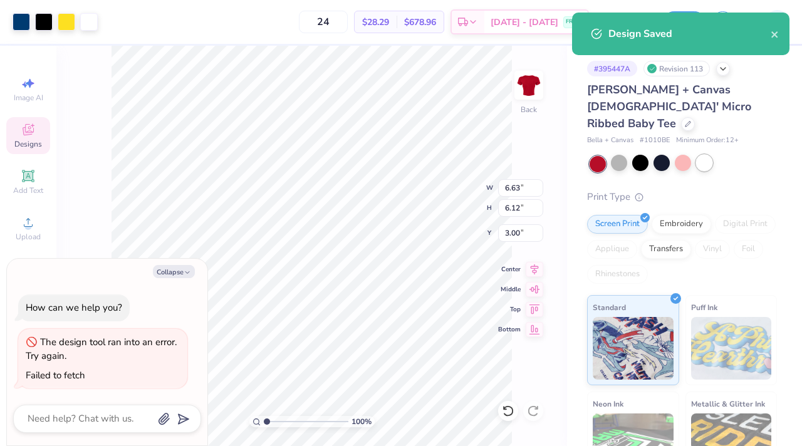
click at [701, 155] on div at bounding box center [704, 163] width 16 height 16
click at [772, 34] on icon "close" at bounding box center [775, 34] width 9 height 10
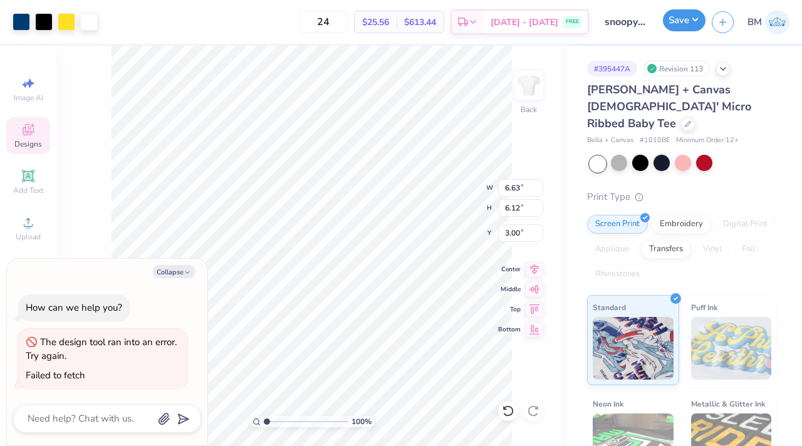
click at [691, 19] on button "Save" at bounding box center [684, 20] width 43 height 22
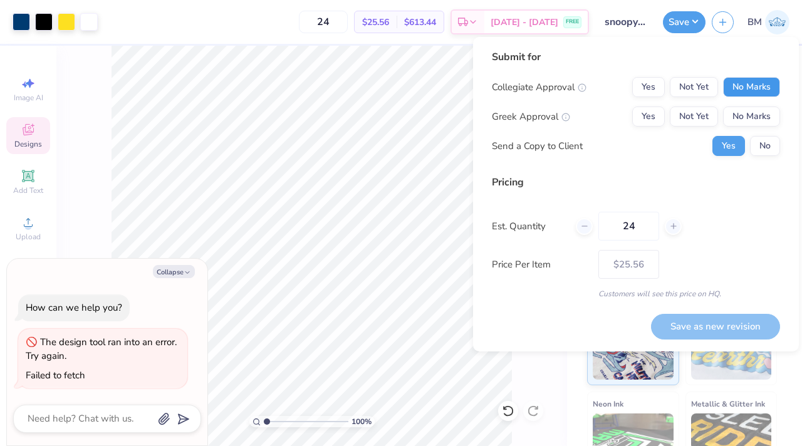
click at [740, 84] on button "No Marks" at bounding box center [751, 87] width 57 height 20
click at [740, 124] on button "No Marks" at bounding box center [751, 117] width 57 height 20
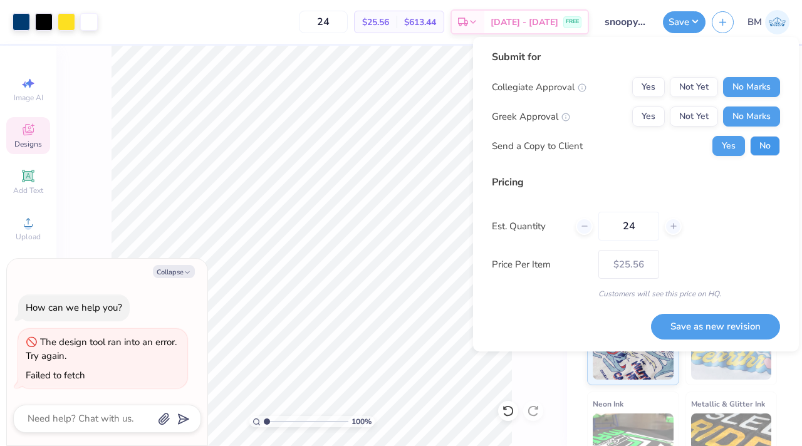
click at [764, 147] on button "No" at bounding box center [765, 146] width 30 height 20
type textarea "x"
click at [700, 323] on button "Save as new revision" at bounding box center [715, 327] width 129 height 26
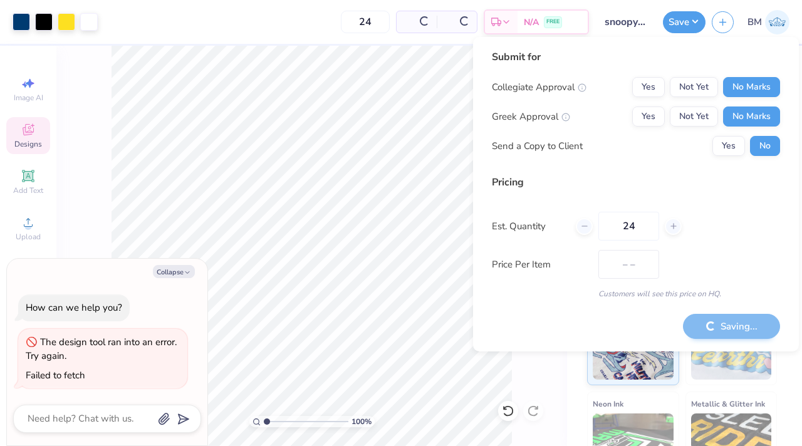
type input "$25.56"
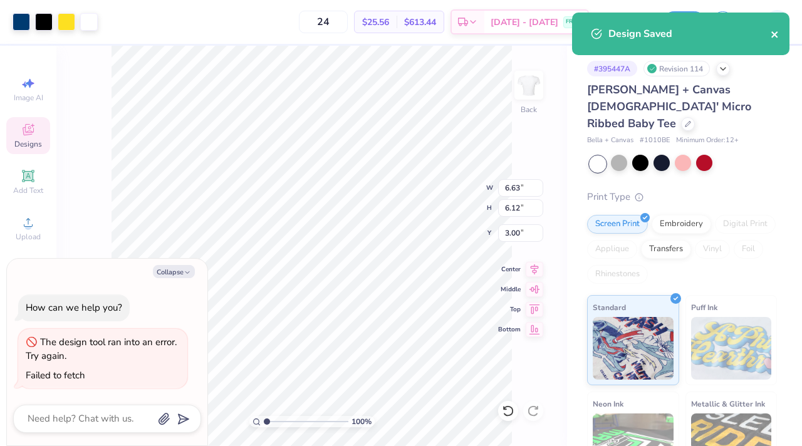
click at [772, 33] on icon "close" at bounding box center [774, 34] width 6 height 6
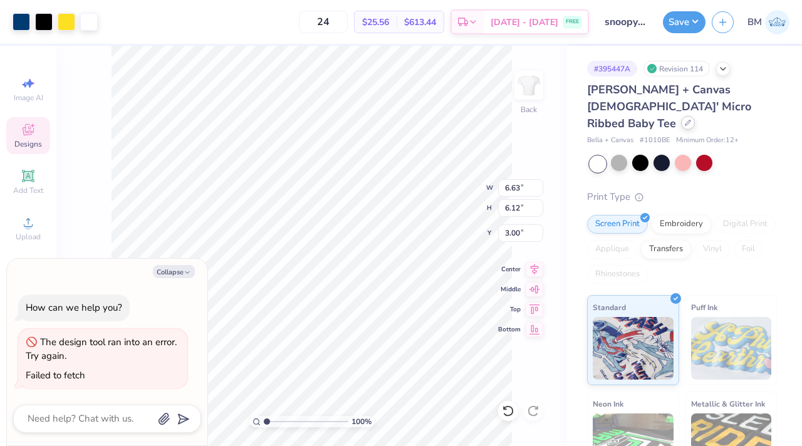
click at [681, 116] on div at bounding box center [688, 123] width 14 height 14
type textarea "x"
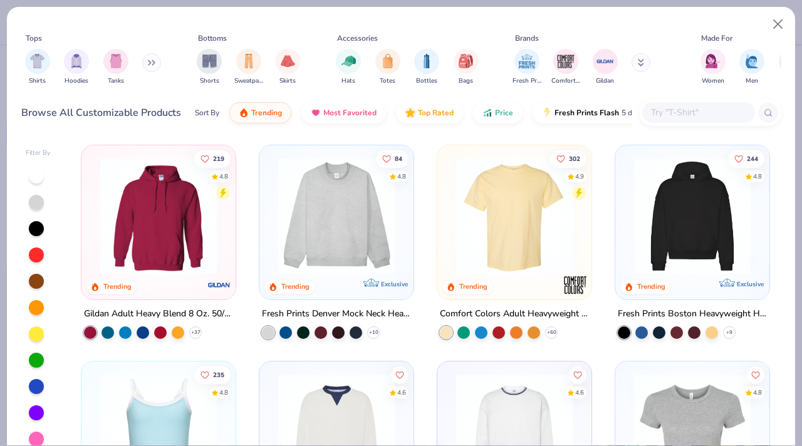
click at [690, 108] on input "text" at bounding box center [698, 112] width 96 height 14
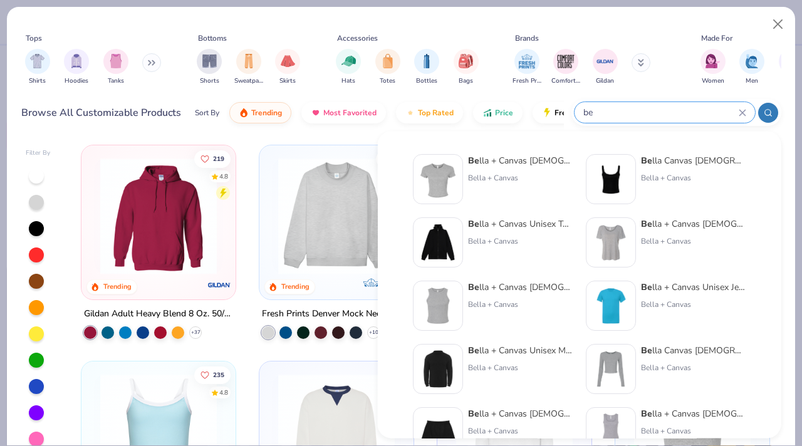
type input "be"
click at [613, 182] on img at bounding box center [610, 179] width 39 height 39
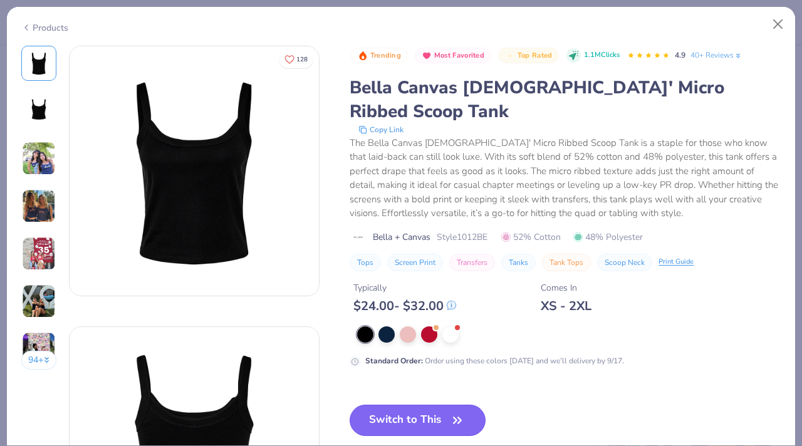
click at [450, 412] on icon "button" at bounding box center [458, 421] width 18 height 18
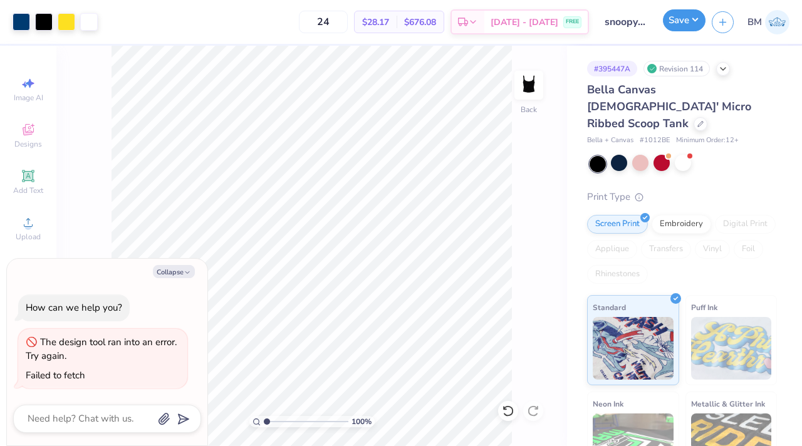
click at [675, 23] on button "Save" at bounding box center [684, 20] width 43 height 22
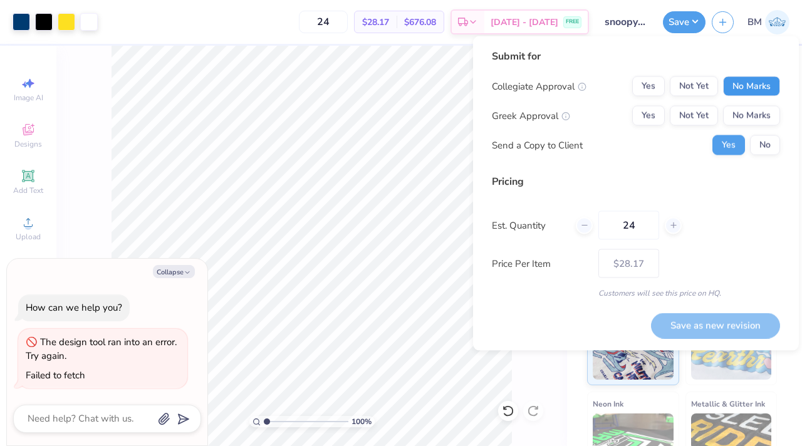
click at [763, 93] on button "No Marks" at bounding box center [751, 86] width 57 height 20
click at [761, 113] on button "No Marks" at bounding box center [751, 116] width 57 height 20
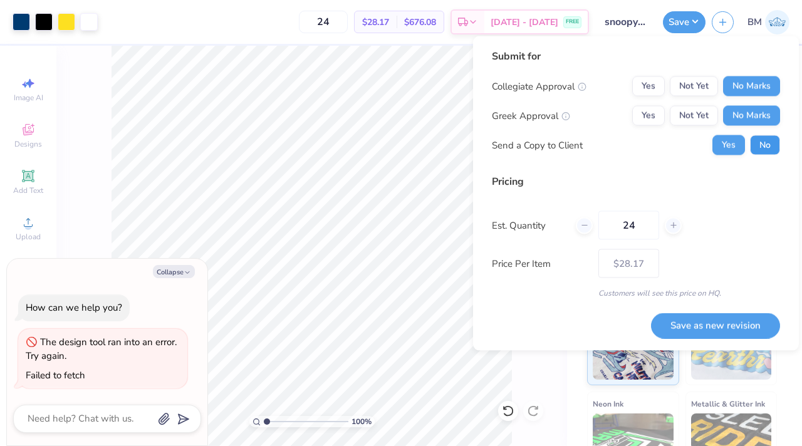
click at [762, 145] on button "No" at bounding box center [765, 145] width 30 height 20
type textarea "x"
click at [744, 324] on button "Save as new revision" at bounding box center [715, 326] width 129 height 26
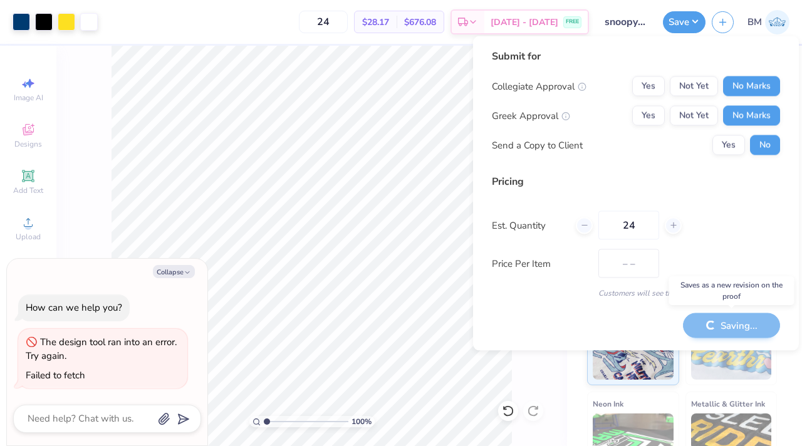
type input "$28.17"
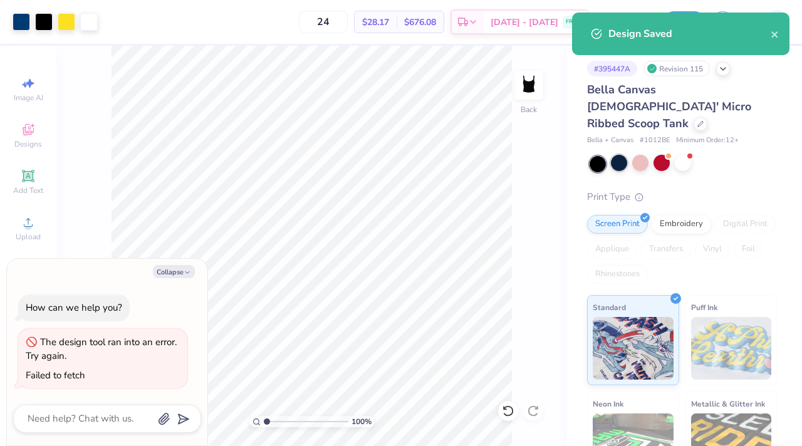
click at [610, 156] on div at bounding box center [683, 164] width 187 height 16
click at [615, 155] on div at bounding box center [619, 163] width 16 height 16
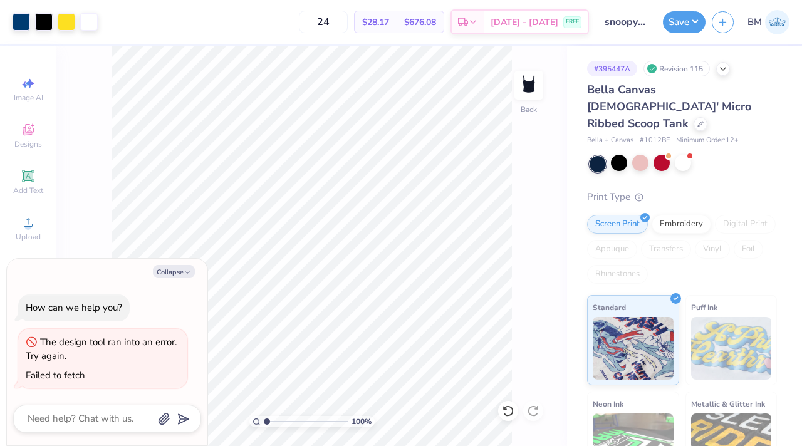
click at [778, 40] on div "Design Saved" at bounding box center [680, 38] width 222 height 57
click at [689, 26] on button "Save" at bounding box center [684, 20] width 43 height 22
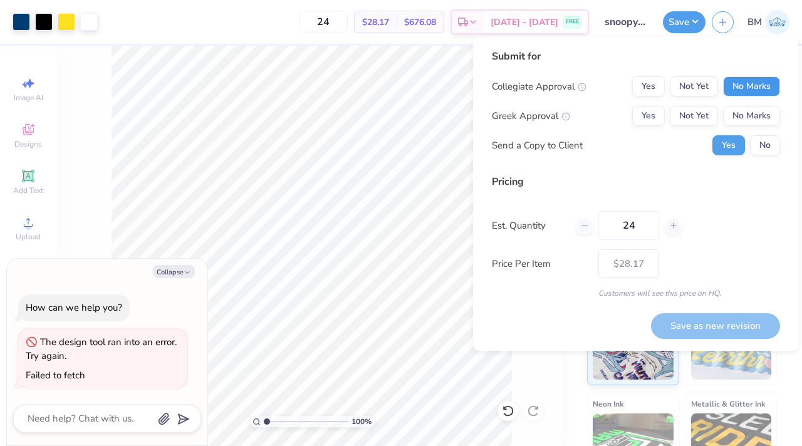
click at [766, 90] on button "No Marks" at bounding box center [751, 86] width 57 height 20
click at [757, 115] on button "No Marks" at bounding box center [751, 116] width 57 height 20
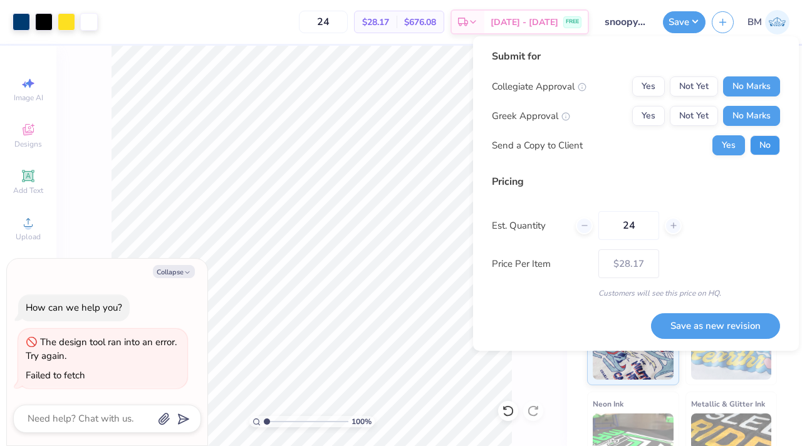
click at [764, 144] on button "No" at bounding box center [765, 145] width 30 height 20
type textarea "x"
click at [739, 320] on button "Save as new revision" at bounding box center [715, 326] width 129 height 26
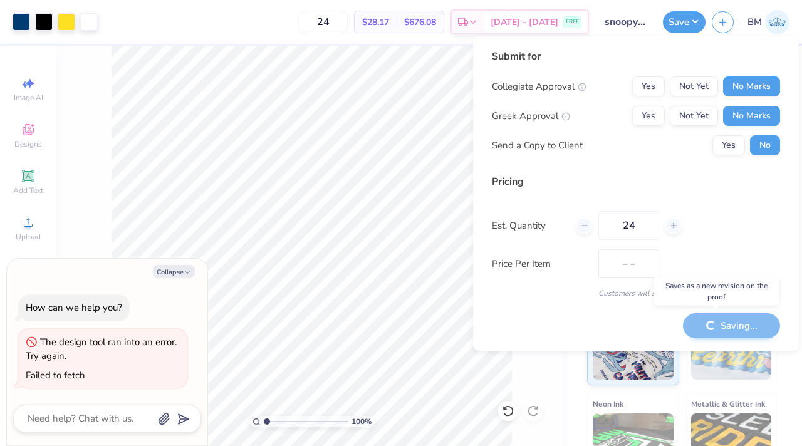
type input "$28.17"
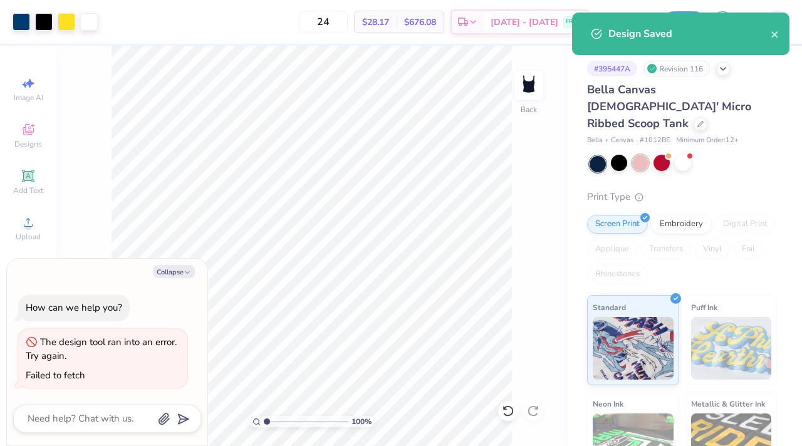
click at [642, 155] on div at bounding box center [640, 163] width 16 height 16
click at [772, 35] on icon "close" at bounding box center [774, 34] width 6 height 6
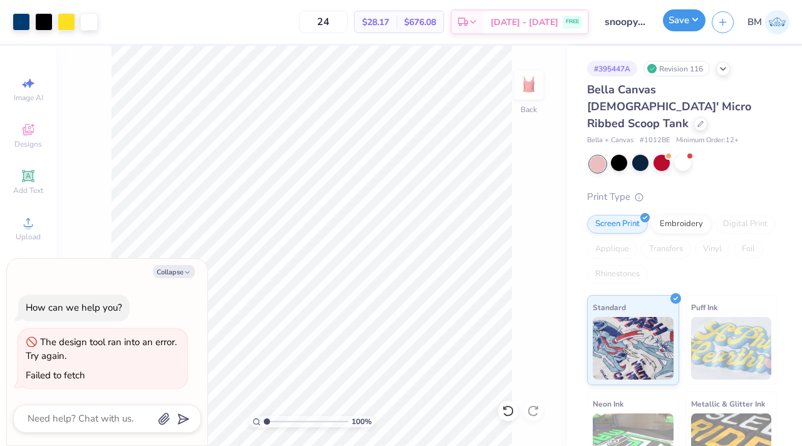
click at [687, 20] on button "Save" at bounding box center [684, 20] width 43 height 22
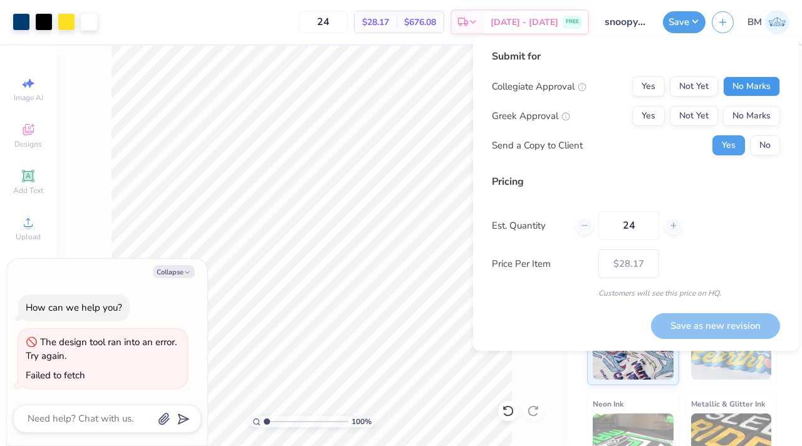
click at [748, 87] on button "No Marks" at bounding box center [751, 86] width 57 height 20
click at [749, 119] on button "No Marks" at bounding box center [751, 116] width 57 height 20
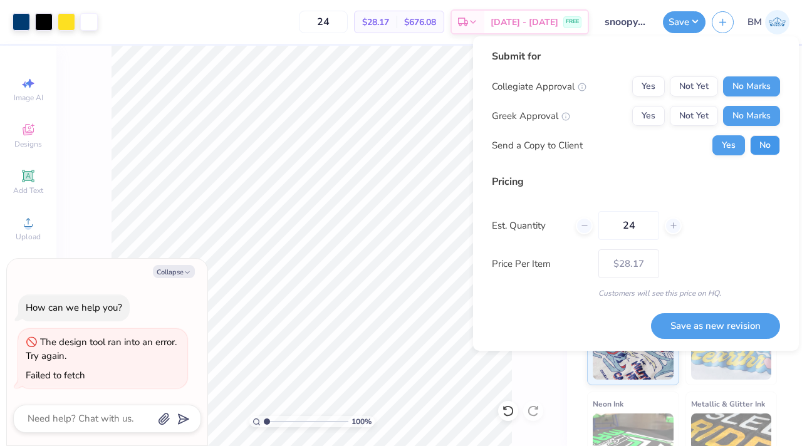
click at [764, 137] on button "No" at bounding box center [765, 145] width 30 height 20
type textarea "x"
click at [739, 316] on button "Save as new revision" at bounding box center [715, 326] width 129 height 26
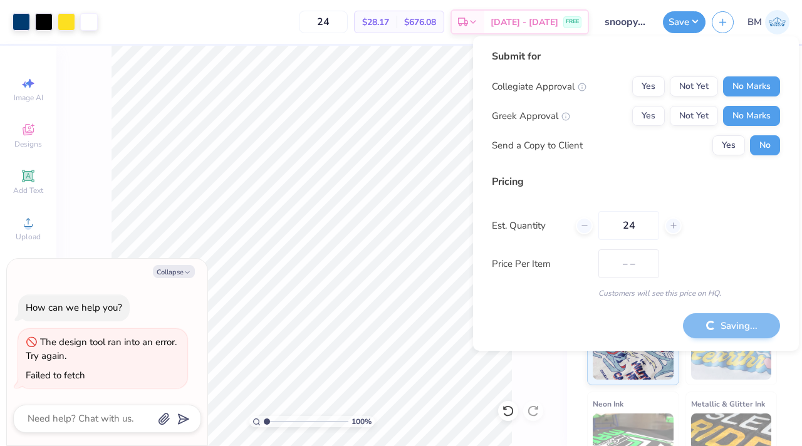
type input "$28.17"
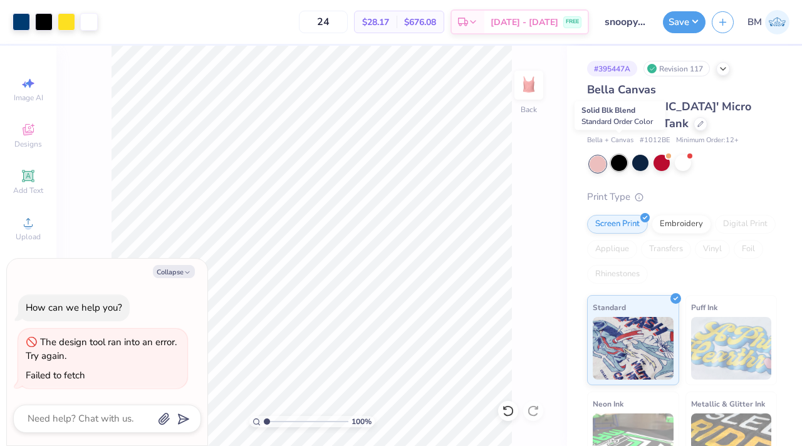
click at [620, 155] on div at bounding box center [619, 163] width 16 height 16
click at [636, 155] on div at bounding box center [640, 163] width 16 height 16
click at [642, 155] on div at bounding box center [640, 163] width 16 height 16
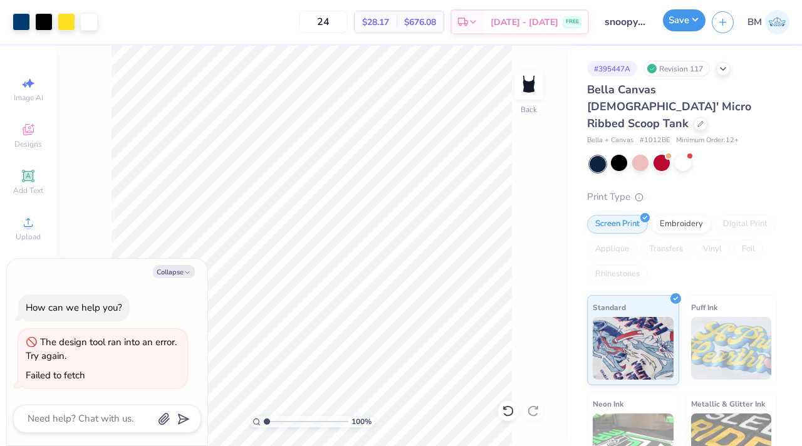
click at [687, 26] on button "Save" at bounding box center [684, 20] width 43 height 22
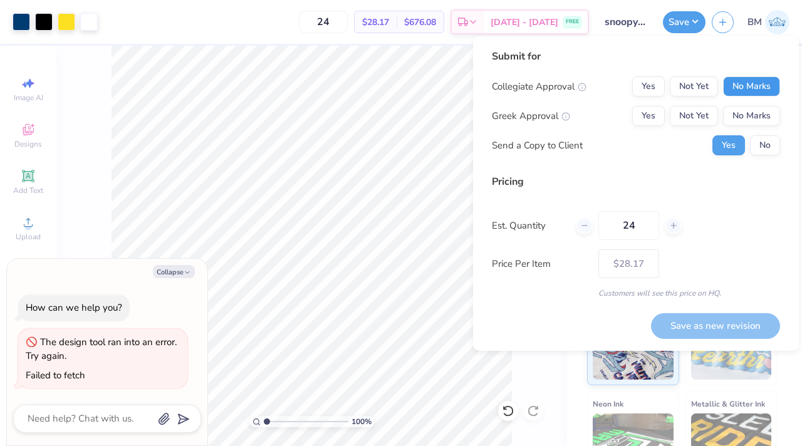
click at [745, 92] on button "No Marks" at bounding box center [751, 86] width 57 height 20
click at [744, 112] on button "No Marks" at bounding box center [751, 116] width 57 height 20
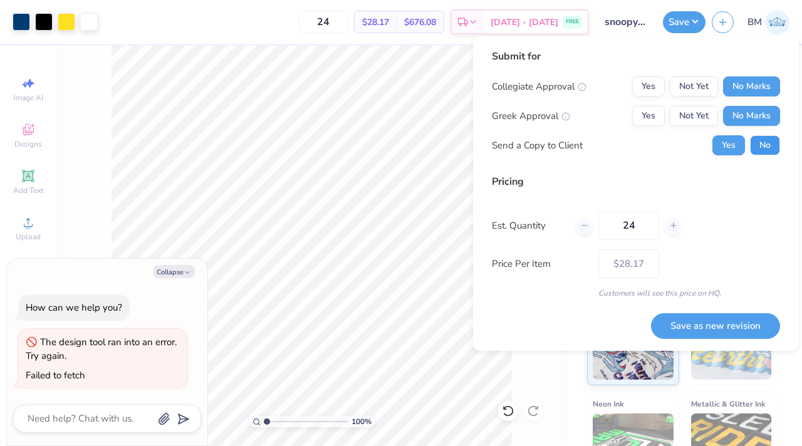
click at [752, 138] on button "No" at bounding box center [765, 145] width 30 height 20
type textarea "x"
click at [723, 315] on button "Save as new revision" at bounding box center [715, 326] width 129 height 26
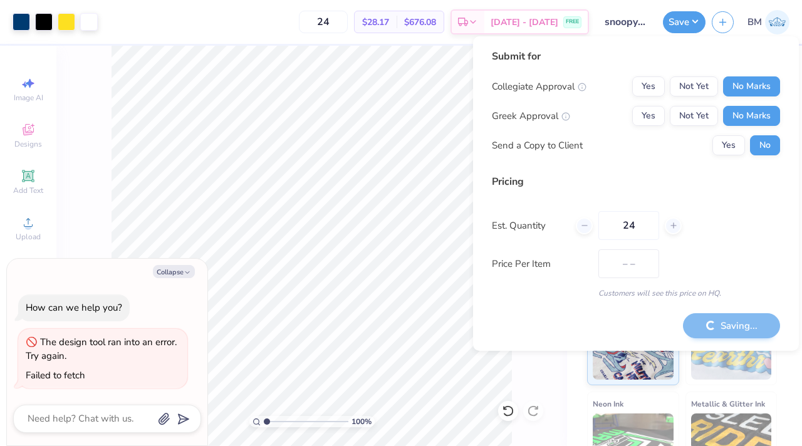
type input "$28.17"
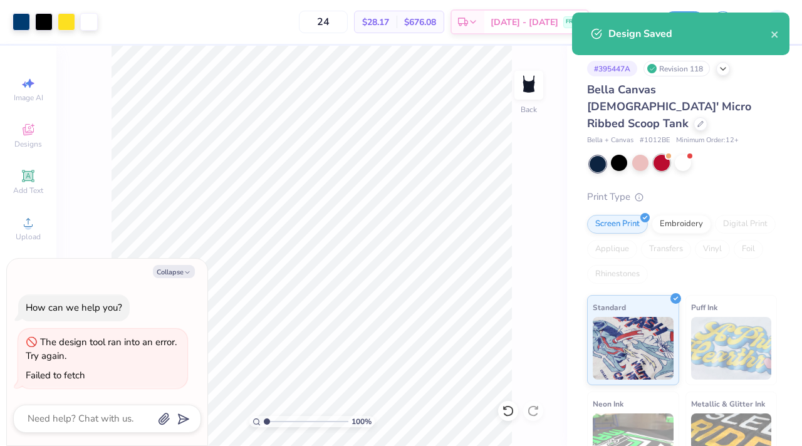
click at [653, 155] on div at bounding box center [661, 163] width 16 height 16
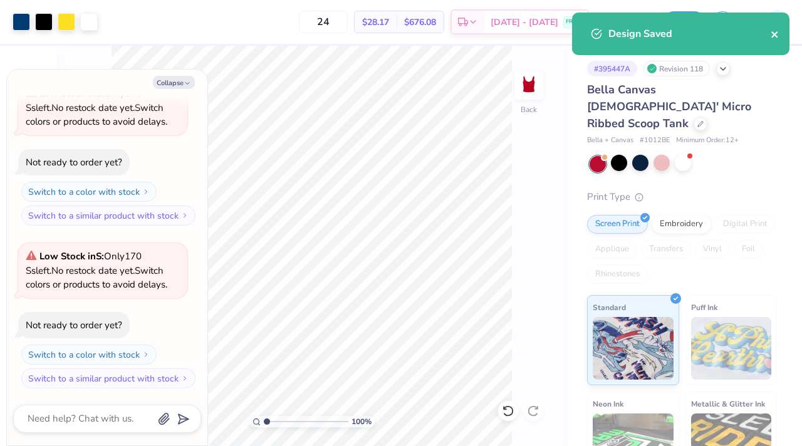
click at [772, 37] on icon "close" at bounding box center [775, 34] width 9 height 10
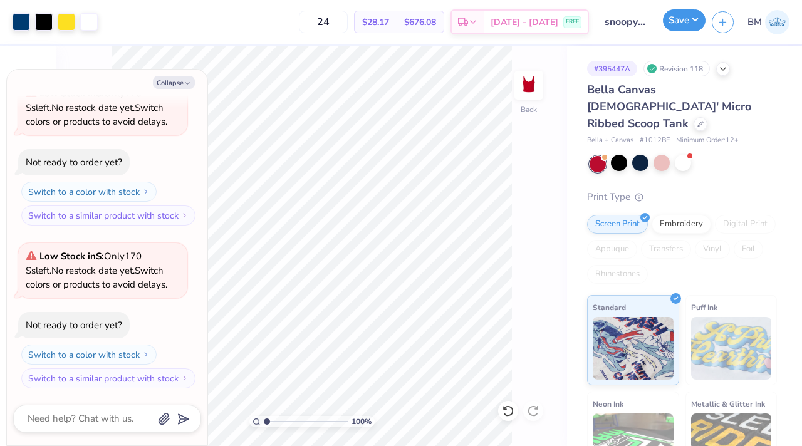
click at [678, 29] on button "Save" at bounding box center [684, 20] width 43 height 22
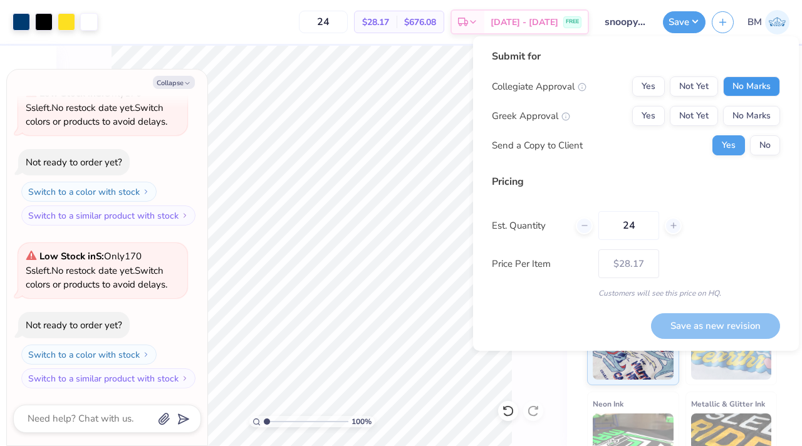
click at [751, 86] on button "No Marks" at bounding box center [751, 86] width 57 height 20
click at [756, 115] on button "No Marks" at bounding box center [751, 116] width 57 height 20
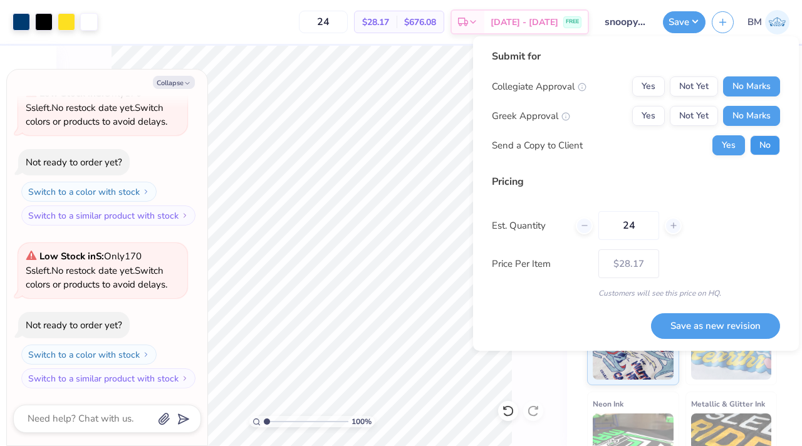
click at [760, 149] on button "No" at bounding box center [765, 145] width 30 height 20
type textarea "x"
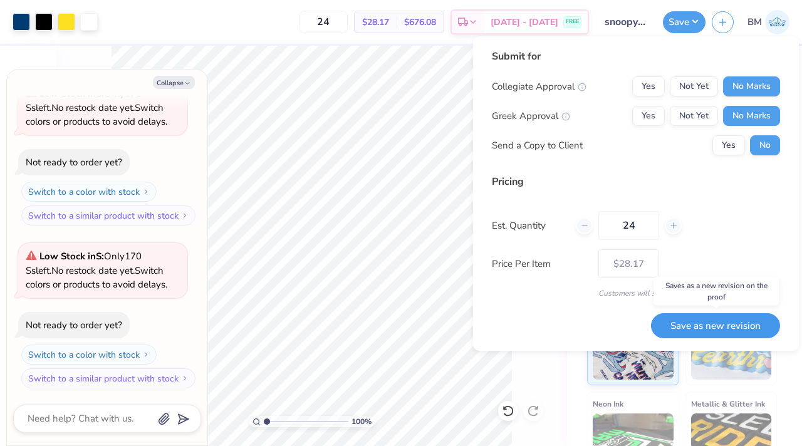
click at [744, 326] on button "Save as new revision" at bounding box center [715, 326] width 129 height 26
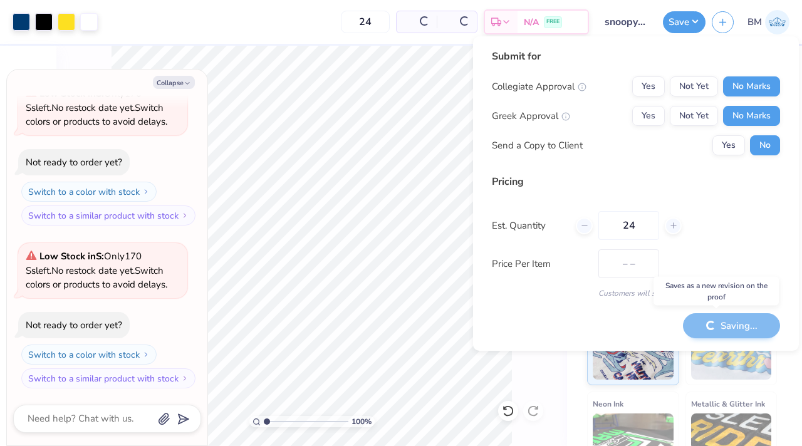
type input "$28.17"
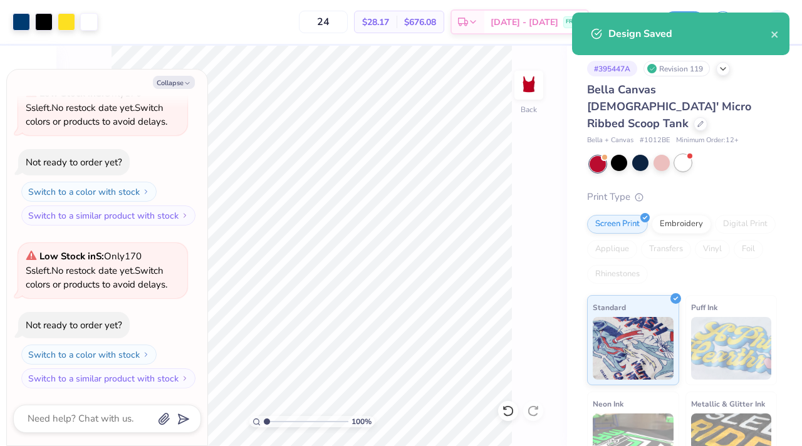
click at [685, 155] on div at bounding box center [683, 163] width 16 height 16
click at [777, 30] on button "close" at bounding box center [775, 33] width 9 height 15
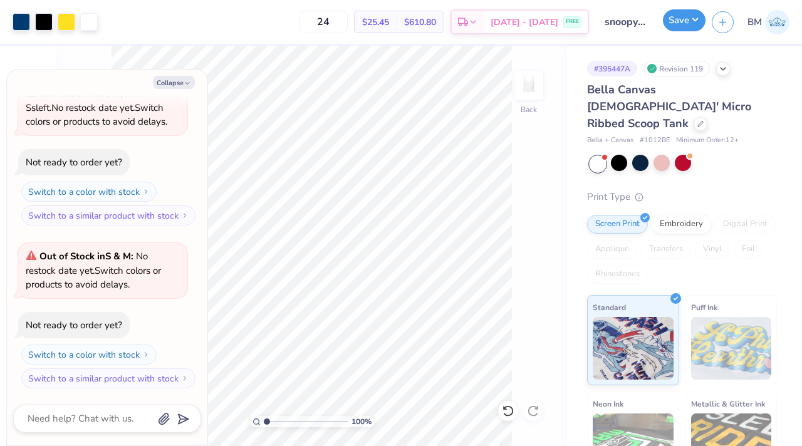
click at [679, 28] on button "Save" at bounding box center [684, 20] width 43 height 22
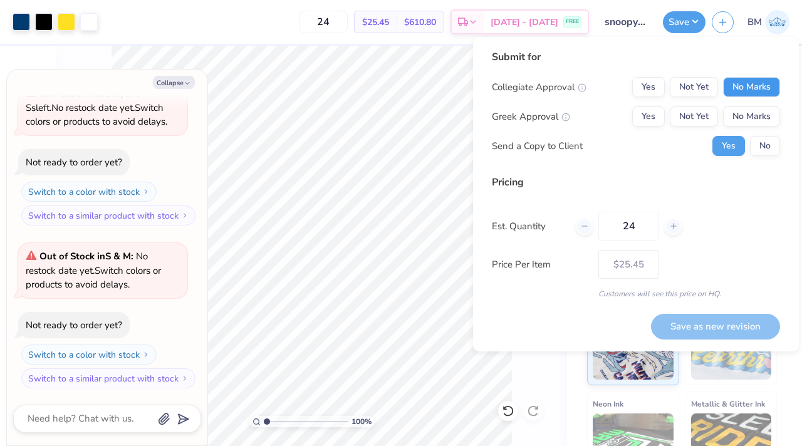
click at [734, 92] on button "No Marks" at bounding box center [751, 87] width 57 height 20
click at [739, 116] on button "No Marks" at bounding box center [751, 117] width 57 height 20
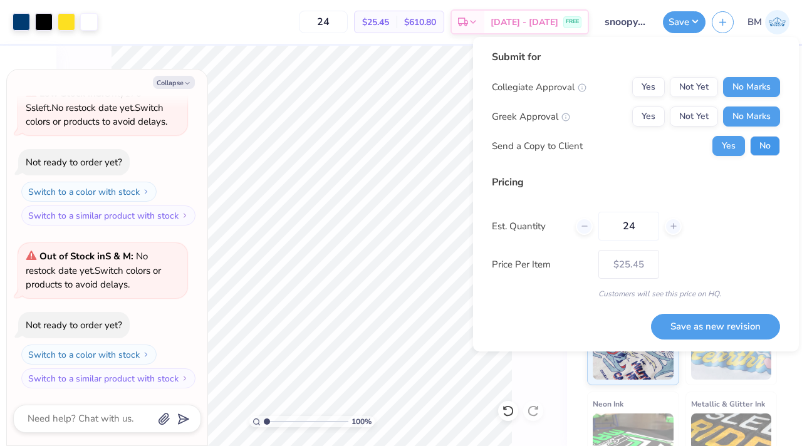
click at [757, 149] on button "No" at bounding box center [765, 146] width 30 height 20
type textarea "x"
click at [742, 320] on button "Save as new revision" at bounding box center [715, 327] width 129 height 26
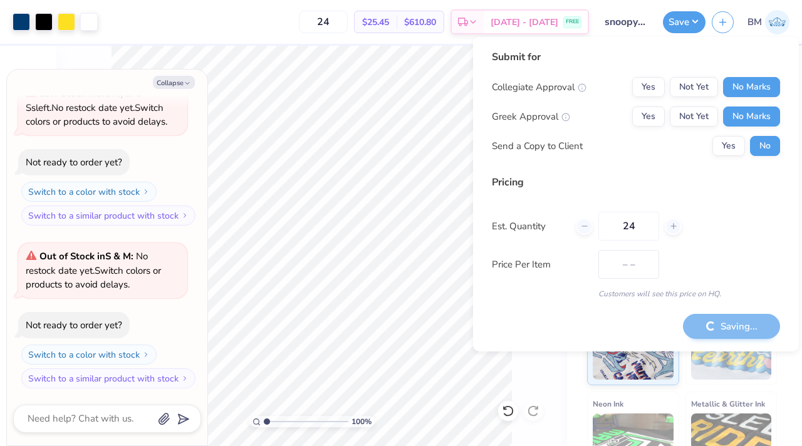
type input "$25.45"
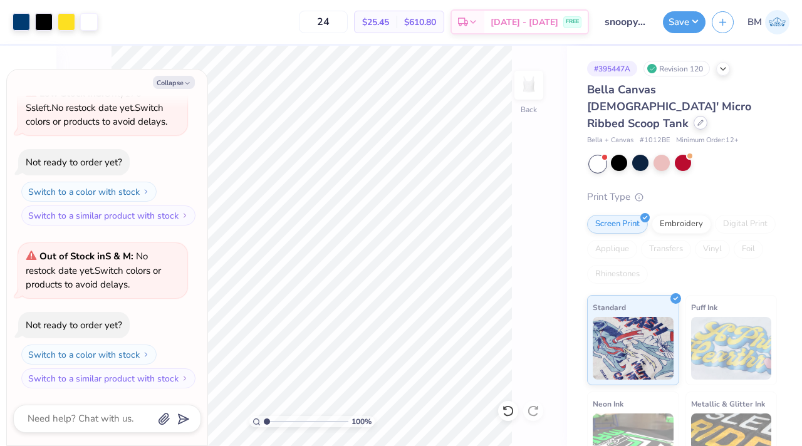
click at [697, 120] on icon at bounding box center [700, 123] width 6 height 6
type textarea "x"
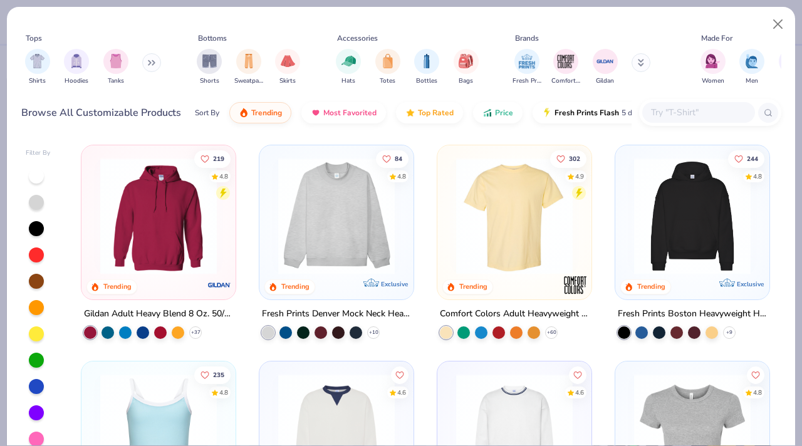
click at [671, 122] on div at bounding box center [698, 112] width 113 height 21
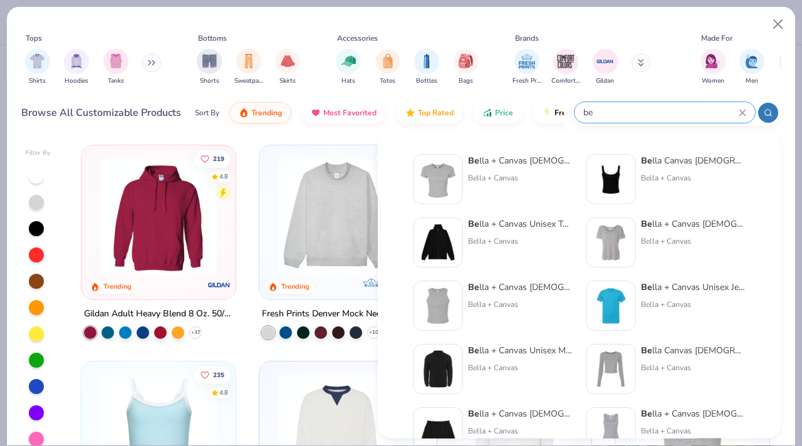
scroll to position [12, 0]
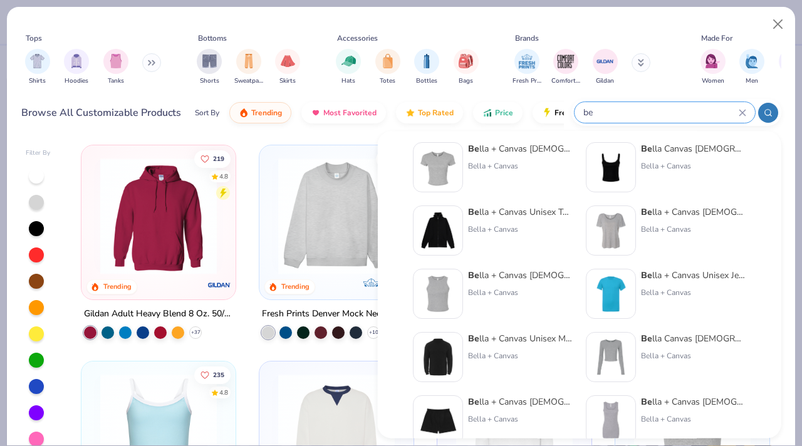
type input "be"
click at [520, 284] on div "Be lla + Canvas [DEMOGRAPHIC_DATA]' Micro Rib be d Racerback Tank Bella + Canvas" at bounding box center [520, 294] width 105 height 50
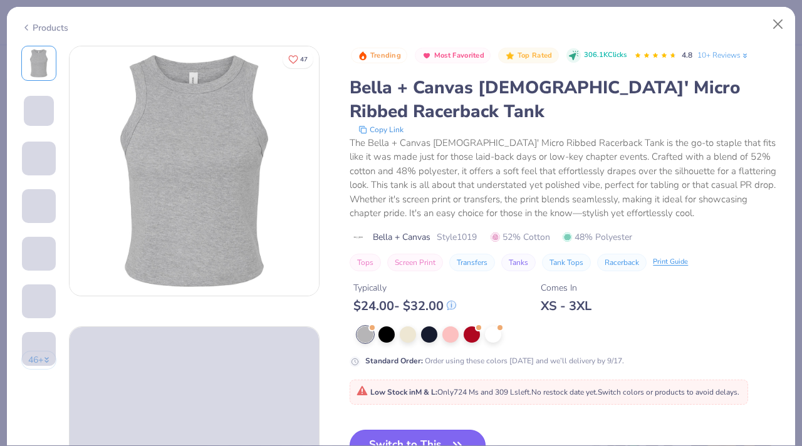
click at [437, 442] on button "Switch to This" at bounding box center [418, 445] width 136 height 31
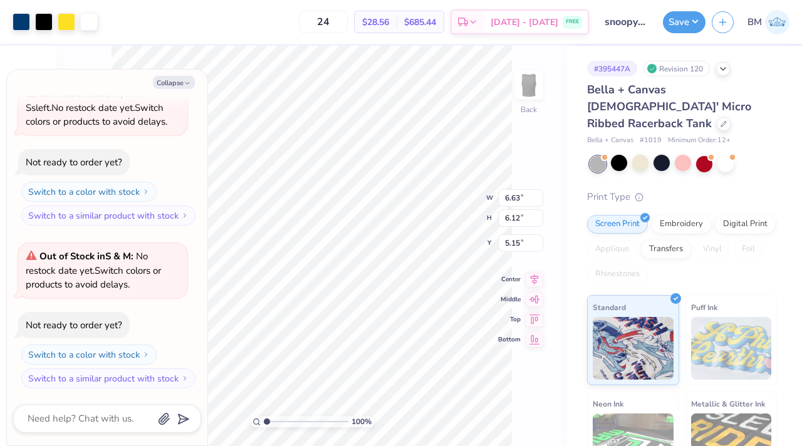
type textarea "x"
type input "0.72"
type textarea "x"
type input "0.50"
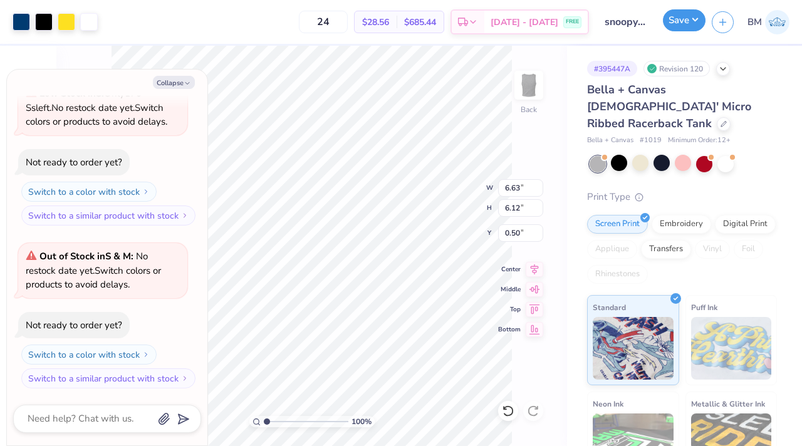
click at [678, 23] on button "Save" at bounding box center [684, 20] width 43 height 22
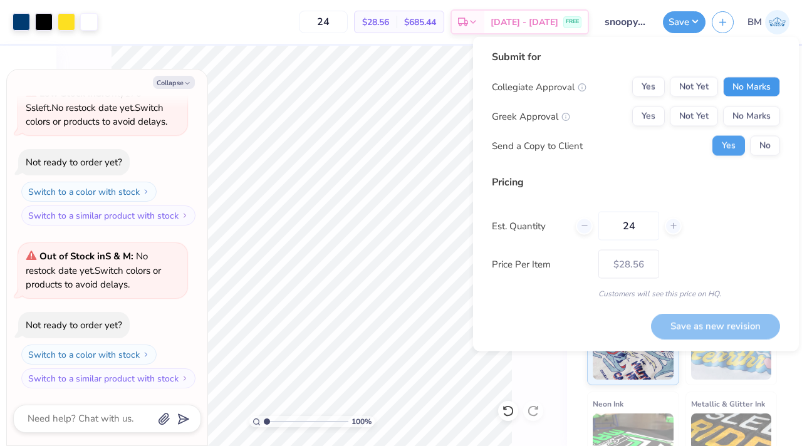
click at [744, 94] on button "No Marks" at bounding box center [751, 87] width 57 height 20
click at [744, 121] on button "No Marks" at bounding box center [751, 117] width 57 height 20
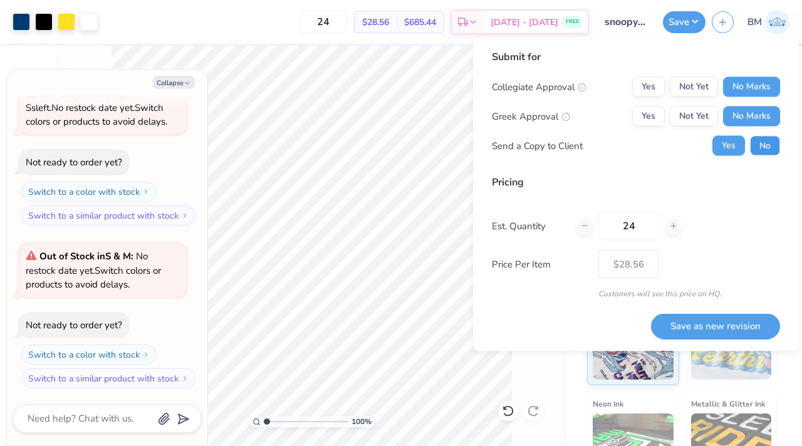
click at [759, 147] on button "No" at bounding box center [765, 146] width 30 height 20
type textarea "x"
click at [719, 320] on button "Save as new revision" at bounding box center [715, 326] width 129 height 26
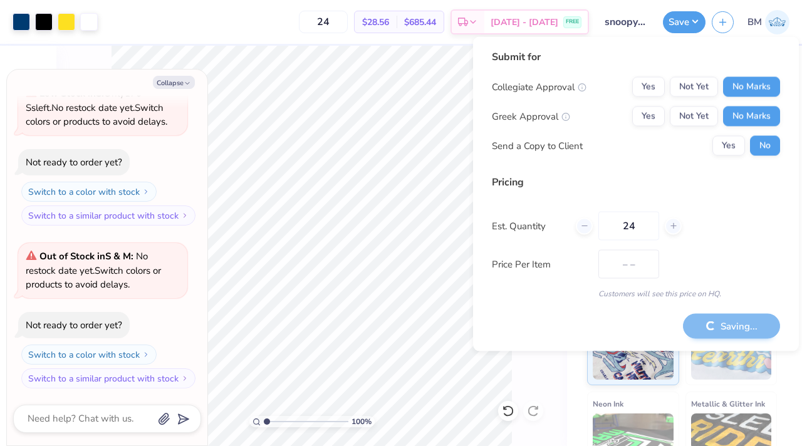
type input "$28.56"
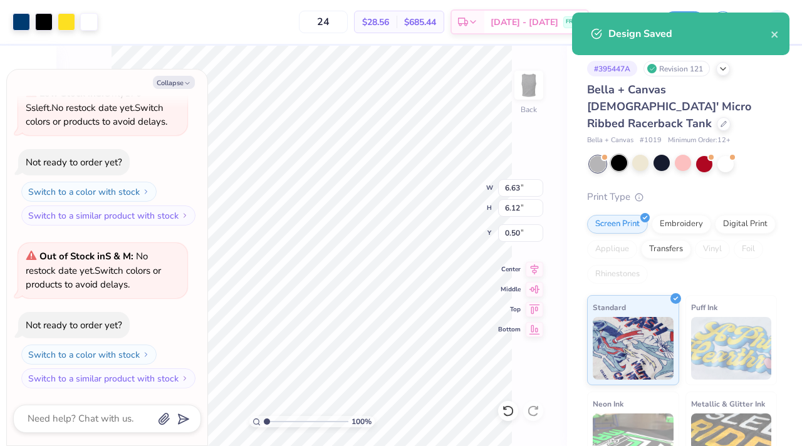
click at [623, 155] on div at bounding box center [619, 163] width 16 height 16
click at [769, 32] on div "Design Saved" at bounding box center [689, 33] width 162 height 15
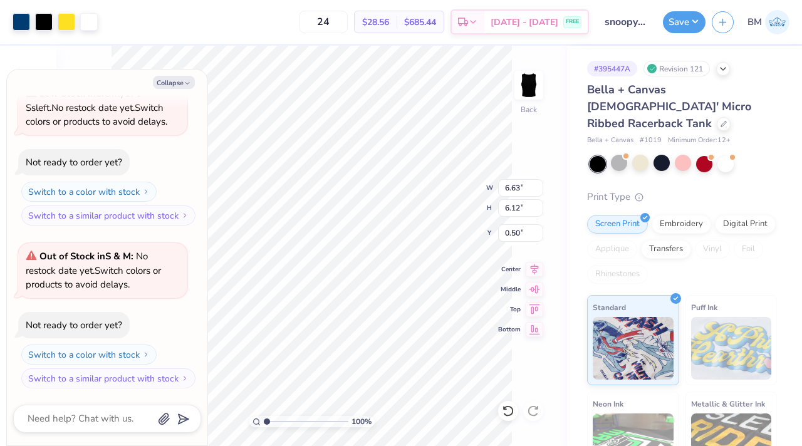
click at [772, 34] on div "Design Saved" at bounding box center [680, 38] width 222 height 57
click at [687, 26] on button "Save" at bounding box center [684, 20] width 43 height 22
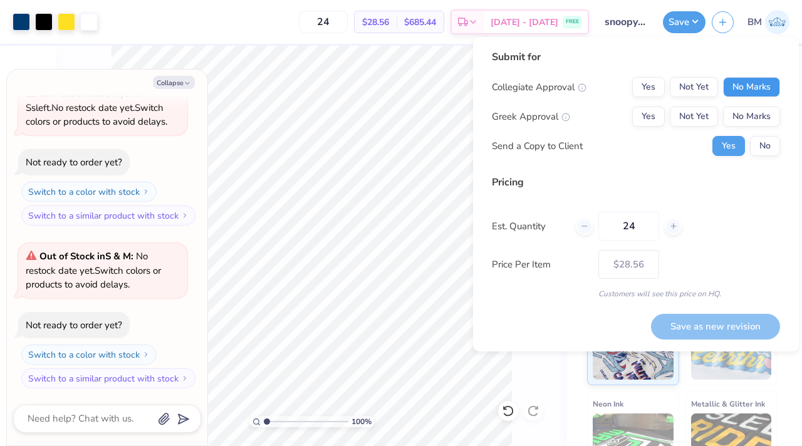
click at [753, 86] on button "No Marks" at bounding box center [751, 87] width 57 height 20
click at [753, 117] on button "No Marks" at bounding box center [751, 117] width 57 height 20
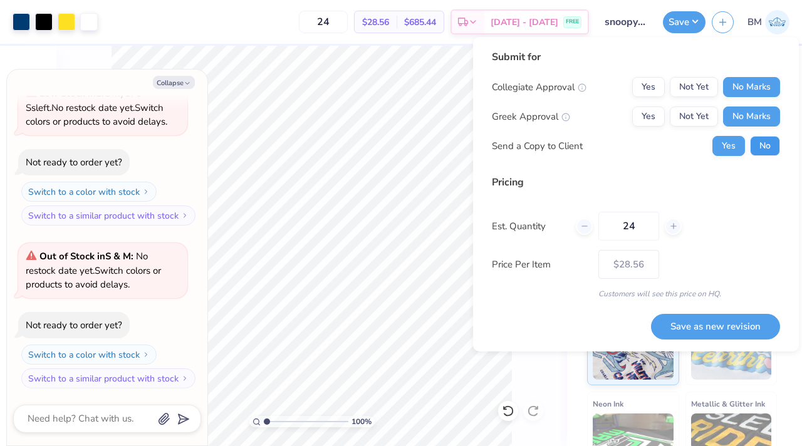
click at [761, 153] on button "No" at bounding box center [765, 146] width 30 height 20
type textarea "x"
click at [705, 327] on button "Save as new revision" at bounding box center [715, 327] width 129 height 26
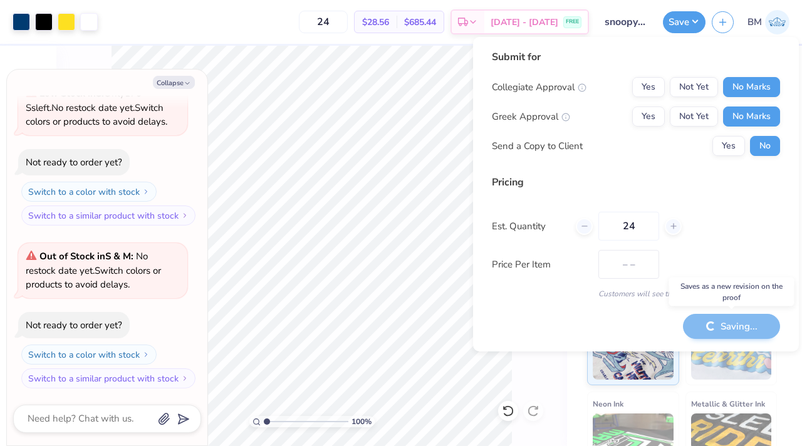
type input "$28.56"
click at [182, 85] on button "Collapse" at bounding box center [174, 82] width 42 height 13
type textarea "x"
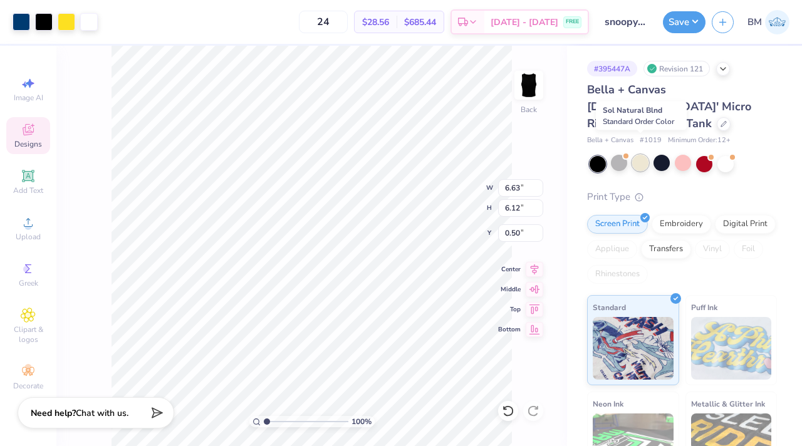
click at [644, 155] on div at bounding box center [640, 163] width 16 height 16
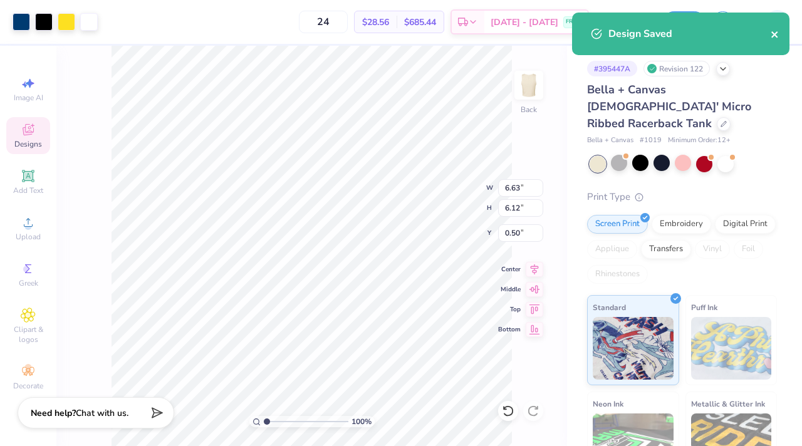
click at [772, 38] on icon "close" at bounding box center [775, 34] width 9 height 10
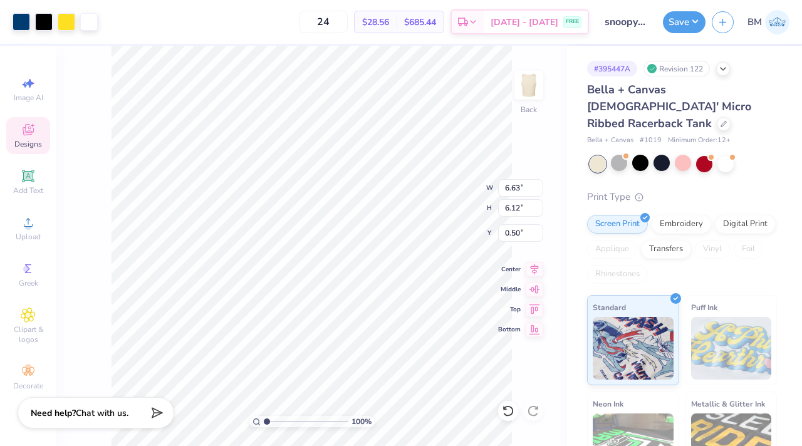
click at [670, 18] on div "Design Saved" at bounding box center [680, 38] width 222 height 57
click at [670, 18] on button "Save" at bounding box center [684, 22] width 43 height 22
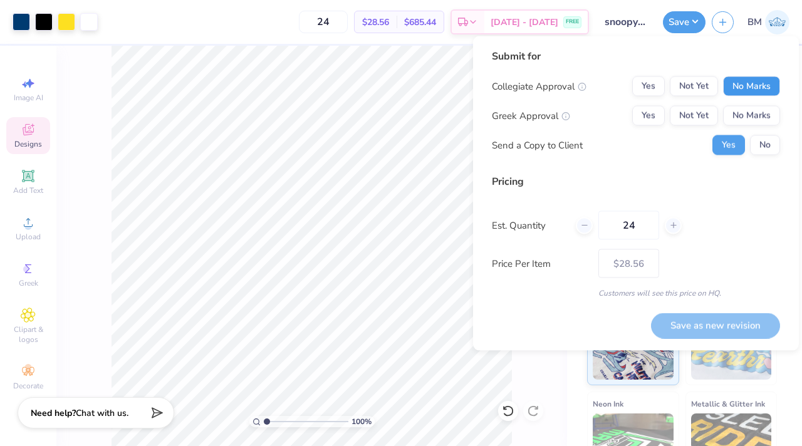
click at [734, 77] on button "No Marks" at bounding box center [751, 86] width 57 height 20
click at [741, 118] on button "No Marks" at bounding box center [751, 116] width 57 height 20
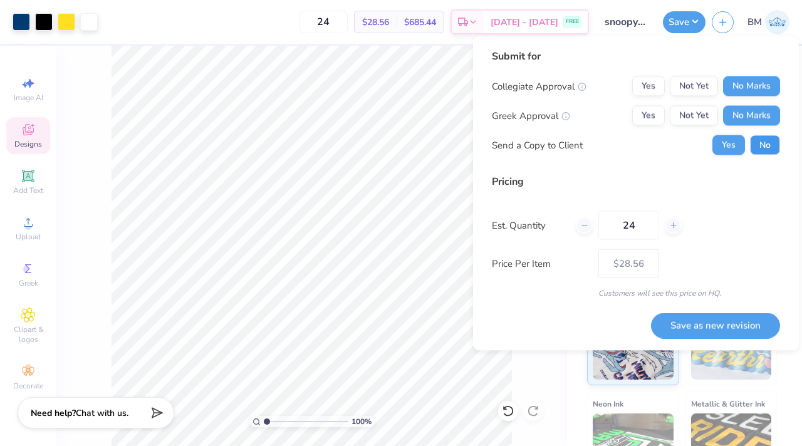
click at [752, 142] on button "No" at bounding box center [765, 145] width 30 height 20
click at [707, 331] on button "Save as new revision" at bounding box center [715, 326] width 129 height 26
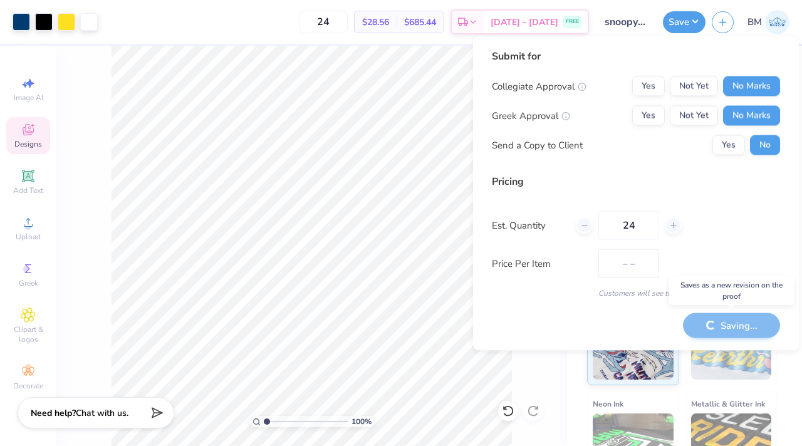
type input "$28.56"
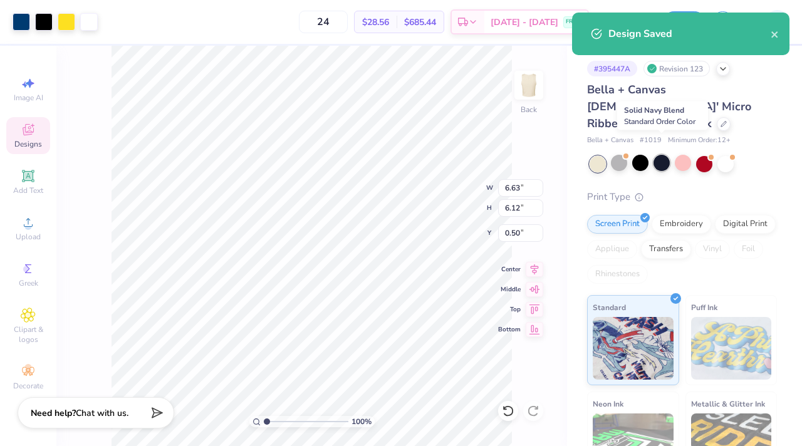
click at [659, 155] on div at bounding box center [661, 163] width 16 height 16
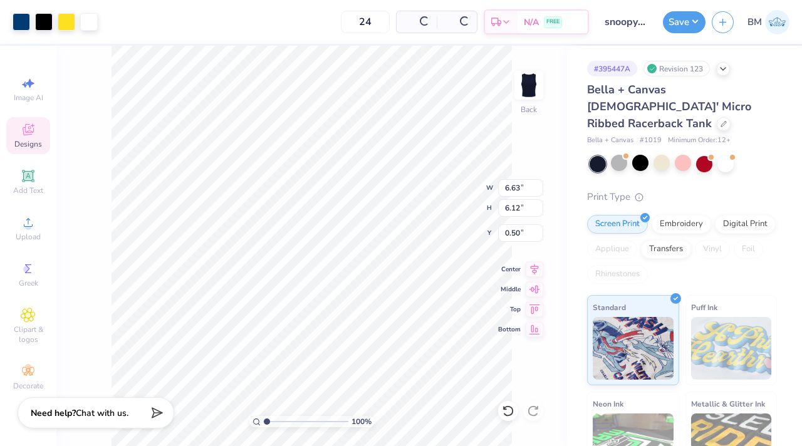
click at [773, 32] on div "Design Saved" at bounding box center [680, 38] width 222 height 57
click at [680, 19] on button "Save" at bounding box center [684, 20] width 43 height 22
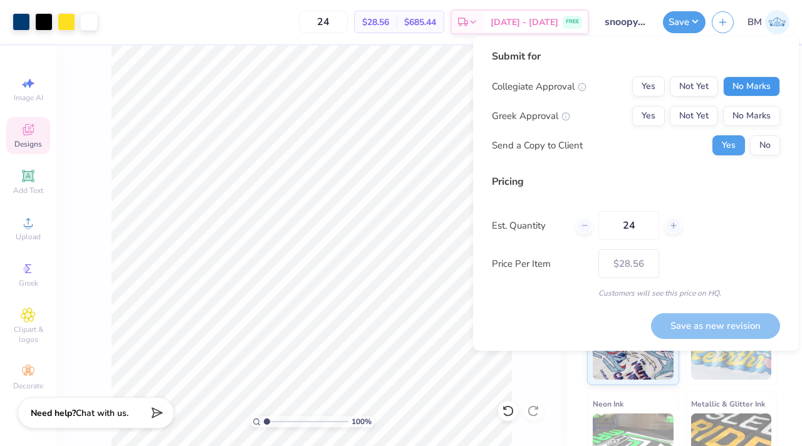
click at [748, 83] on button "No Marks" at bounding box center [751, 86] width 57 height 20
click at [751, 115] on button "No Marks" at bounding box center [751, 116] width 57 height 20
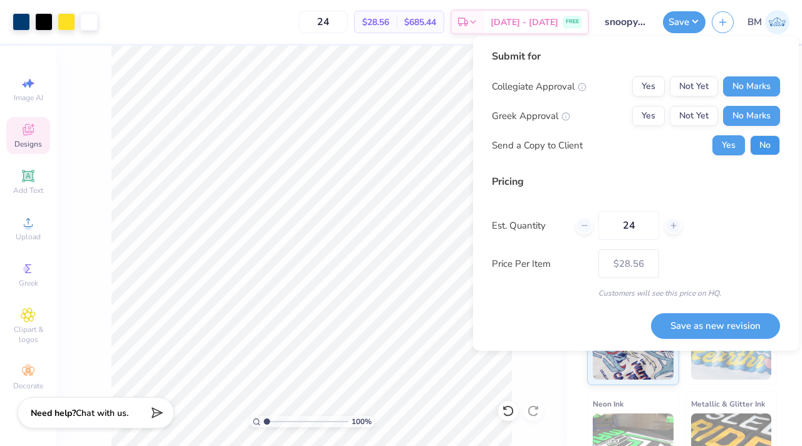
click at [757, 143] on button "No" at bounding box center [765, 145] width 30 height 20
click at [723, 323] on button "Save as new revision" at bounding box center [715, 326] width 129 height 26
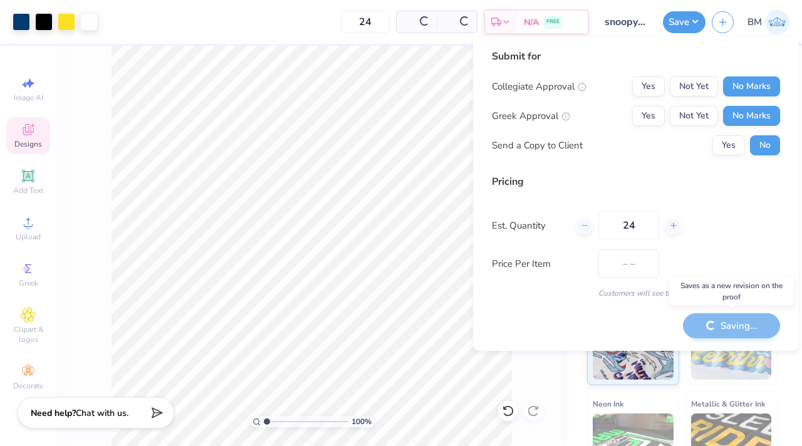
type input "$28.56"
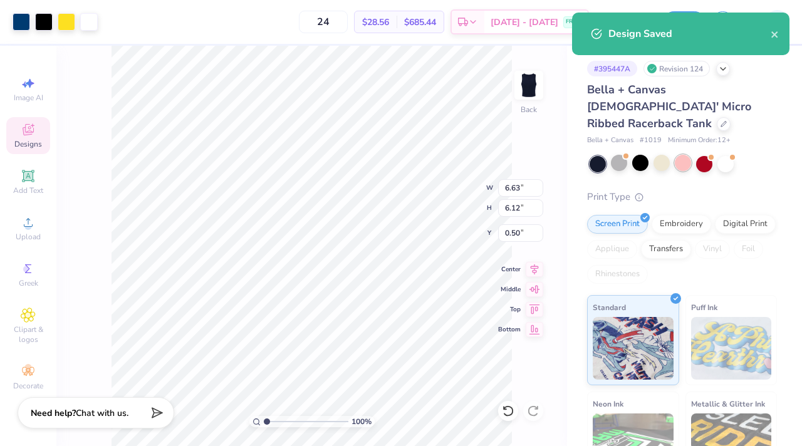
click at [680, 155] on div at bounding box center [683, 163] width 16 height 16
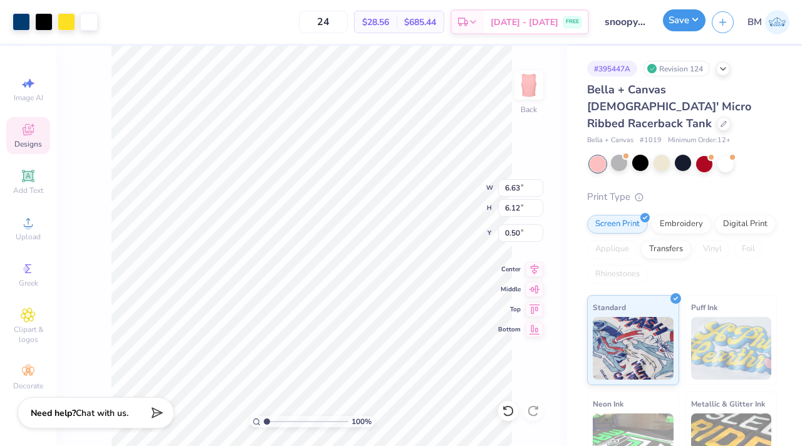
click at [672, 28] on button "Save" at bounding box center [684, 20] width 43 height 22
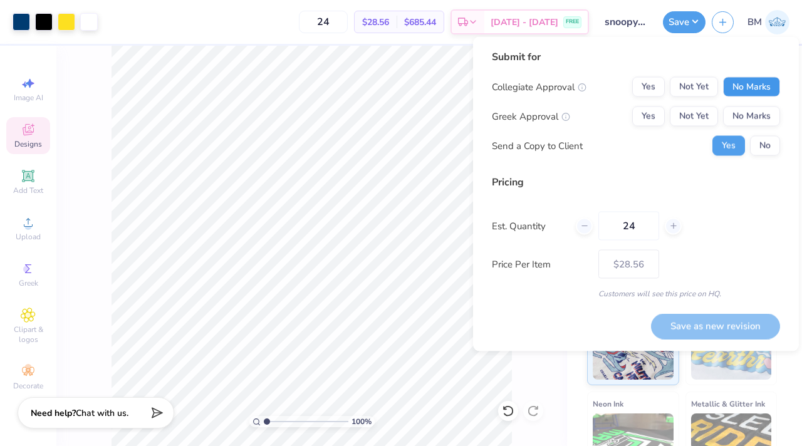
click at [743, 88] on button "No Marks" at bounding box center [751, 87] width 57 height 20
click at [743, 114] on button "No Marks" at bounding box center [751, 117] width 57 height 20
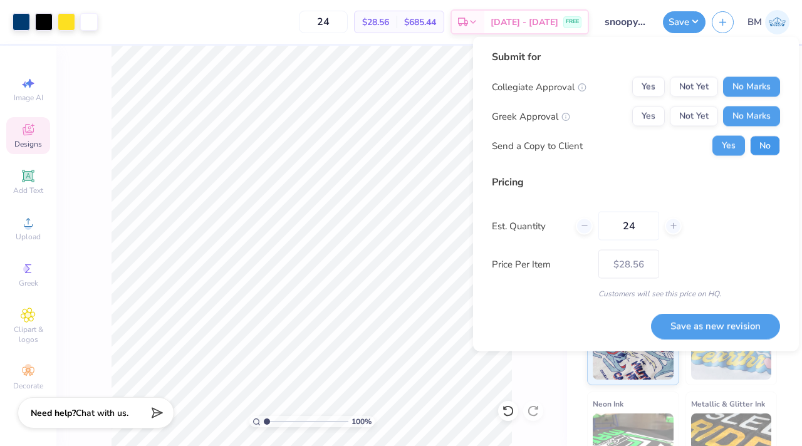
click at [757, 146] on button "No" at bounding box center [765, 146] width 30 height 20
click at [707, 335] on button "Save as new revision" at bounding box center [715, 326] width 129 height 26
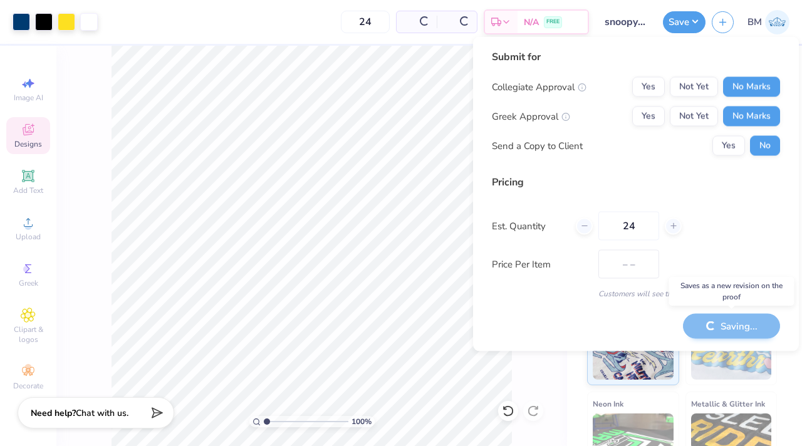
type input "$28.56"
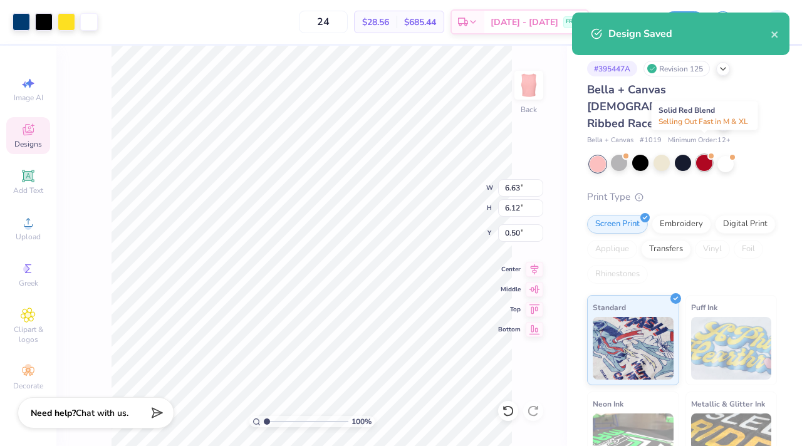
click at [709, 155] on div at bounding box center [704, 163] width 16 height 16
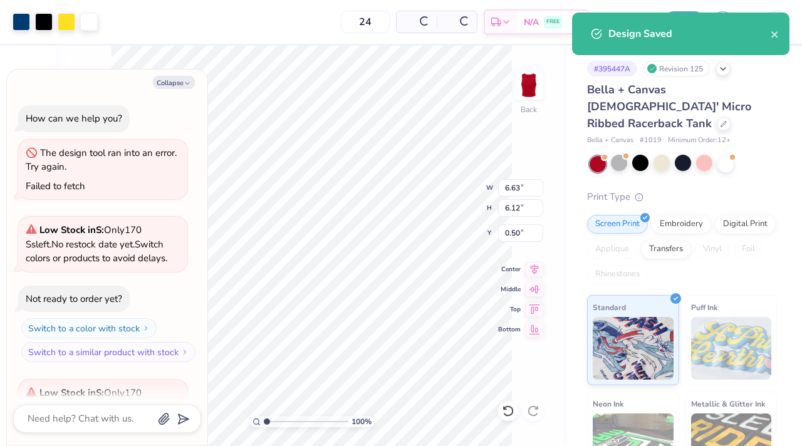
scroll to position [476, 0]
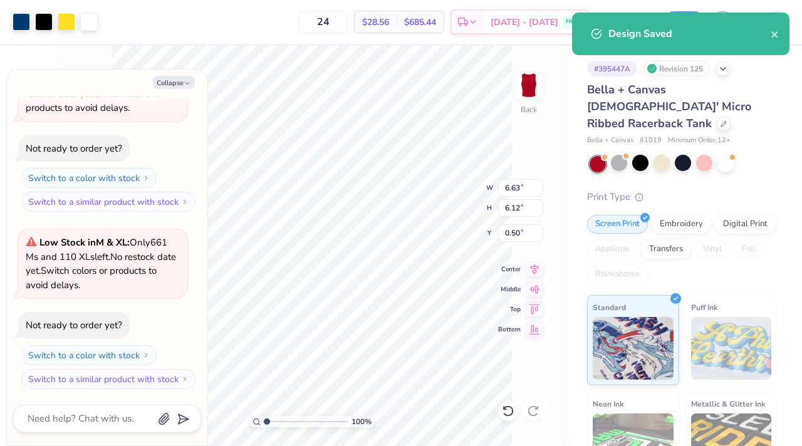
click at [779, 35] on div "Design Saved" at bounding box center [680, 34] width 217 height 43
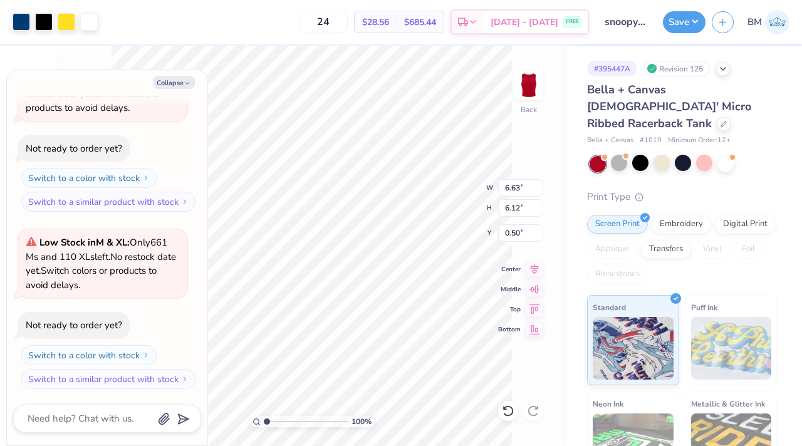
click at [775, 55] on div "Design Saved" at bounding box center [680, 76] width 217 height 43
click at [678, 28] on button "Save" at bounding box center [684, 20] width 43 height 22
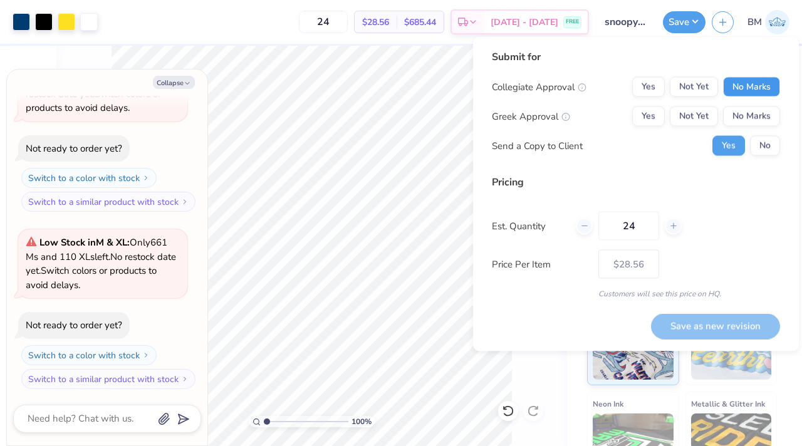
click at [738, 86] on button "No Marks" at bounding box center [751, 87] width 57 height 20
click at [739, 111] on button "No Marks" at bounding box center [751, 117] width 57 height 20
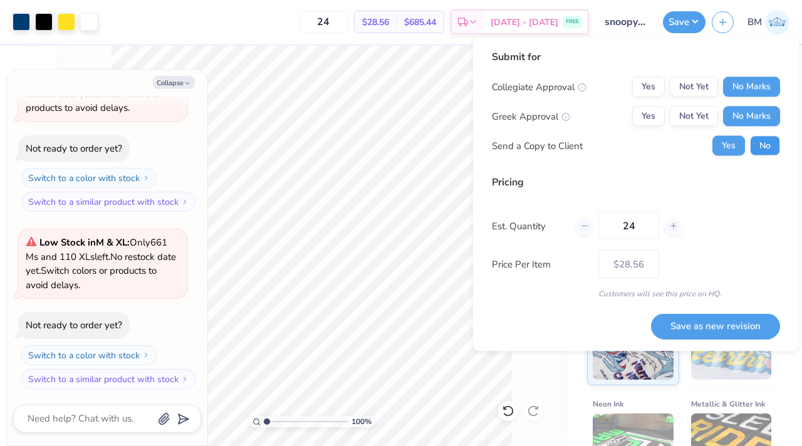
click at [756, 144] on button "No" at bounding box center [765, 146] width 30 height 20
type textarea "x"
click at [705, 323] on button "Save as new revision" at bounding box center [715, 326] width 129 height 26
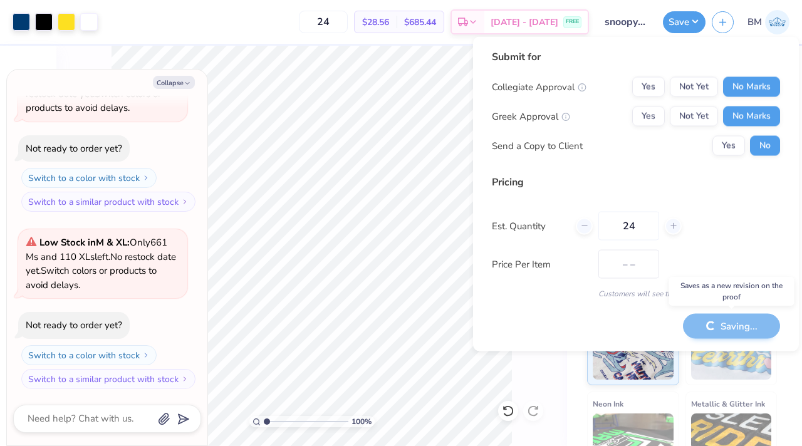
type input "$28.56"
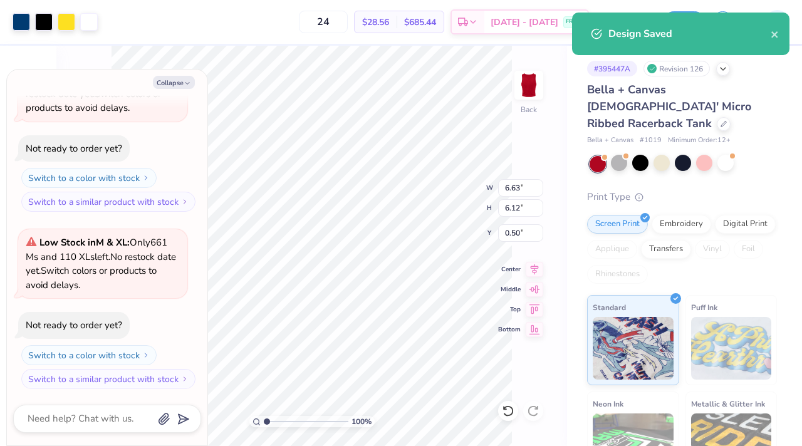
click at [732, 155] on div at bounding box center [725, 163] width 16 height 16
click at [771, 36] on icon "close" at bounding box center [775, 34] width 9 height 10
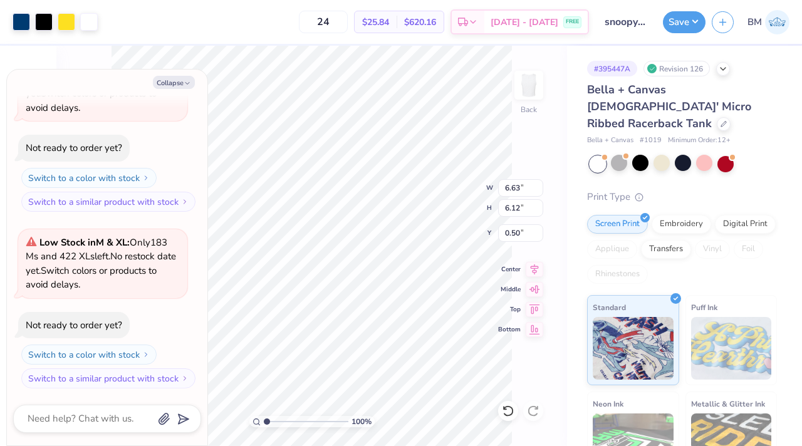
click at [695, 27] on div "Art colors 24 $25.84 Per Item $620.16 Total Est. Delivery [DATE] - [DATE] FREE …" at bounding box center [401, 223] width 802 height 446
click at [695, 27] on button "Save" at bounding box center [684, 22] width 43 height 22
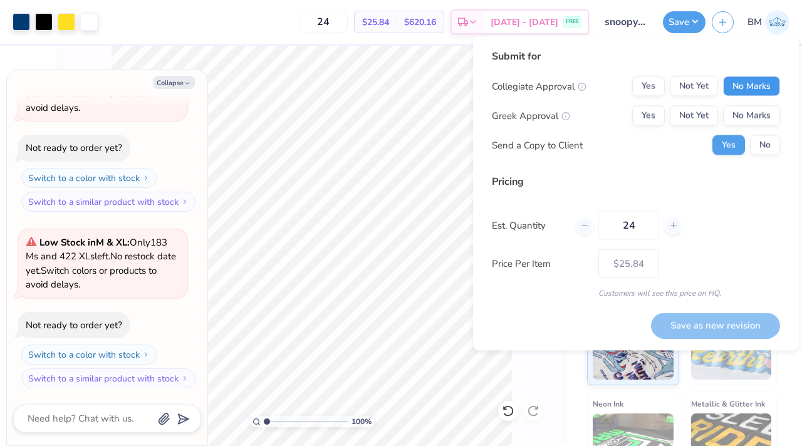
click at [755, 87] on button "No Marks" at bounding box center [751, 86] width 57 height 20
click at [754, 111] on button "No Marks" at bounding box center [751, 116] width 57 height 20
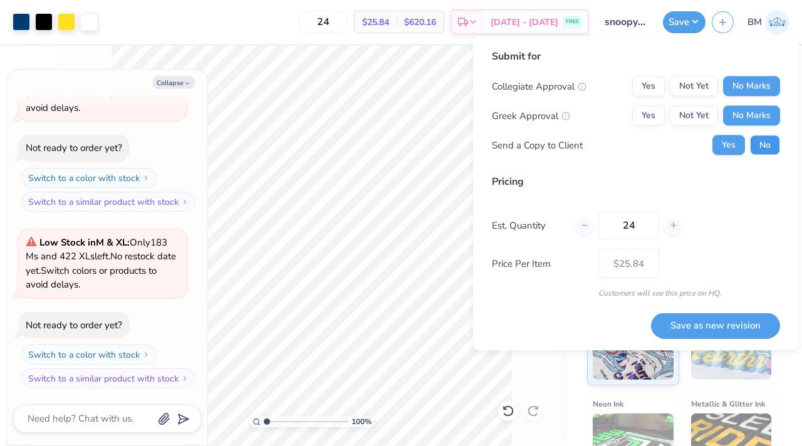
click at [759, 138] on button "No" at bounding box center [765, 145] width 30 height 20
type textarea "x"
click at [732, 318] on button "Save as new revision" at bounding box center [715, 326] width 129 height 26
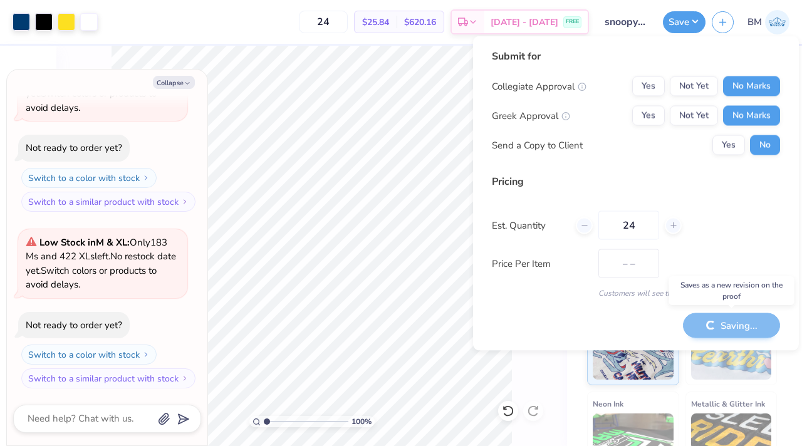
type input "$25.84"
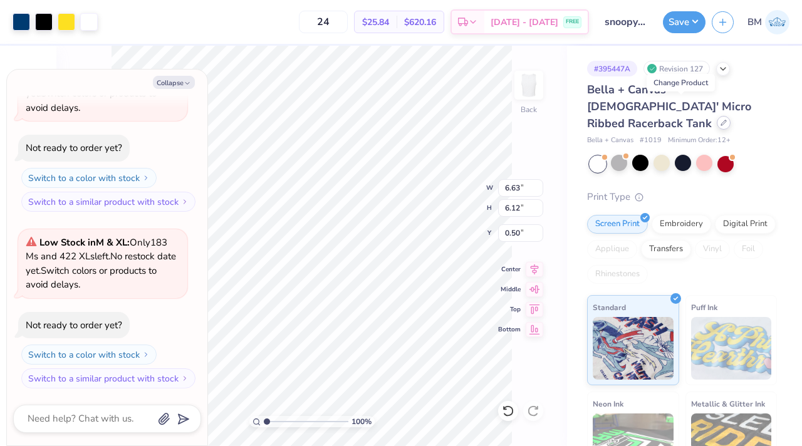
click at [720, 120] on icon at bounding box center [723, 123] width 6 height 6
type textarea "x"
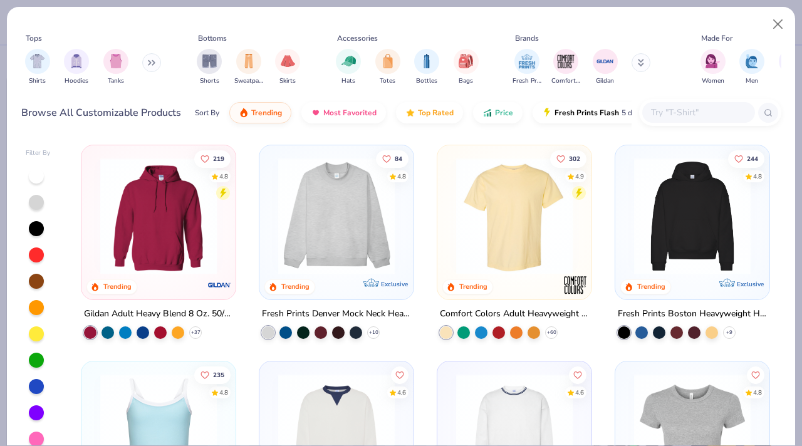
click at [683, 120] on div at bounding box center [698, 112] width 113 height 21
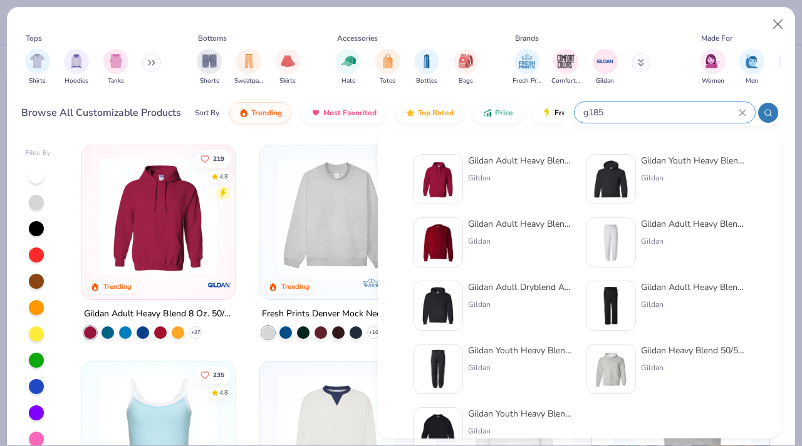
type input "g185"
click at [487, 177] on div "Gildan" at bounding box center [520, 177] width 105 height 11
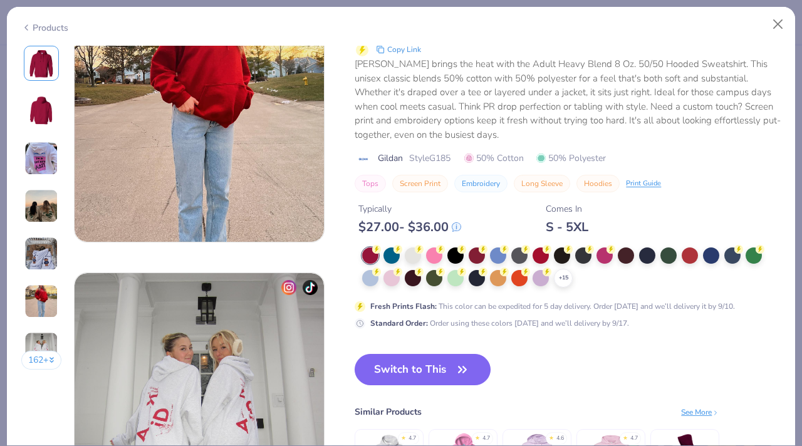
scroll to position [1648, 0]
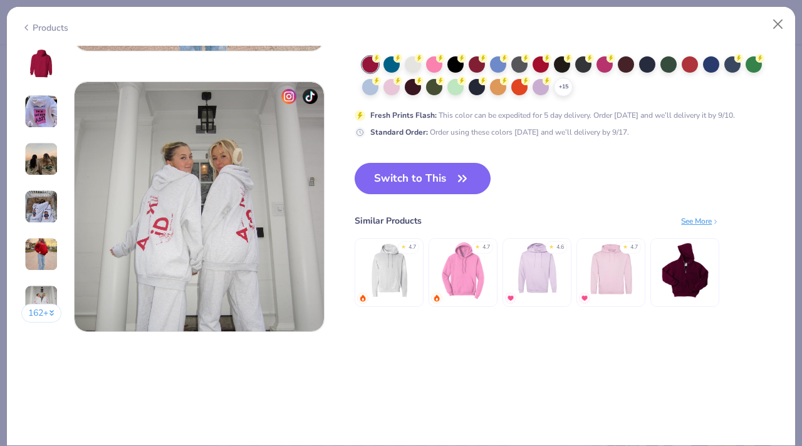
click at [434, 173] on button "Switch to This" at bounding box center [423, 178] width 136 height 31
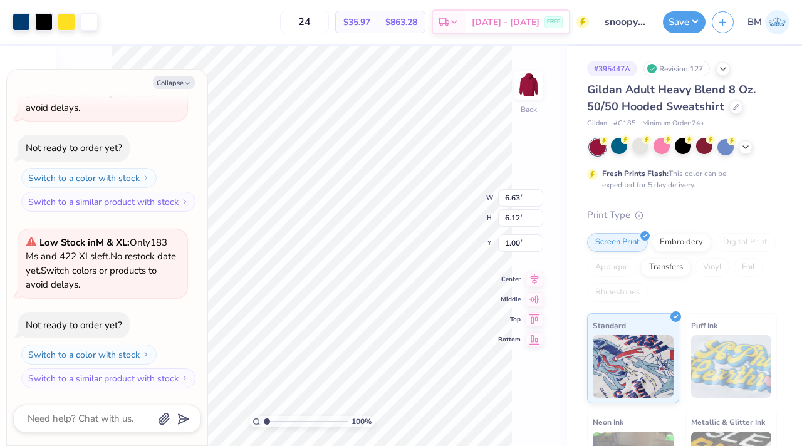
type textarea "x"
type input "3.00"
click at [746, 147] on icon at bounding box center [746, 146] width 10 height 10
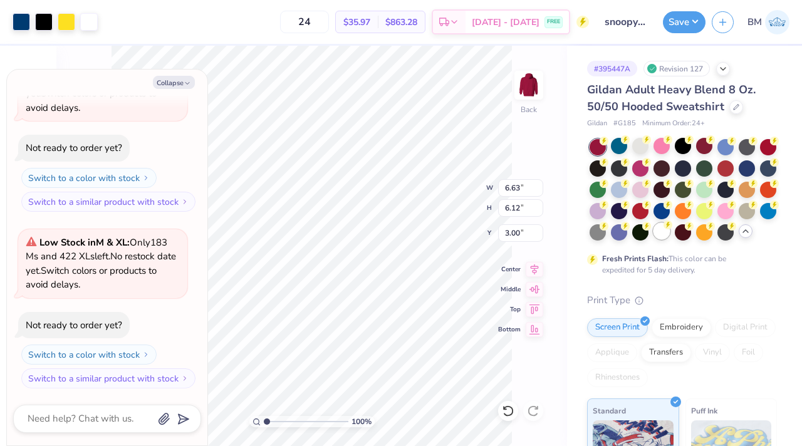
click at [661, 229] on div at bounding box center [661, 231] width 16 height 16
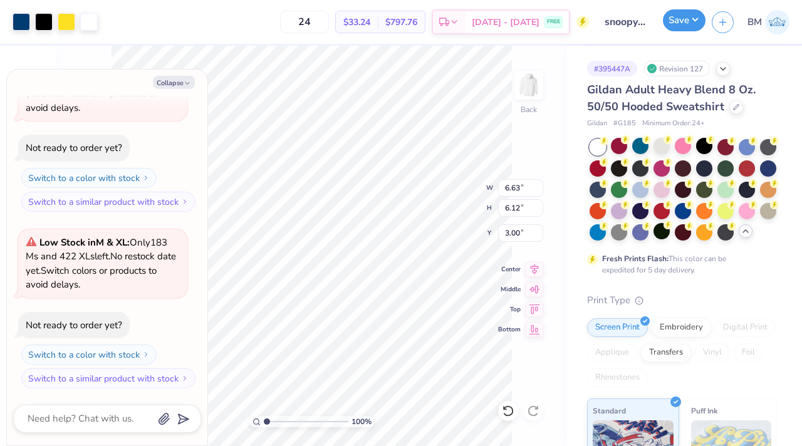
click at [674, 28] on button "Save" at bounding box center [684, 20] width 43 height 22
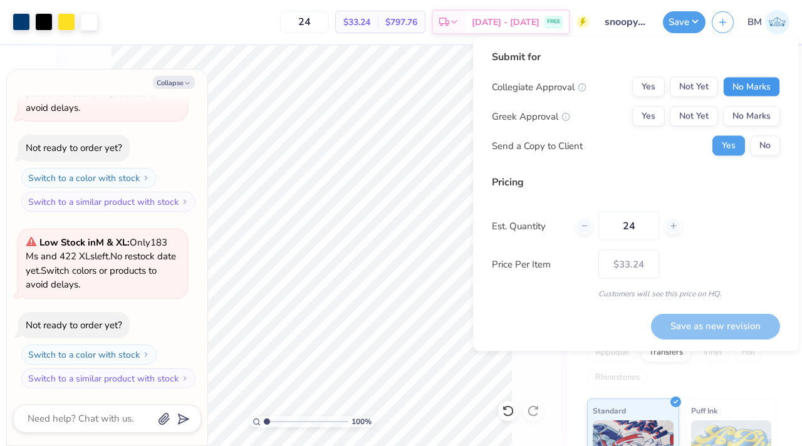
click at [732, 90] on button "No Marks" at bounding box center [751, 87] width 57 height 20
click at [742, 110] on button "No Marks" at bounding box center [751, 117] width 57 height 20
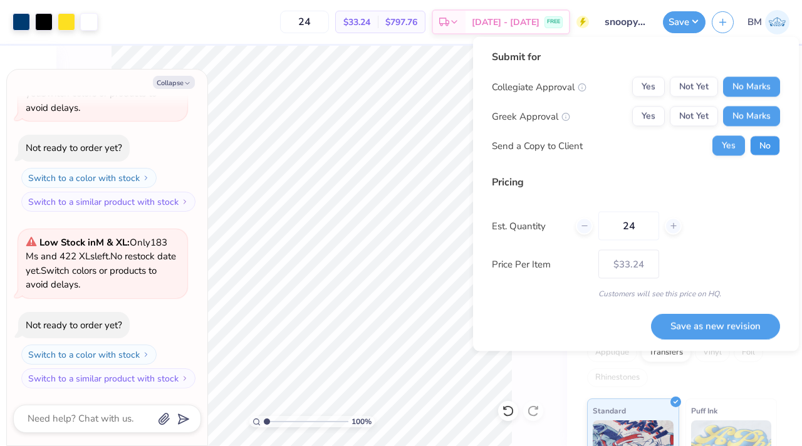
click at [756, 143] on button "No" at bounding box center [765, 146] width 30 height 20
type textarea "x"
click at [710, 327] on button "Save as new revision" at bounding box center [715, 326] width 129 height 26
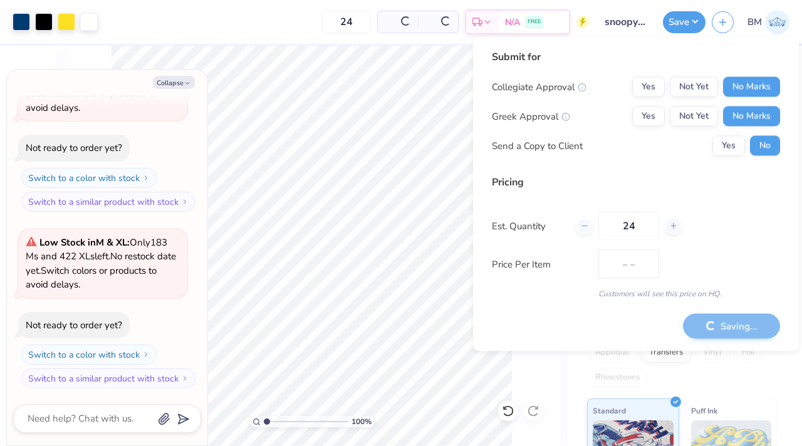
type input "$33.24"
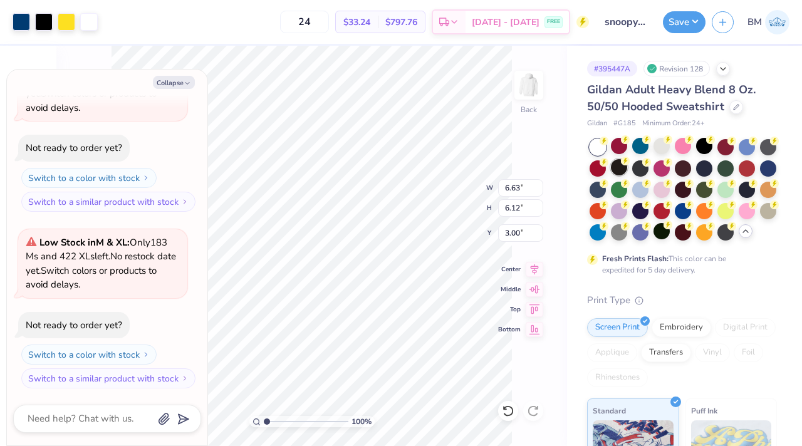
click at [621, 164] on icon at bounding box center [625, 161] width 9 height 9
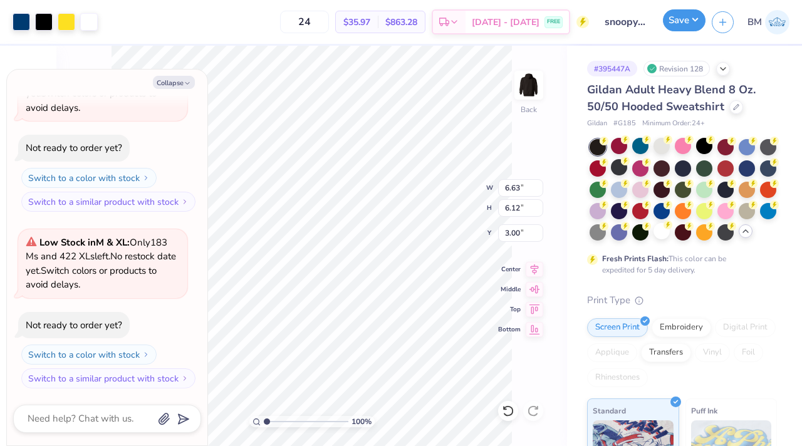
click at [677, 26] on button "Save" at bounding box center [684, 20] width 43 height 22
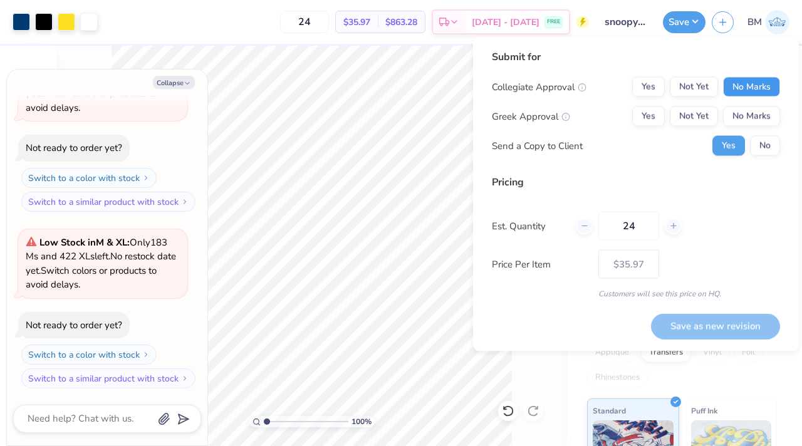
click at [742, 88] on button "No Marks" at bounding box center [751, 87] width 57 height 20
click at [748, 108] on button "No Marks" at bounding box center [751, 117] width 57 height 20
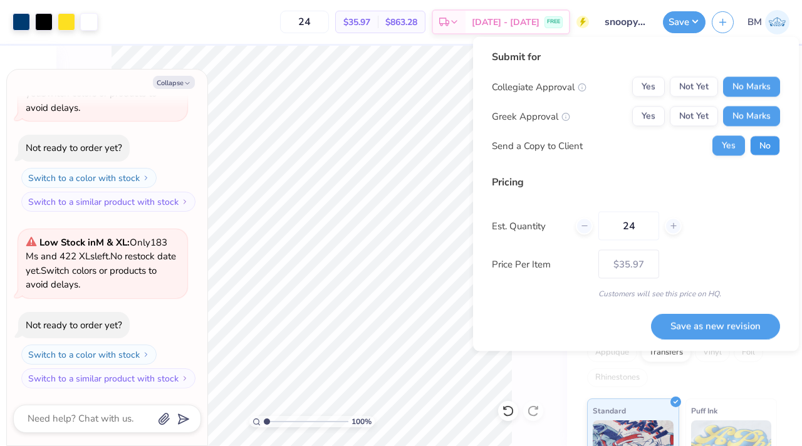
click at [759, 148] on button "No" at bounding box center [765, 146] width 30 height 20
type textarea "x"
click at [701, 319] on button "Save as new revision" at bounding box center [715, 326] width 129 height 26
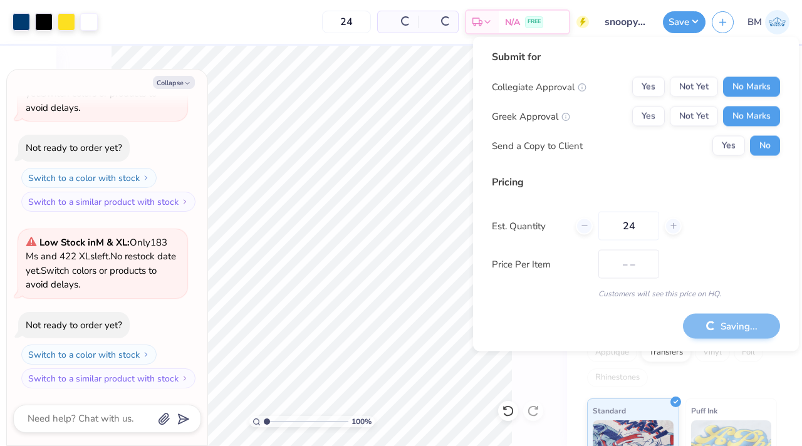
type input "$35.97"
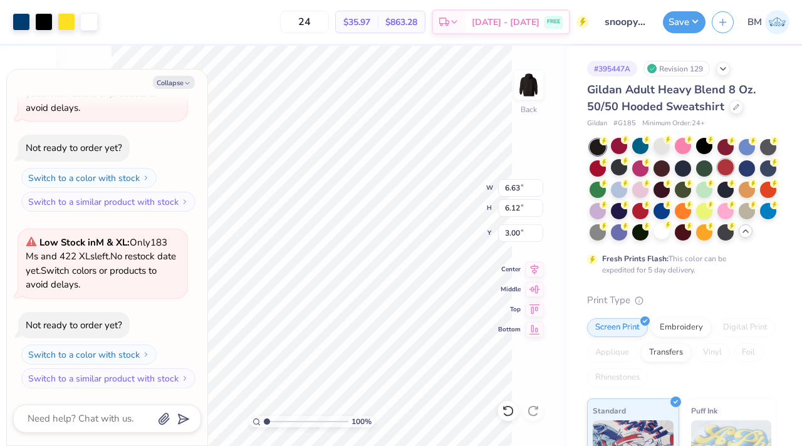
click at [727, 164] on div at bounding box center [725, 167] width 16 height 16
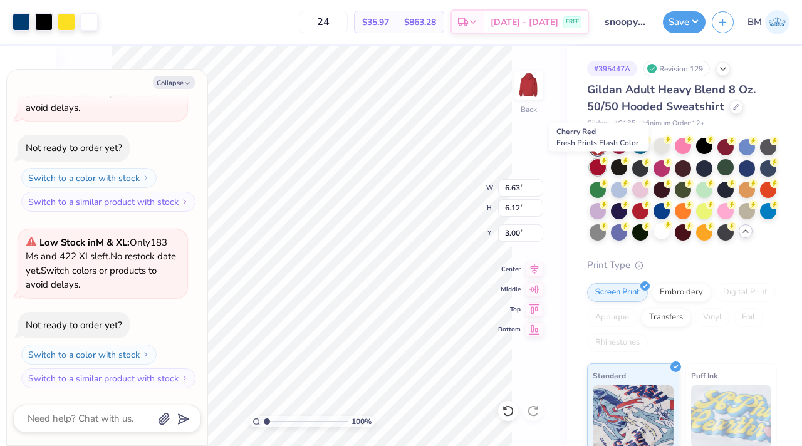
click at [593, 165] on div at bounding box center [598, 167] width 16 height 16
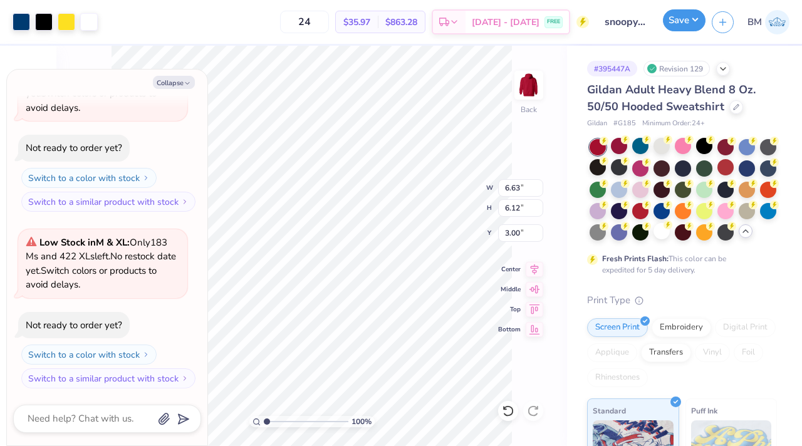
click at [682, 18] on button "Save" at bounding box center [684, 20] width 43 height 22
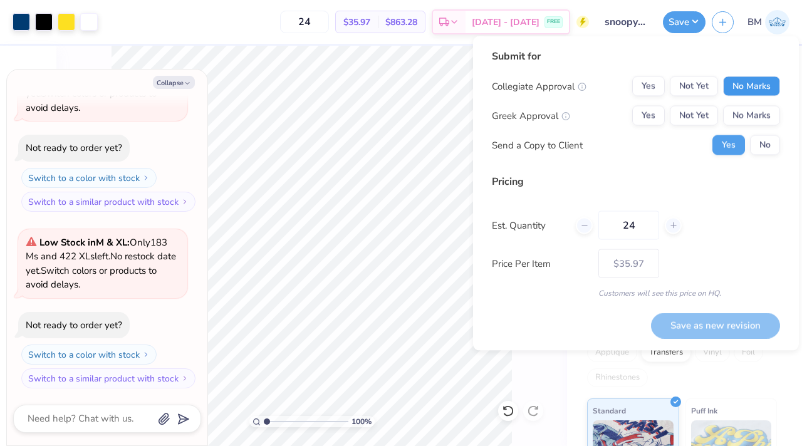
click at [735, 86] on button "No Marks" at bounding box center [751, 86] width 57 height 20
click at [745, 110] on button "No Marks" at bounding box center [751, 116] width 57 height 20
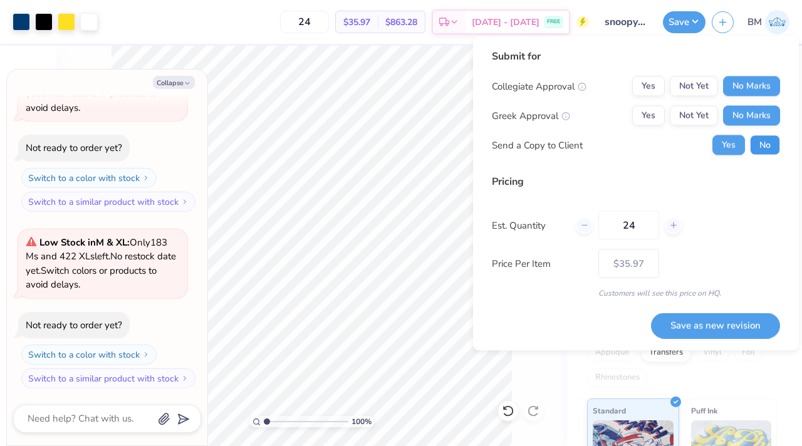
click at [773, 152] on button "No" at bounding box center [765, 145] width 30 height 20
type textarea "x"
click at [733, 320] on button "Save as new revision" at bounding box center [715, 326] width 129 height 26
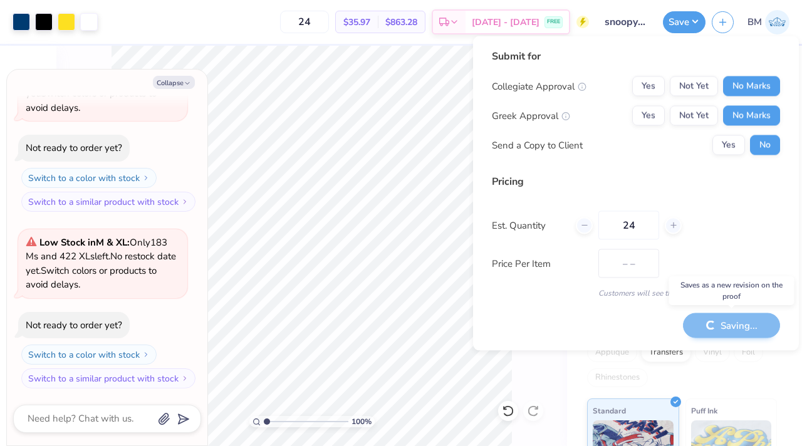
type input "$35.97"
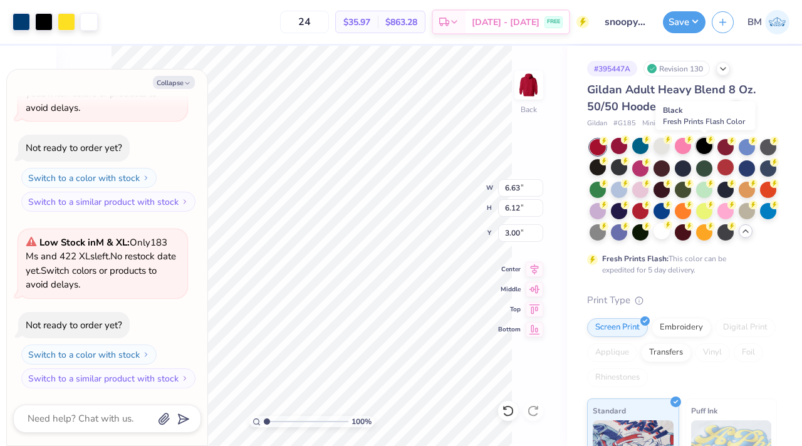
click at [708, 148] on div at bounding box center [704, 146] width 16 height 16
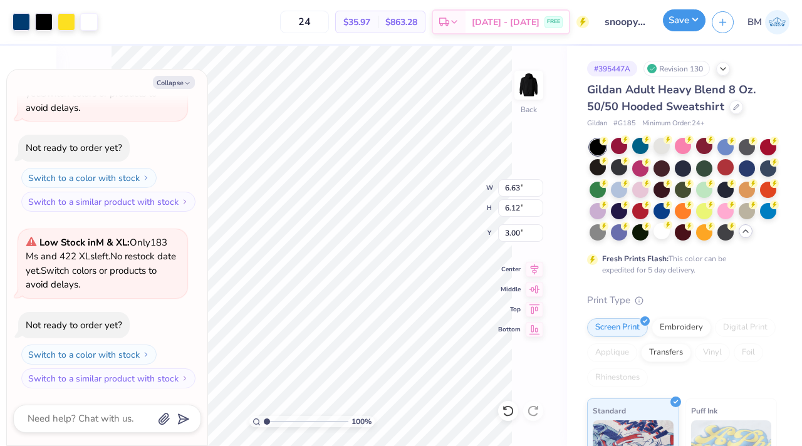
click at [680, 25] on button "Save" at bounding box center [684, 20] width 43 height 22
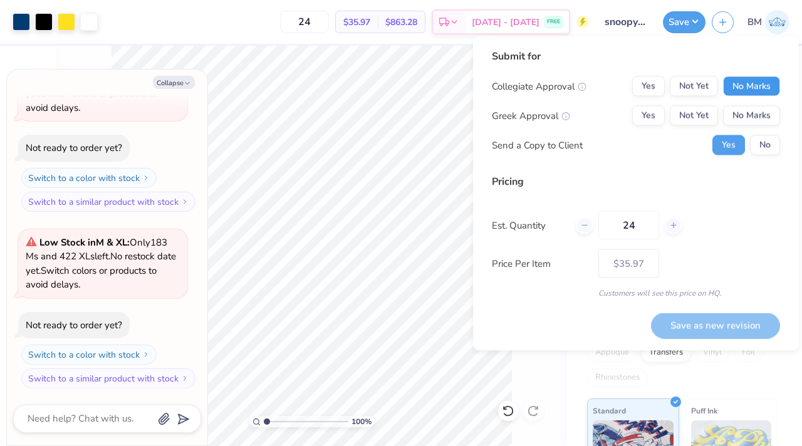
click at [737, 86] on button "No Marks" at bounding box center [751, 86] width 57 height 20
click at [744, 117] on button "No Marks" at bounding box center [751, 116] width 57 height 20
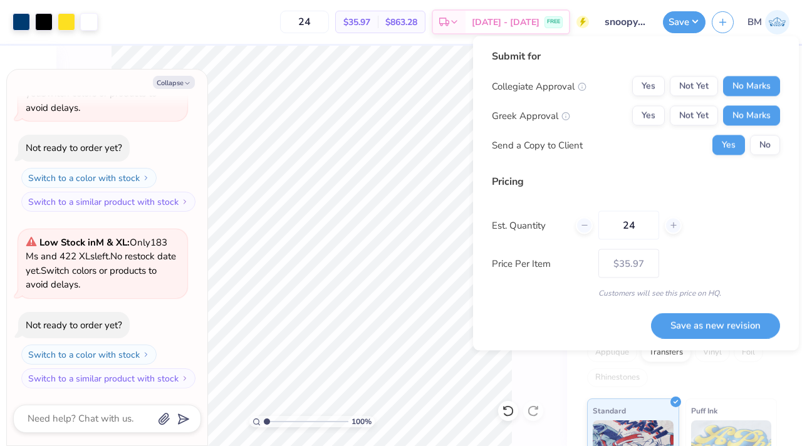
click at [765, 155] on div "Submit for Collegiate Approval Yes Not Yet No Marks Greek Approval Yes Not Yet …" at bounding box center [636, 107] width 288 height 116
click at [764, 140] on button "No" at bounding box center [765, 145] width 30 height 20
type textarea "x"
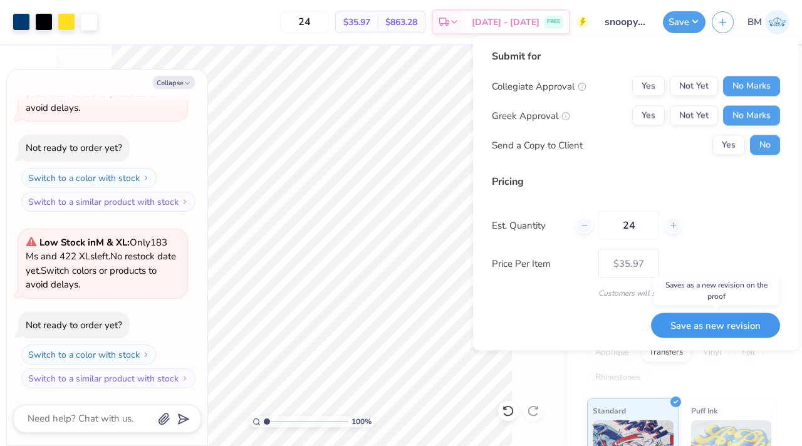
click at [709, 328] on button "Save as new revision" at bounding box center [715, 326] width 129 height 26
type input "$35.97"
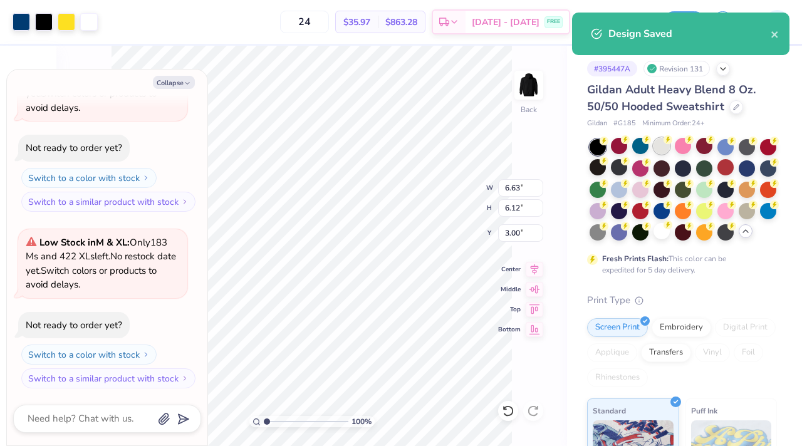
click at [666, 148] on div at bounding box center [661, 146] width 16 height 16
click at [779, 29] on icon "close" at bounding box center [775, 34] width 9 height 10
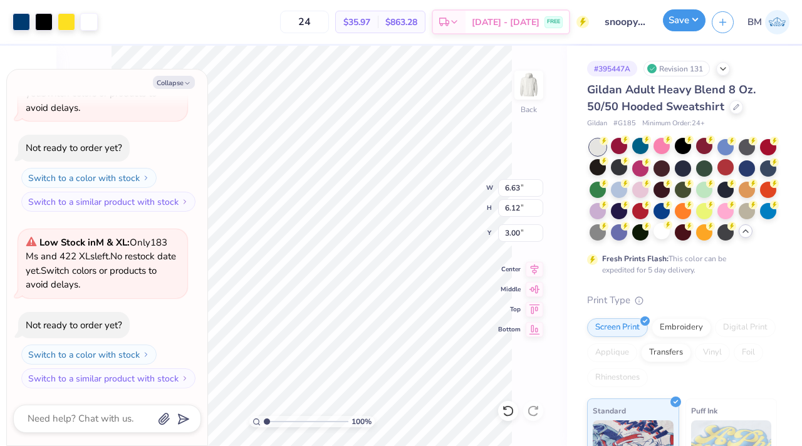
click at [681, 21] on button "Save" at bounding box center [684, 20] width 43 height 22
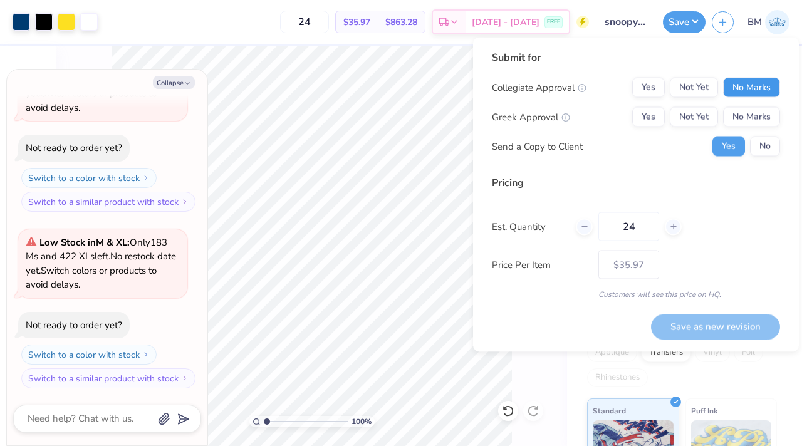
click at [734, 81] on button "No Marks" at bounding box center [751, 88] width 57 height 20
click at [744, 115] on button "No Marks" at bounding box center [751, 117] width 57 height 20
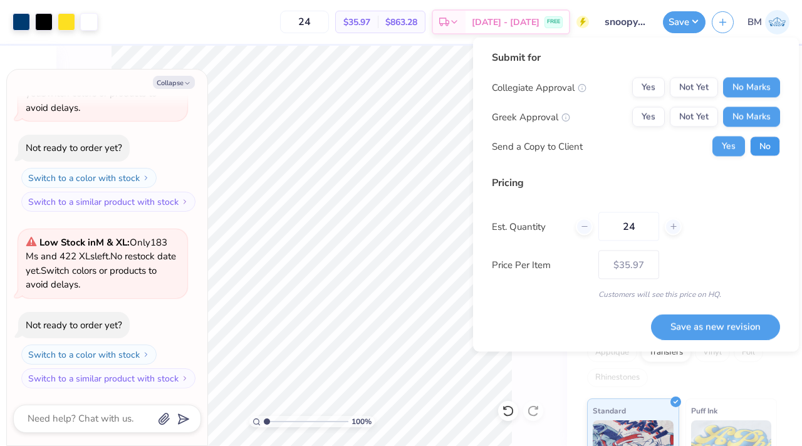
click at [759, 145] on button "No" at bounding box center [765, 147] width 30 height 20
type textarea "x"
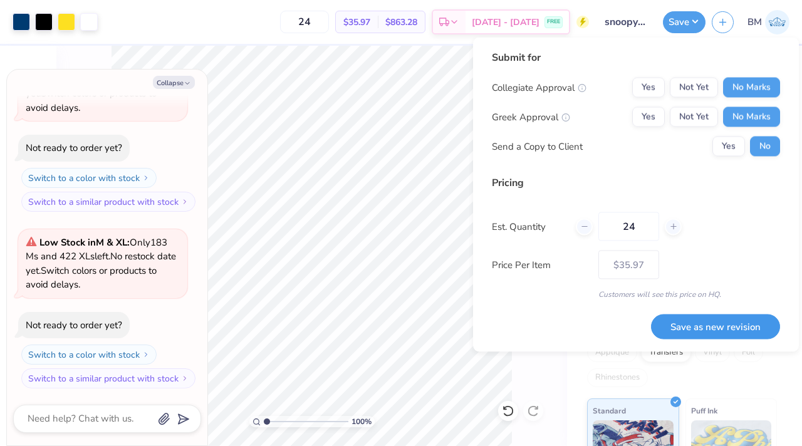
click at [727, 330] on button "Save as new revision" at bounding box center [715, 327] width 129 height 26
type input "$35.97"
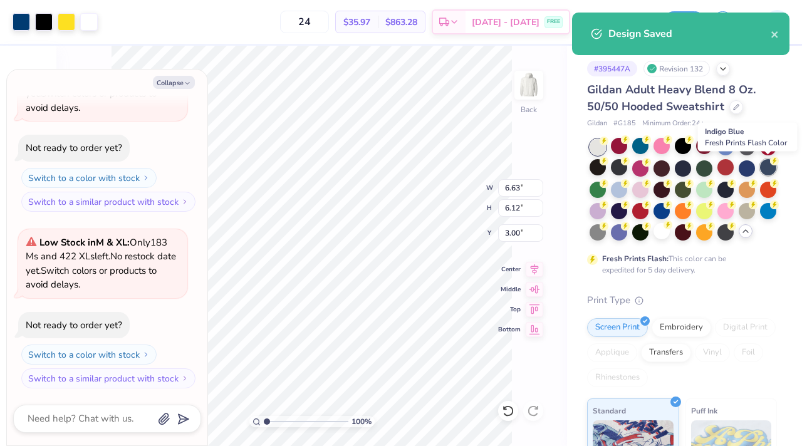
click at [771, 168] on div at bounding box center [768, 167] width 16 height 16
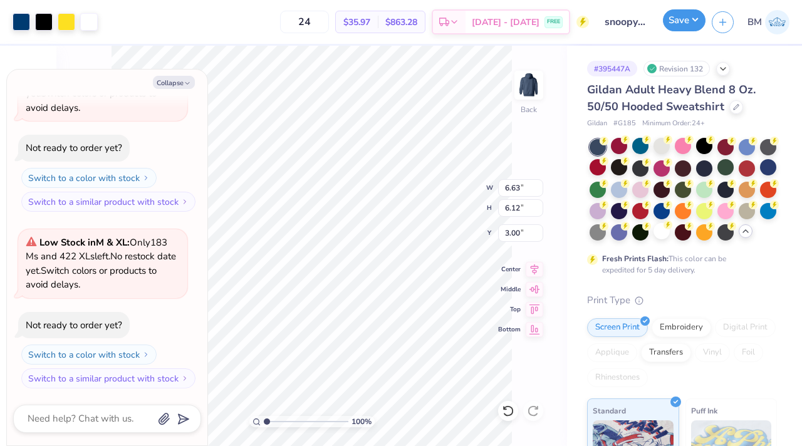
click at [682, 27] on button "Save" at bounding box center [684, 20] width 43 height 22
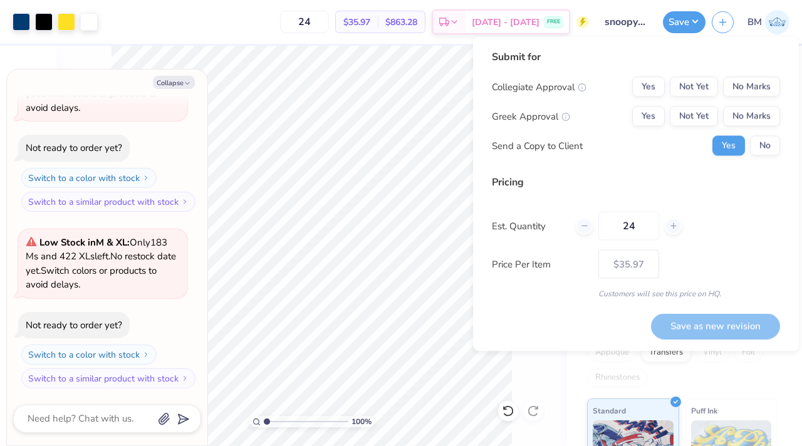
click at [746, 104] on div "Collegiate Approval Yes Not Yet No Marks Greek Approval Yes Not Yet No Marks Se…" at bounding box center [636, 116] width 288 height 79
click at [742, 91] on button "No Marks" at bounding box center [751, 87] width 57 height 20
click at [745, 114] on button "No Marks" at bounding box center [751, 117] width 57 height 20
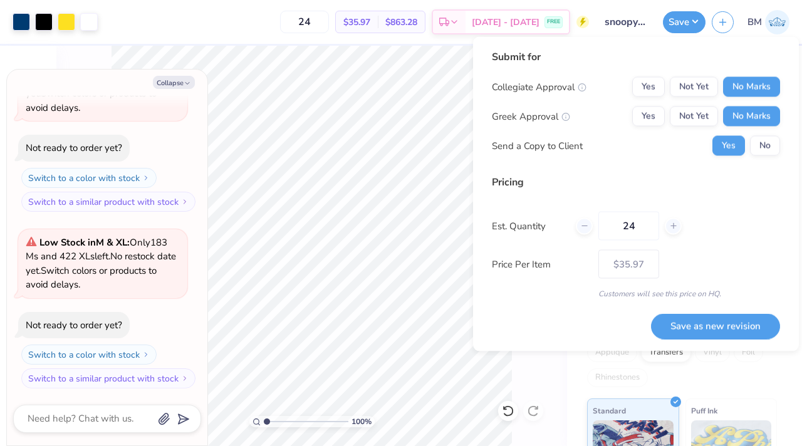
click at [766, 168] on div "Submit for Collegiate Approval Yes Not Yet No Marks Greek Approval Yes Not Yet …" at bounding box center [636, 174] width 288 height 250
click at [766, 152] on button "No" at bounding box center [765, 146] width 30 height 20
type textarea "x"
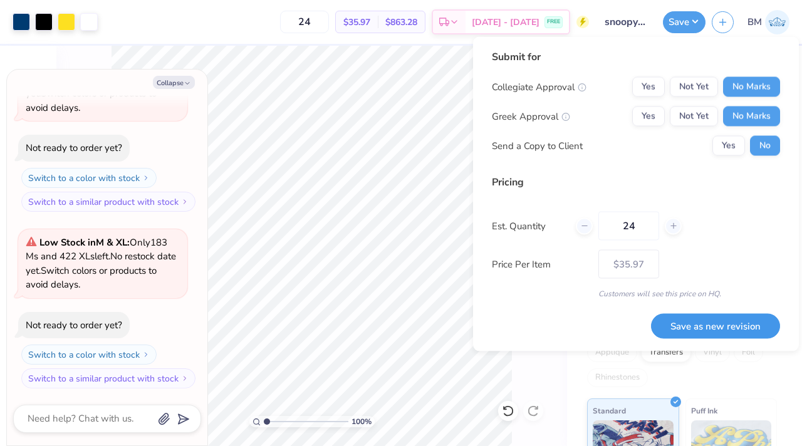
click at [731, 325] on button "Save as new revision" at bounding box center [715, 326] width 129 height 26
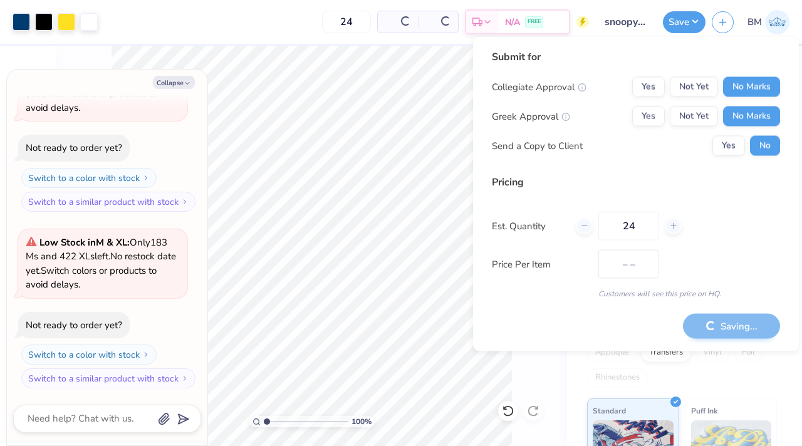
type input "$35.97"
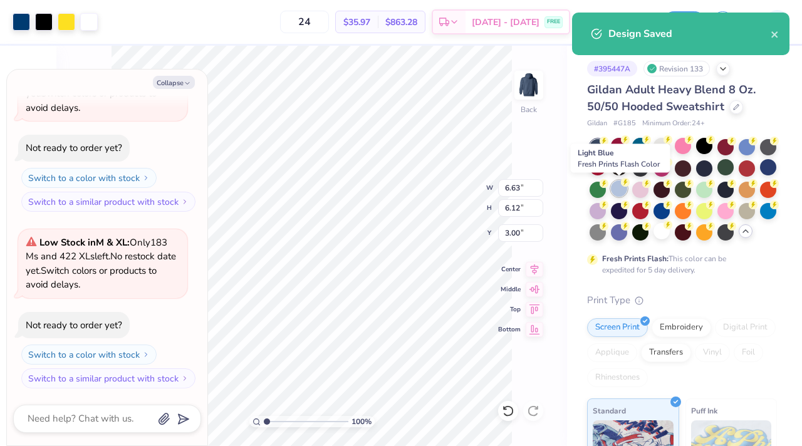
click at [617, 192] on div at bounding box center [619, 188] width 16 height 16
click at [772, 30] on icon "close" at bounding box center [775, 34] width 9 height 10
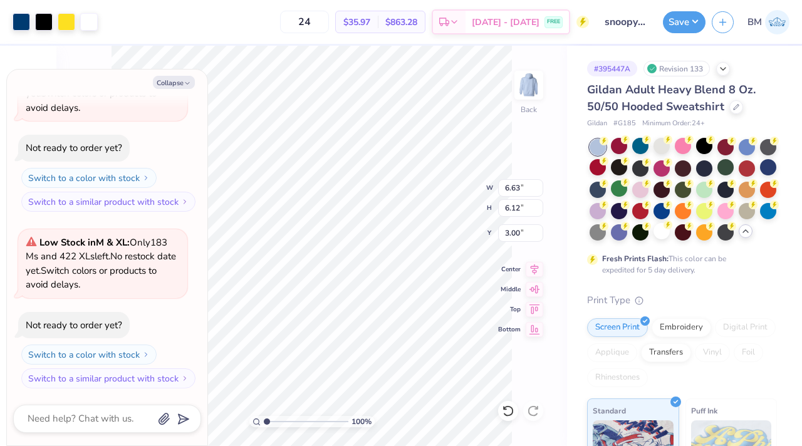
click at [686, 18] on div "Design Saved" at bounding box center [680, 38] width 222 height 57
click at [686, 18] on button "Save" at bounding box center [684, 22] width 43 height 22
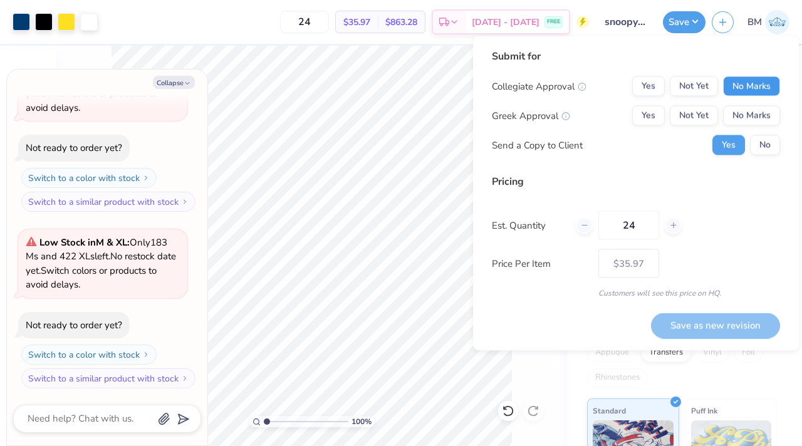
click at [739, 89] on button "No Marks" at bounding box center [751, 86] width 57 height 20
click at [741, 115] on button "No Marks" at bounding box center [751, 116] width 57 height 20
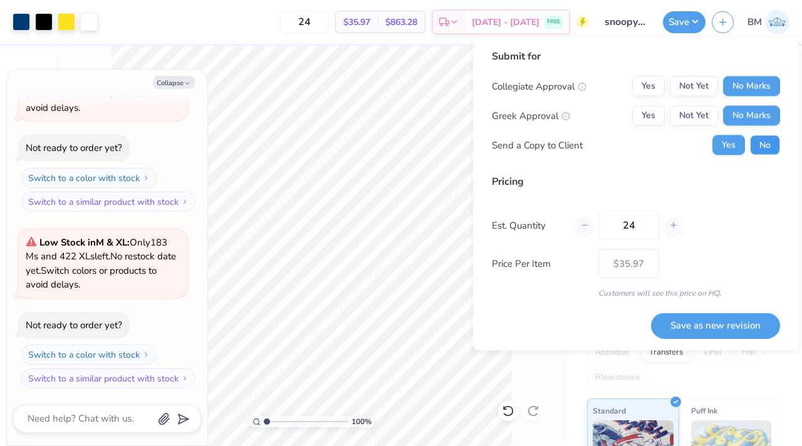
click at [763, 144] on button "No" at bounding box center [765, 145] width 30 height 20
type textarea "x"
click at [710, 330] on button "Save as new revision" at bounding box center [715, 326] width 129 height 26
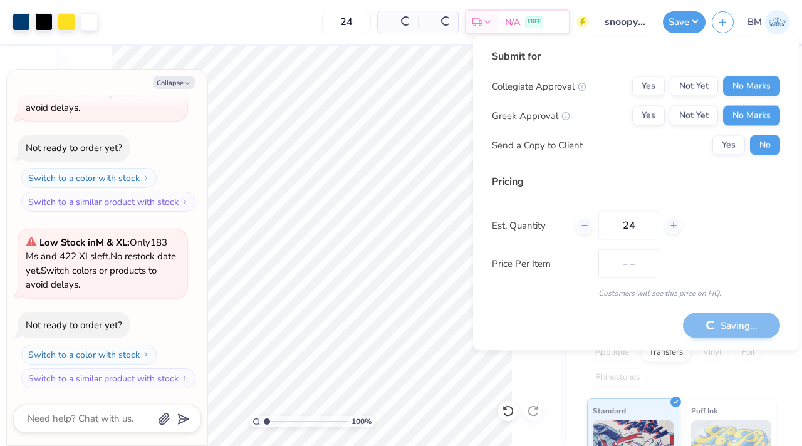
type input "$35.97"
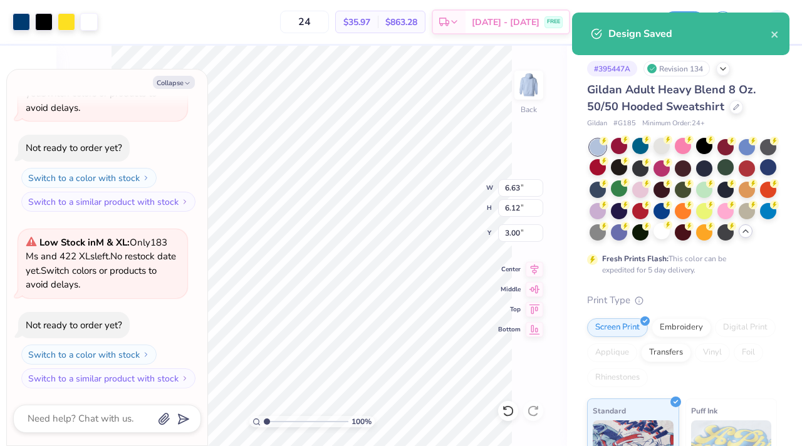
click at [769, 36] on div "Design Saved" at bounding box center [689, 33] width 162 height 15
click at [772, 40] on button "close" at bounding box center [775, 33] width 9 height 15
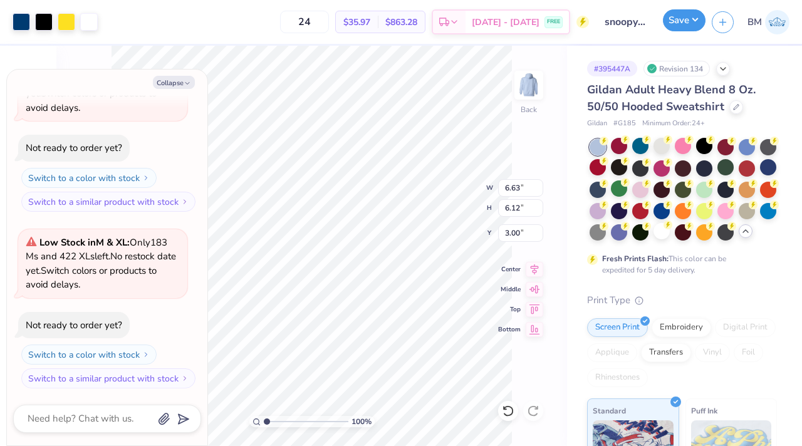
click at [678, 30] on button "Save" at bounding box center [684, 20] width 43 height 22
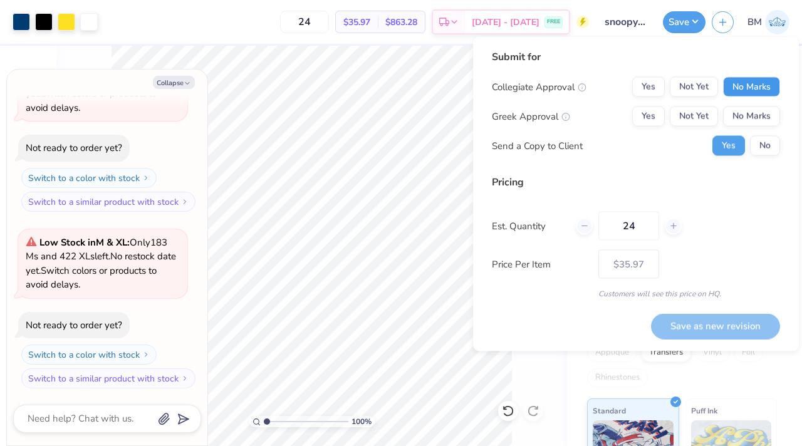
click at [760, 96] on button "No Marks" at bounding box center [751, 87] width 57 height 20
click at [759, 123] on button "No Marks" at bounding box center [751, 117] width 57 height 20
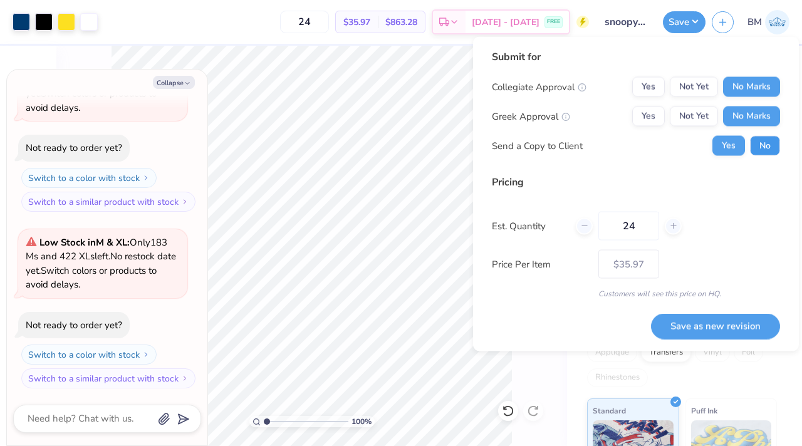
click at [761, 154] on button "No" at bounding box center [765, 146] width 30 height 20
type textarea "x"
click at [701, 332] on button "Save as new revision" at bounding box center [715, 326] width 129 height 26
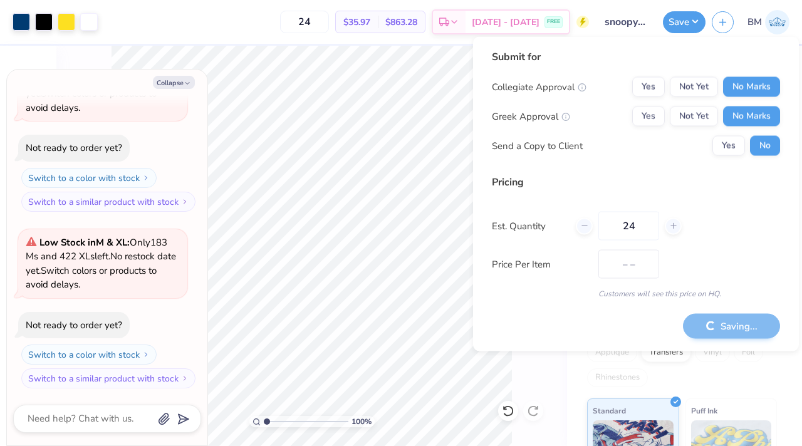
type input "$35.97"
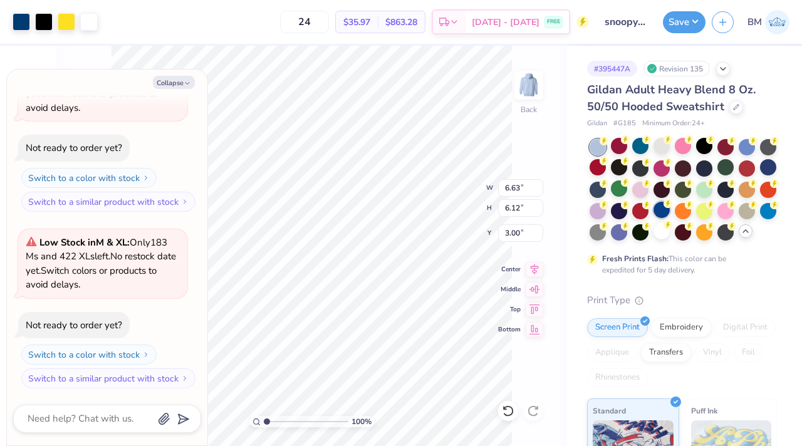
click at [656, 209] on div at bounding box center [661, 210] width 16 height 16
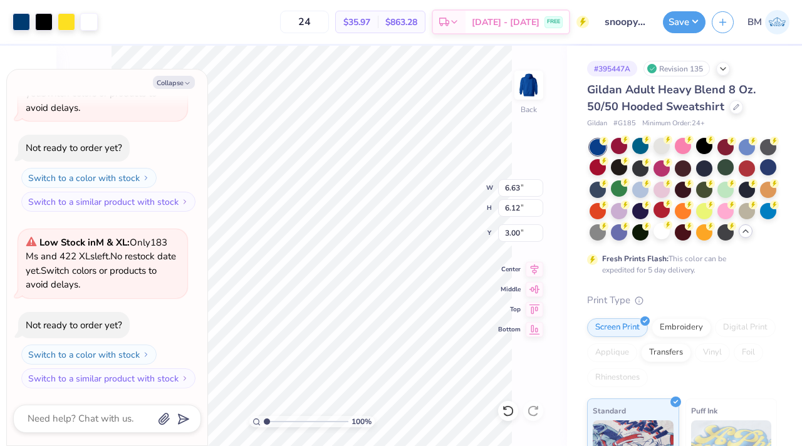
click at [673, 33] on div "Save BM" at bounding box center [732, 22] width 139 height 44
click at [673, 29] on button "Save" at bounding box center [684, 20] width 43 height 22
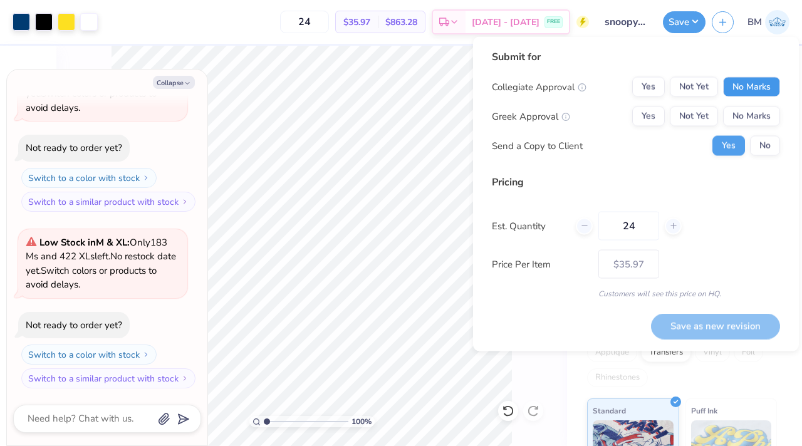
click at [736, 88] on button "No Marks" at bounding box center [751, 87] width 57 height 20
click at [739, 110] on button "No Marks" at bounding box center [751, 117] width 57 height 20
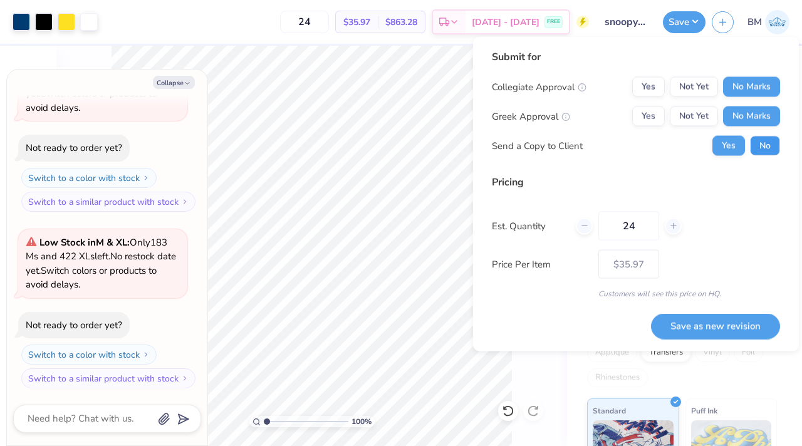
click at [757, 144] on button "No" at bounding box center [765, 146] width 30 height 20
type textarea "x"
click at [734, 323] on button "Save as new revision" at bounding box center [715, 326] width 129 height 26
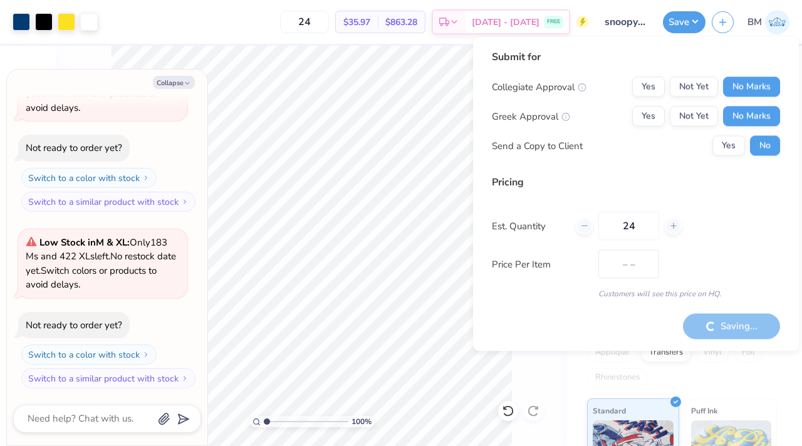
type input "$35.97"
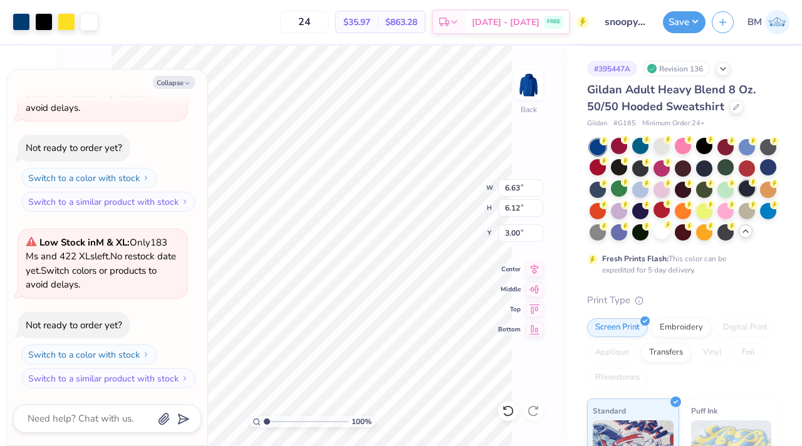
click at [744, 189] on div at bounding box center [747, 188] width 16 height 16
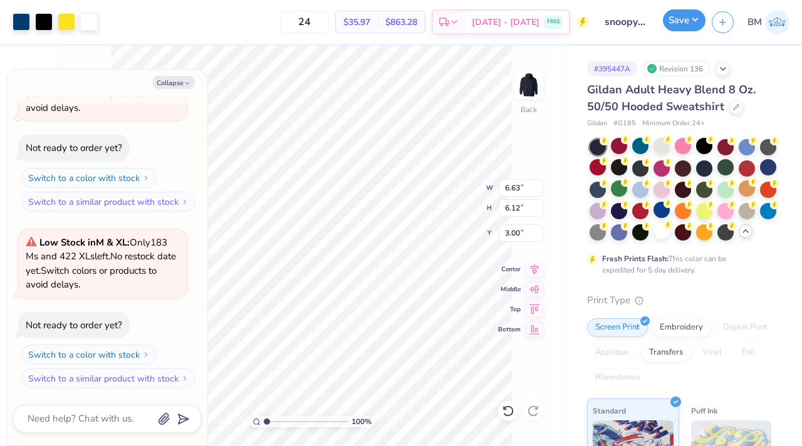
click at [691, 21] on button "Save" at bounding box center [684, 20] width 43 height 22
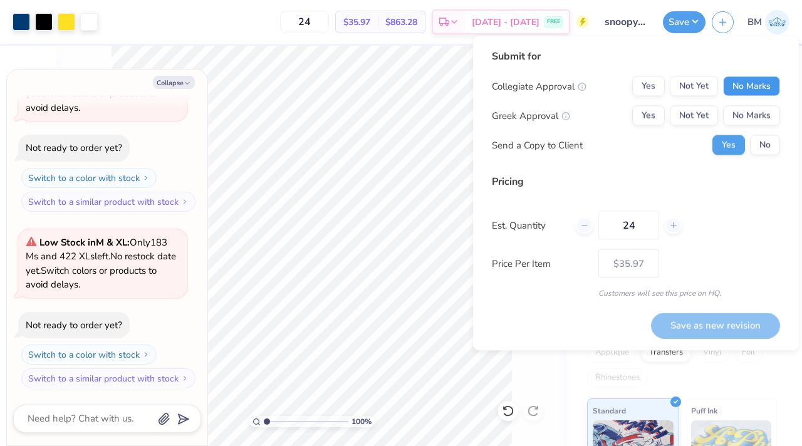
click at [747, 85] on button "No Marks" at bounding box center [751, 86] width 57 height 20
click at [747, 108] on button "No Marks" at bounding box center [751, 116] width 57 height 20
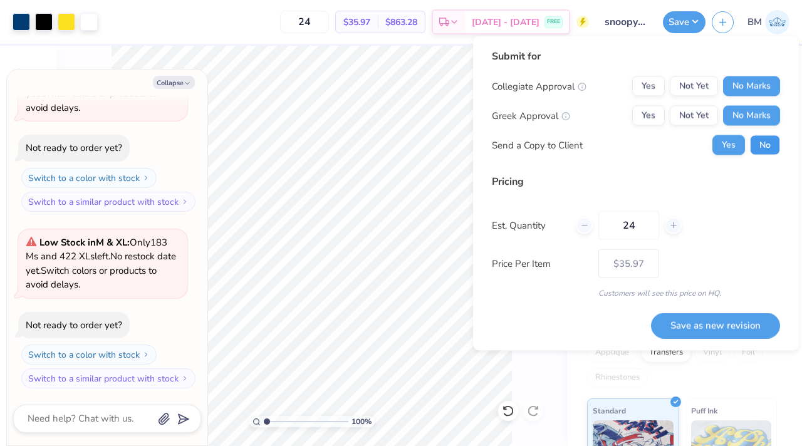
click at [759, 148] on button "No" at bounding box center [765, 145] width 30 height 20
type textarea "x"
click at [713, 320] on button "Save as new revision" at bounding box center [715, 326] width 129 height 26
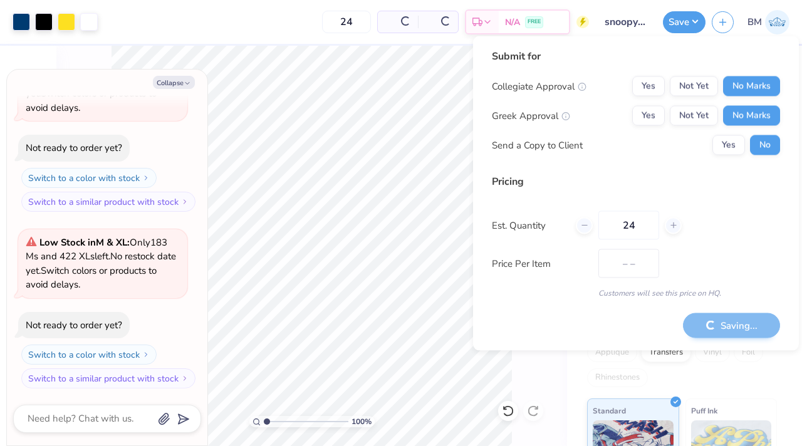
type input "$35.97"
type textarea "x"
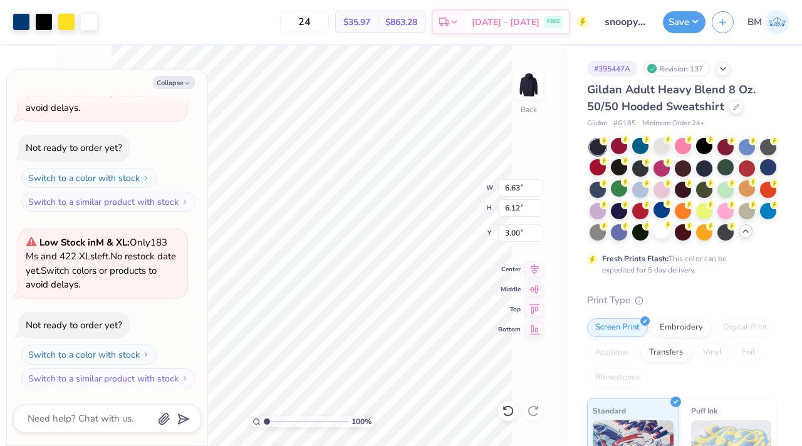
click at [781, 20] on img at bounding box center [777, 22] width 24 height 24
